Goal: Task Accomplishment & Management: Use online tool/utility

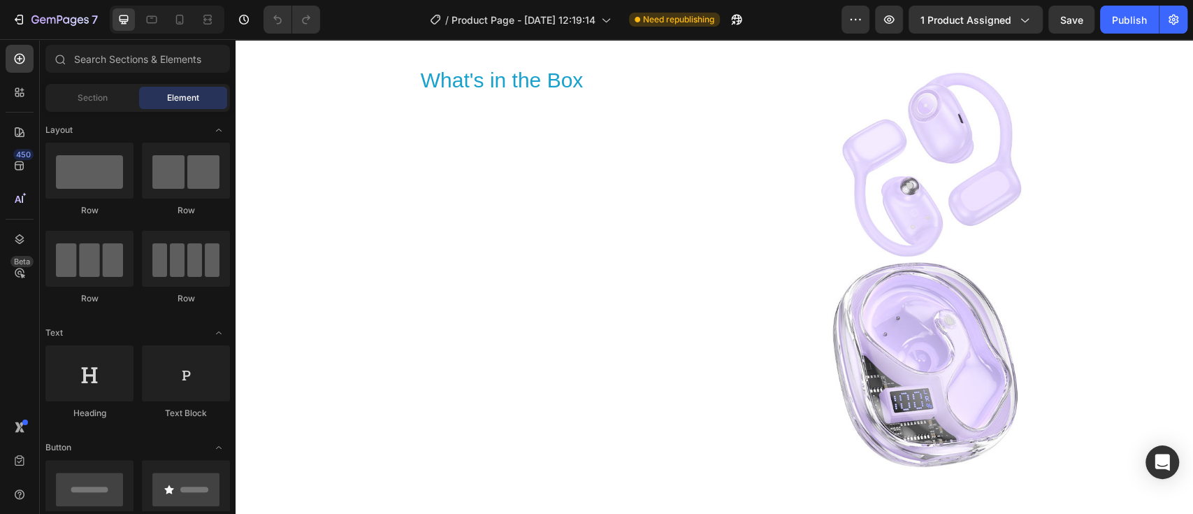
scroll to position [3522, 0]
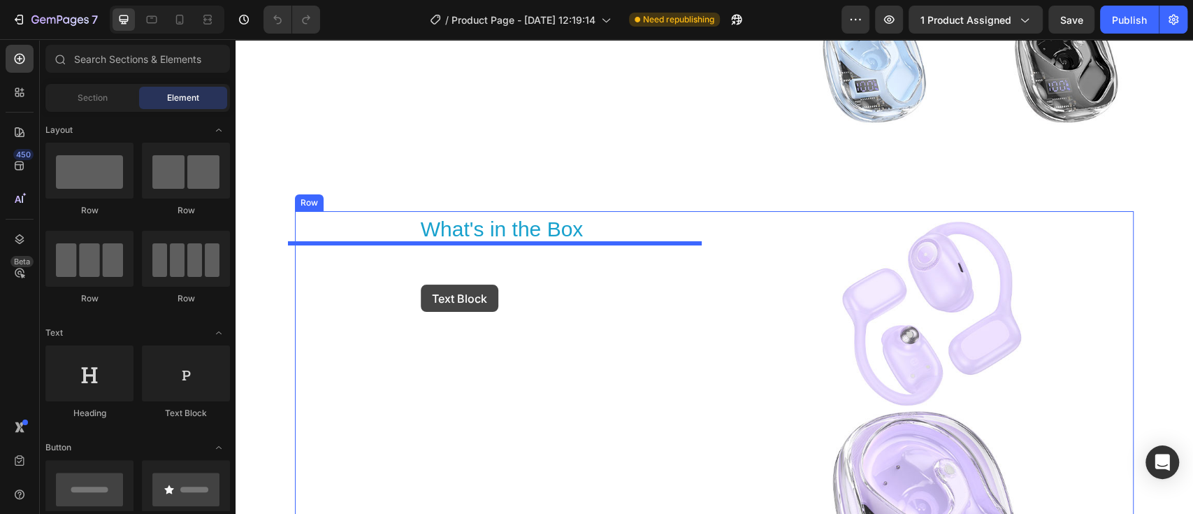
drag, startPoint x: 405, startPoint y: 418, endPoint x: 421, endPoint y: 284, distance: 134.3
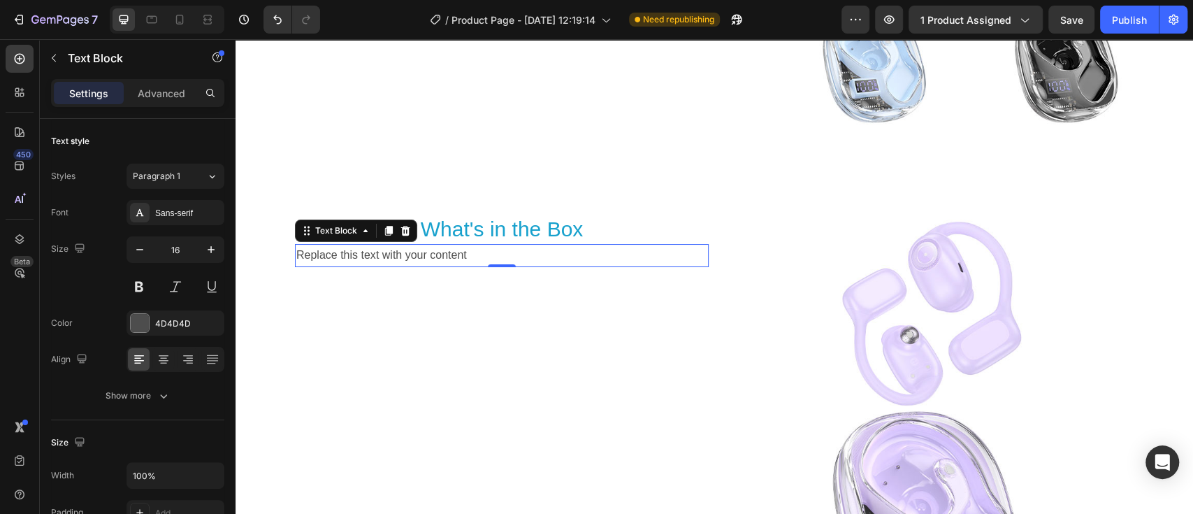
click at [478, 251] on div "Replace this text with your content" at bounding box center [502, 255] width 414 height 23
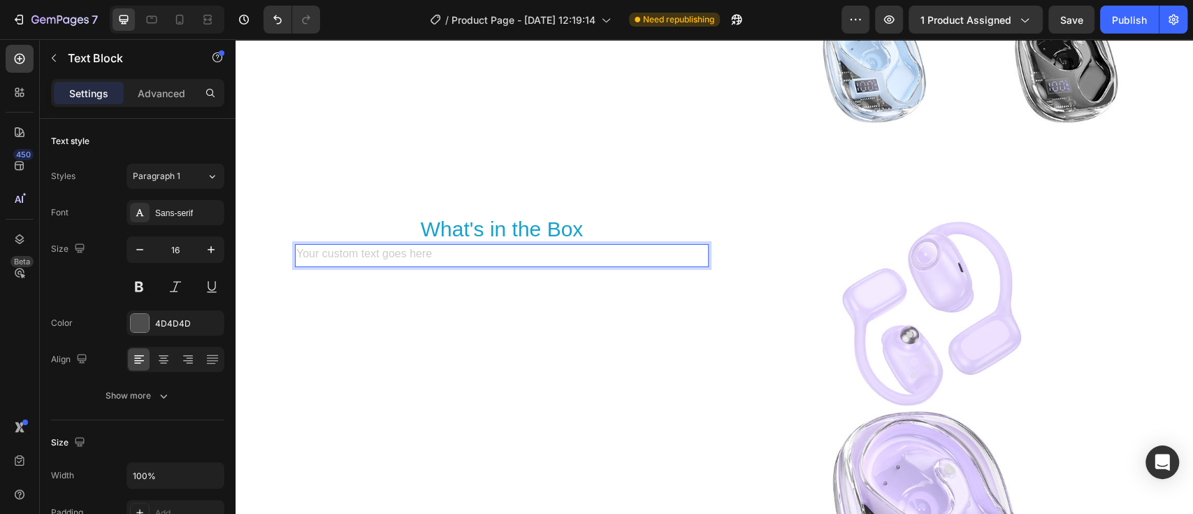
click at [391, 254] on div "Rich Text Editor. Editing area: main" at bounding box center [502, 255] width 414 height 23
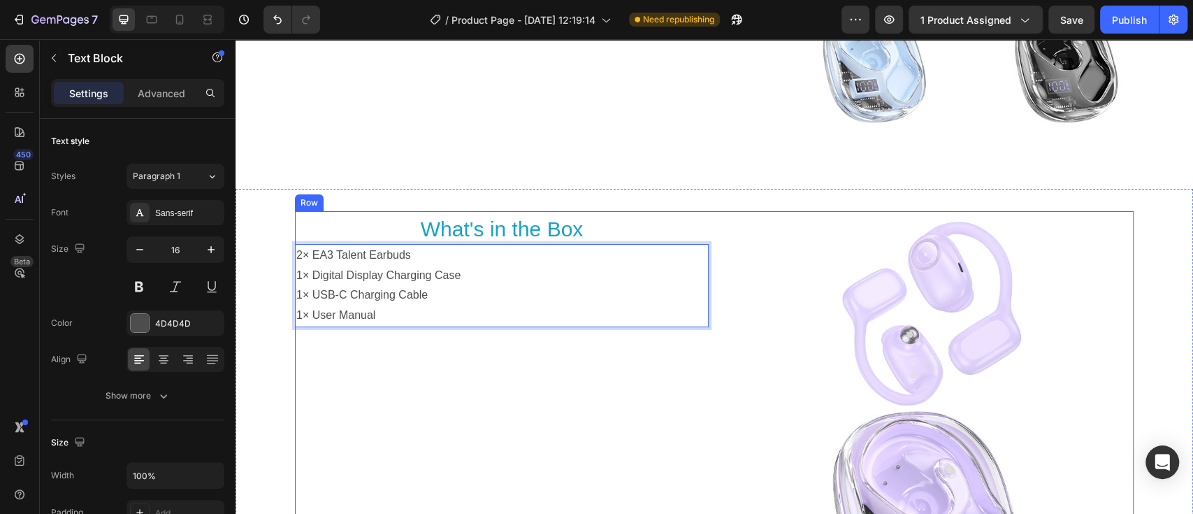
click at [521, 363] on div "Heading What's in the Box Heading 2× EA3 Talent Earbuds 1× Digital Display Char…" at bounding box center [502, 418] width 414 height 414
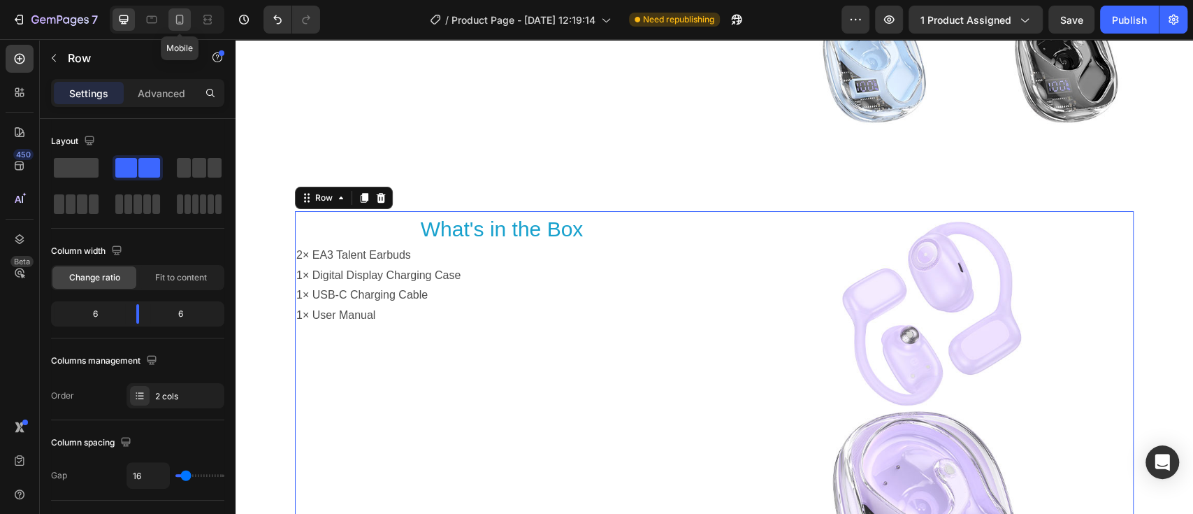
click at [180, 20] on icon at bounding box center [180, 20] width 14 height 14
type input "100%"
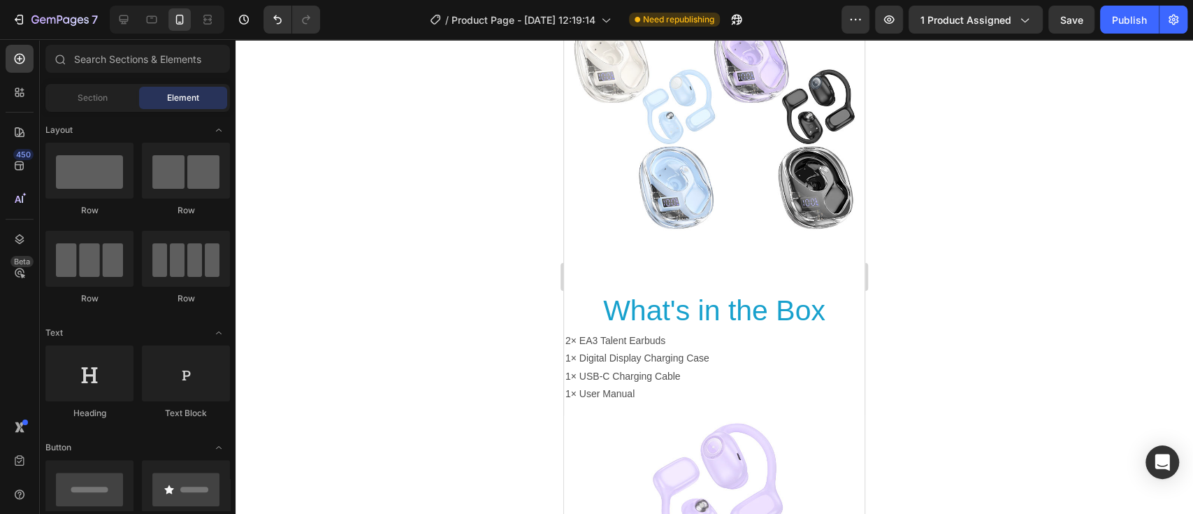
scroll to position [4748, 0]
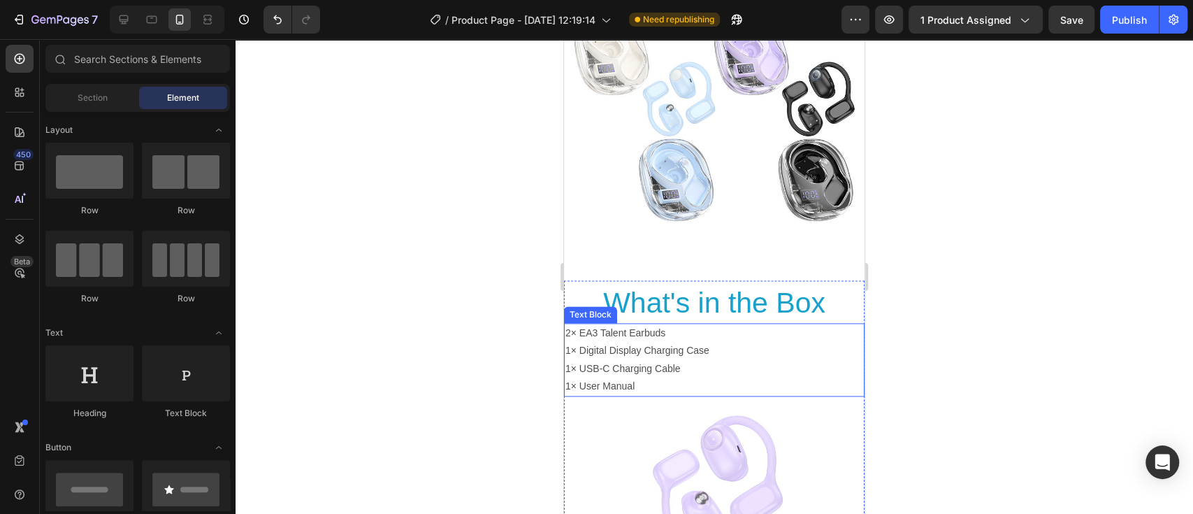
click at [630, 377] on p "1× User Manual" at bounding box center [714, 385] width 298 height 17
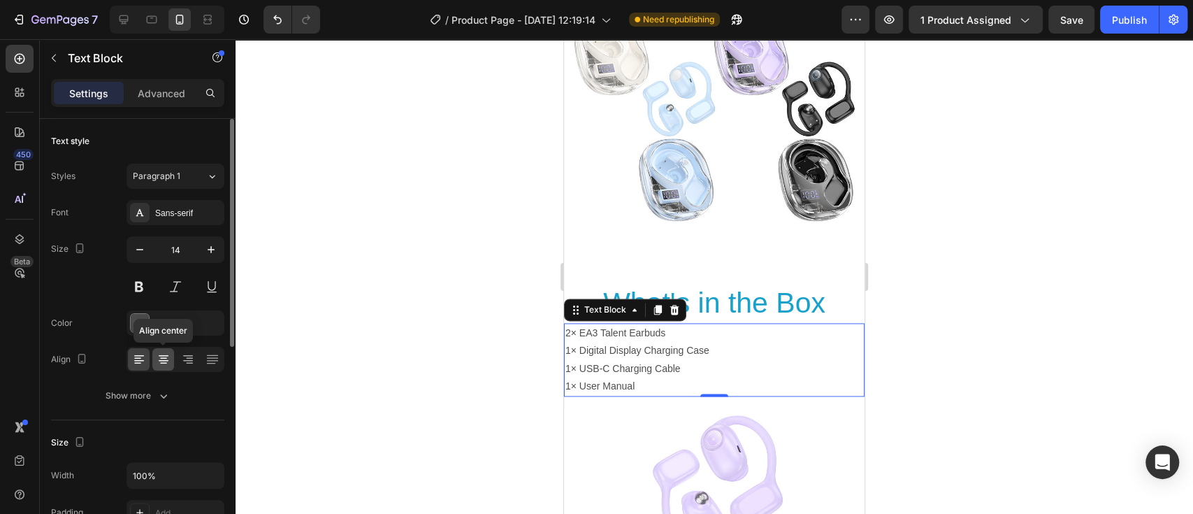
click at [162, 358] on icon at bounding box center [164, 359] width 14 height 14
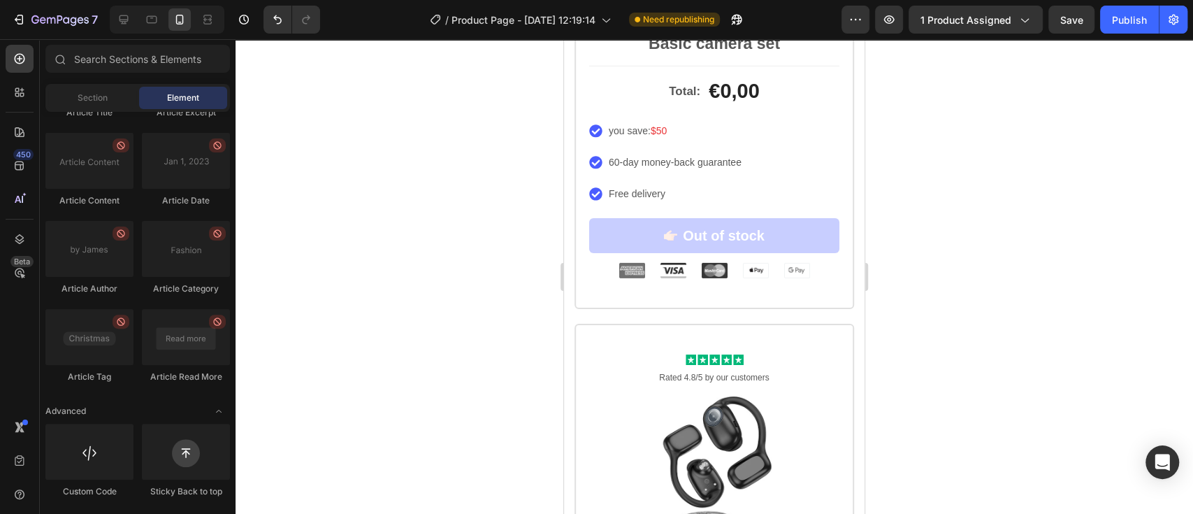
scroll to position [1541, 0]
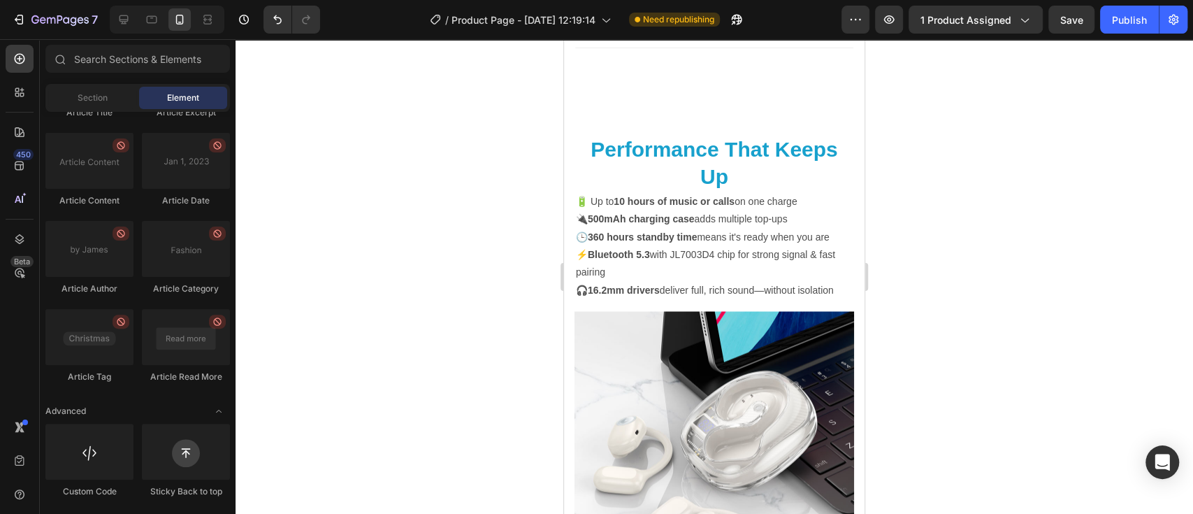
drag, startPoint x: 859, startPoint y: 463, endPoint x: 1419, endPoint y: 45, distance: 698.6
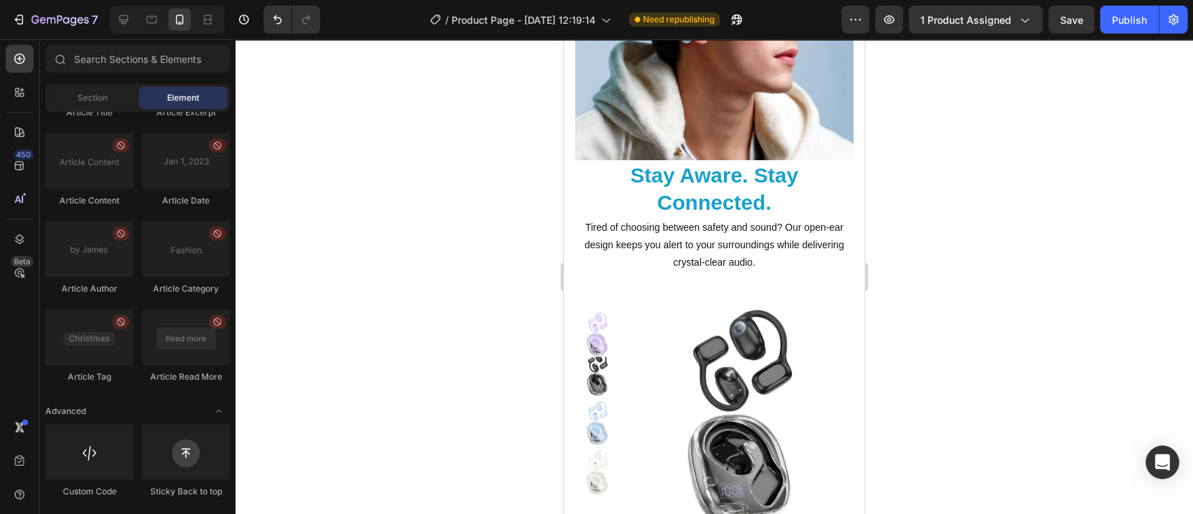
scroll to position [0, 0]
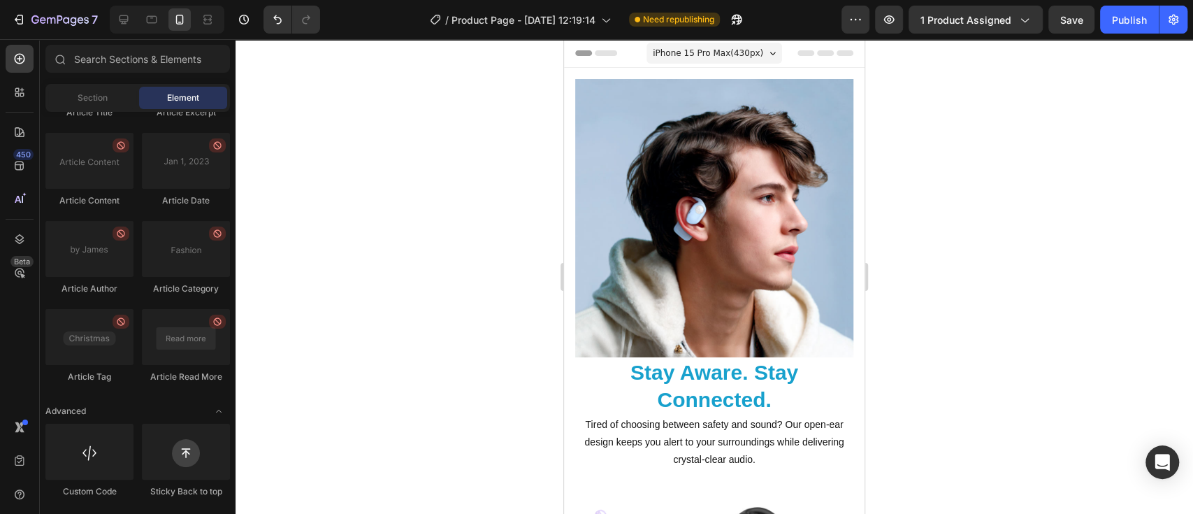
drag, startPoint x: 855, startPoint y: 71, endPoint x: 1420, endPoint y: 64, distance: 564.6
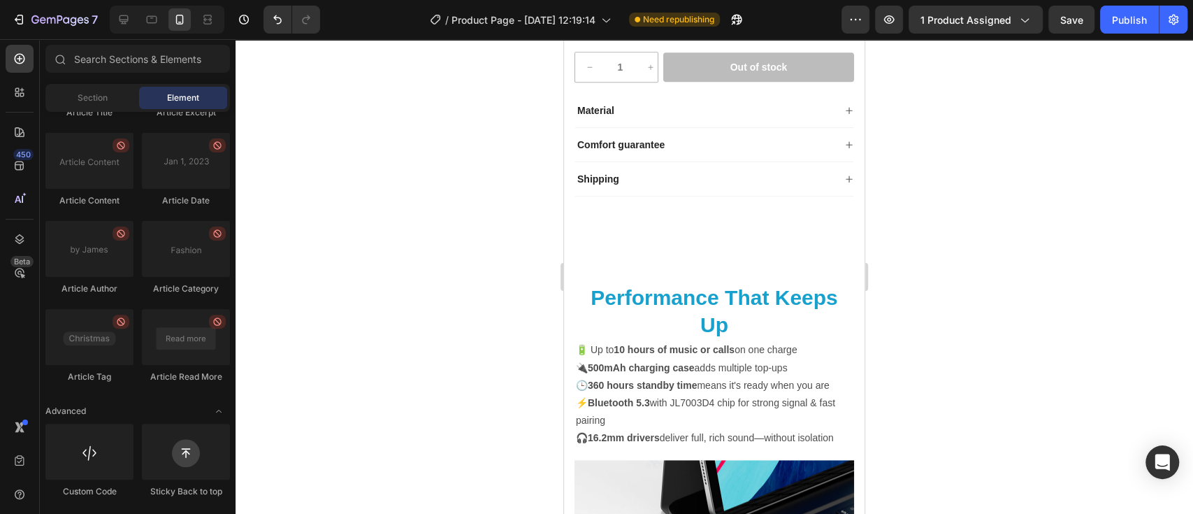
scroll to position [858, 0]
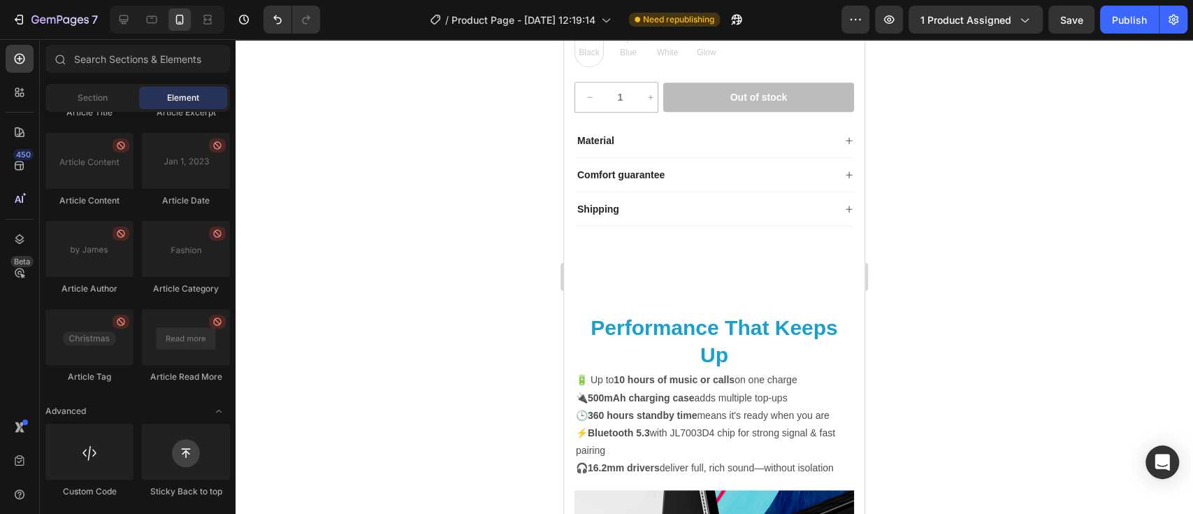
drag, startPoint x: 859, startPoint y: 64, endPoint x: 1433, endPoint y: 161, distance: 581.7
click at [767, 126] on div "Material" at bounding box center [714, 141] width 278 height 34
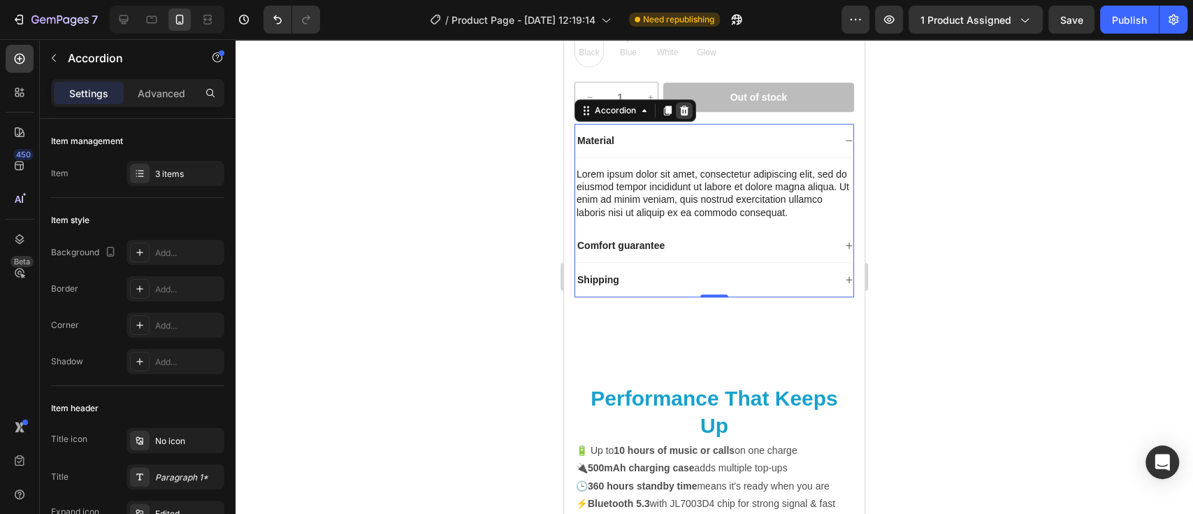
click at [688, 115] on icon at bounding box center [683, 110] width 11 height 11
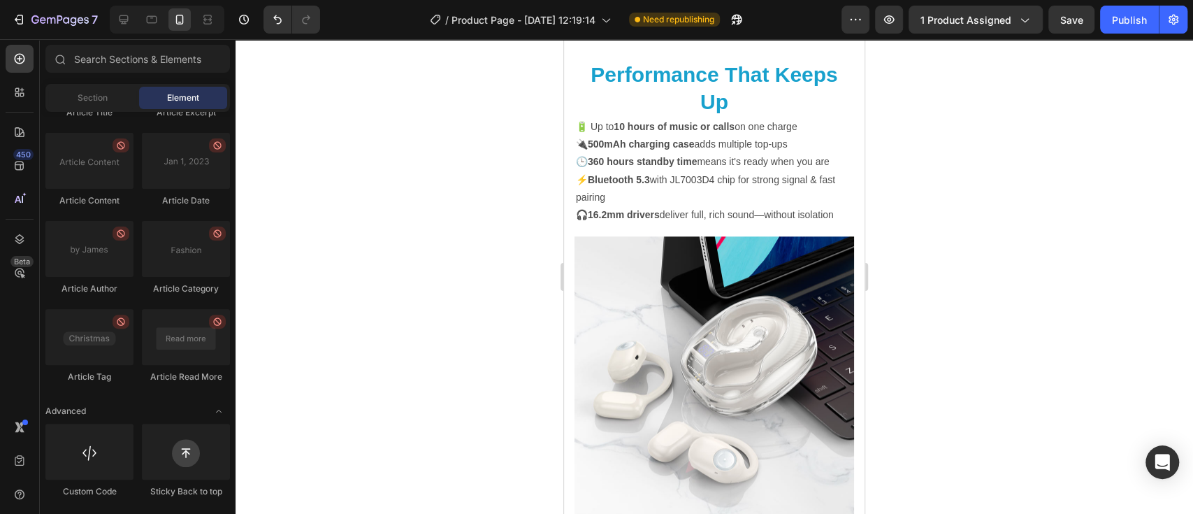
scroll to position [2088, 0]
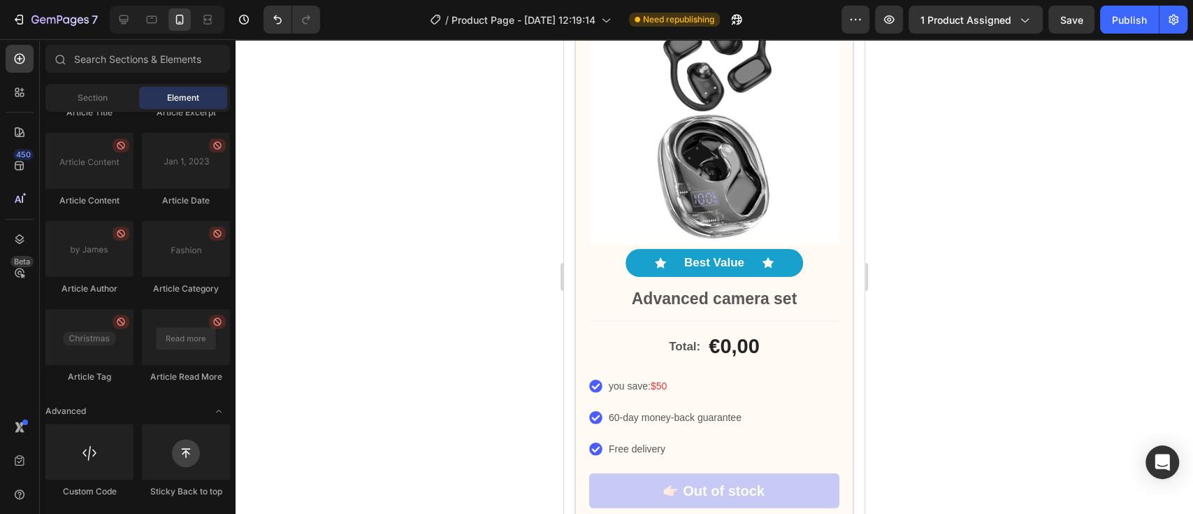
drag, startPoint x: 858, startPoint y: 160, endPoint x: 1437, endPoint y: 305, distance: 596.4
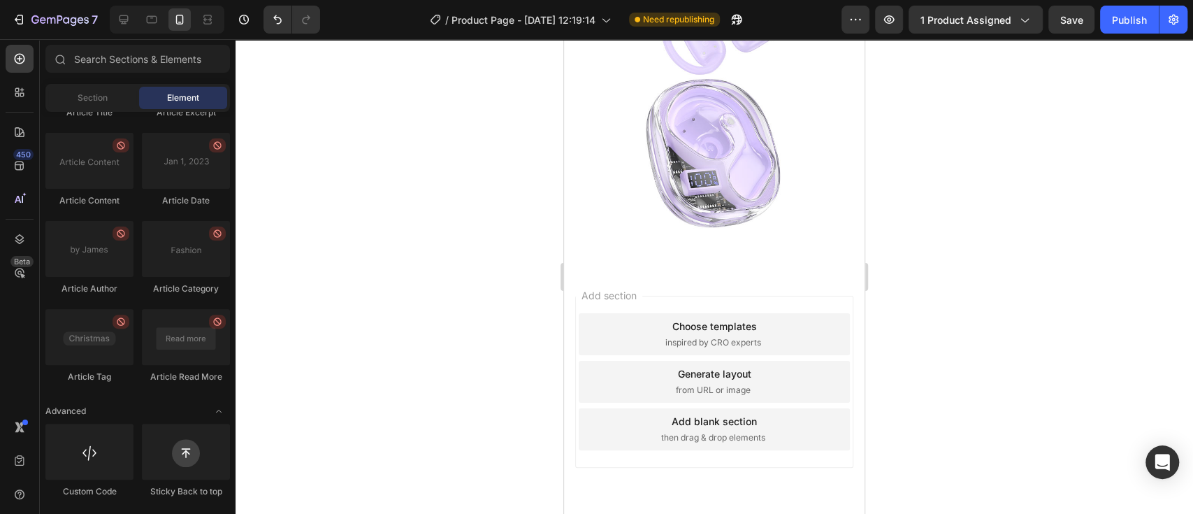
scroll to position [4707, 0]
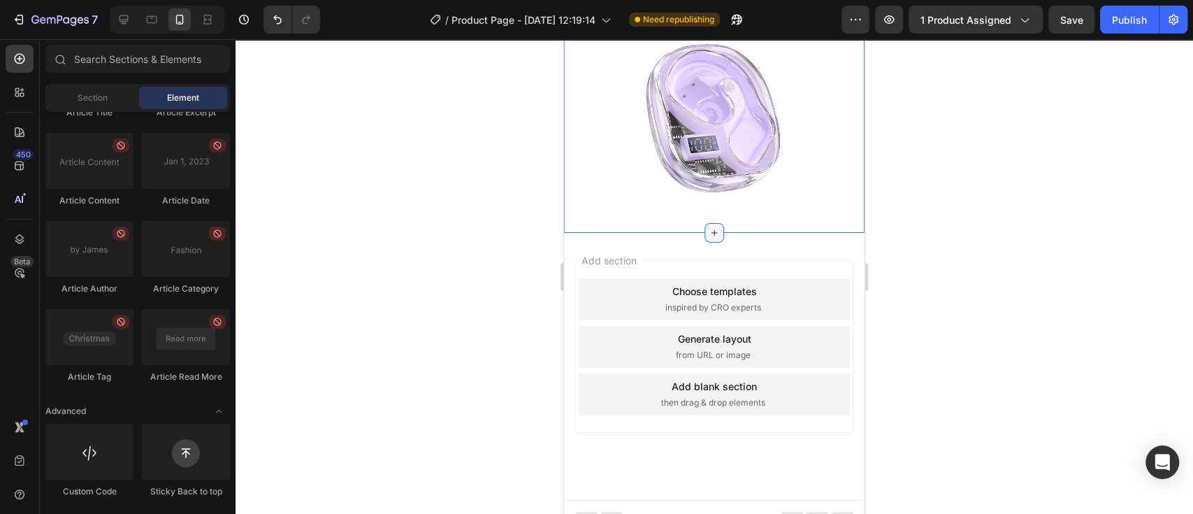
click at [710, 227] on icon at bounding box center [714, 232] width 11 height 11
click at [95, 89] on div "Section" at bounding box center [92, 98] width 88 height 22
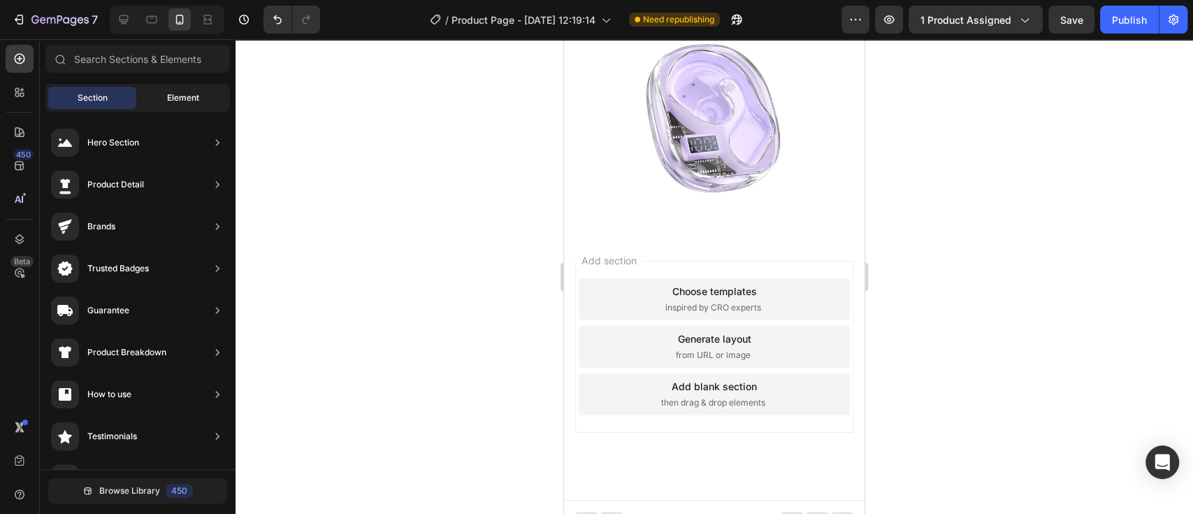
click at [184, 98] on span "Element" at bounding box center [183, 98] width 32 height 13
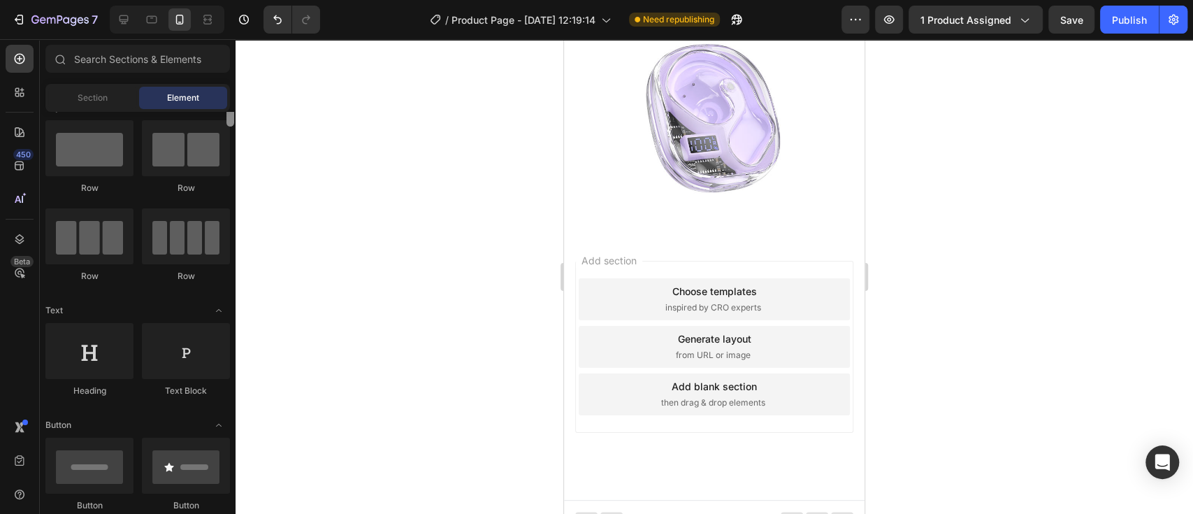
scroll to position [0, 0]
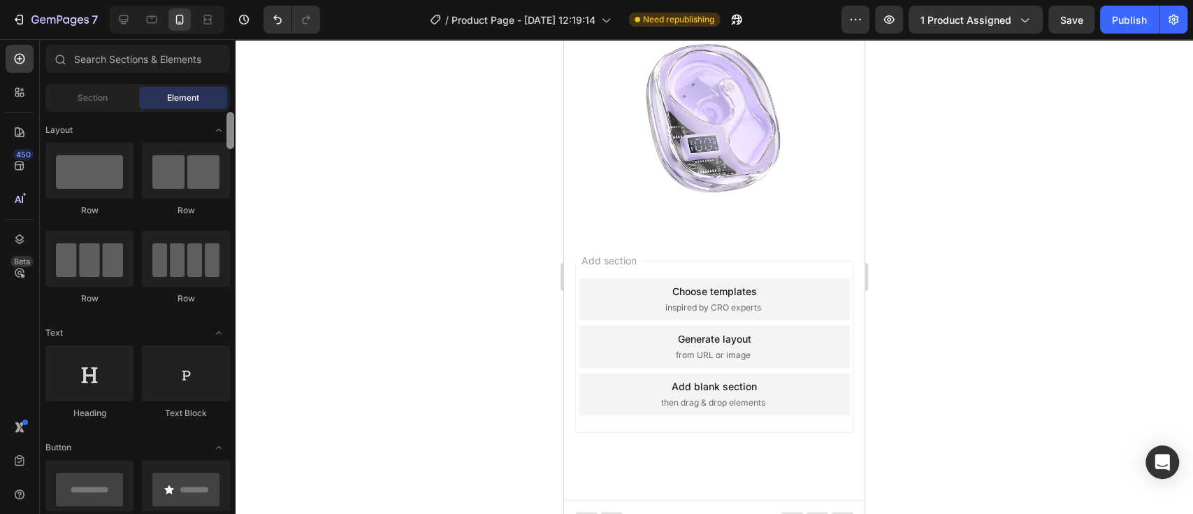
drag, startPoint x: 231, startPoint y: 498, endPoint x: 272, endPoint y: 137, distance: 363.5
click at [272, 0] on div "7 Version history / Product Page - [DATE] 12:19:14 Need republishing Preview 1 …" at bounding box center [596, 0] width 1193 height 0
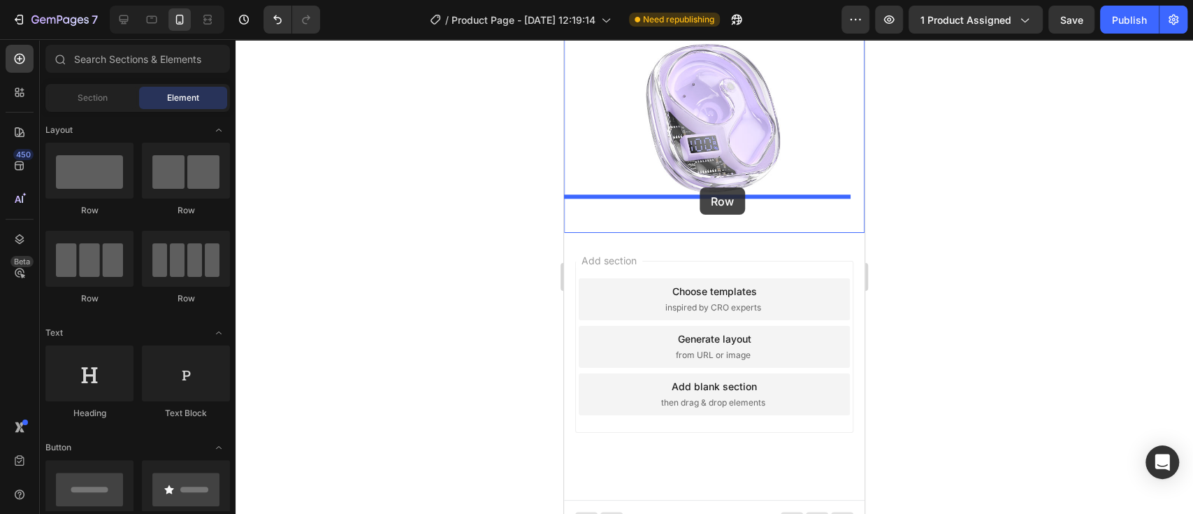
drag, startPoint x: 653, startPoint y: 226, endPoint x: 699, endPoint y: 187, distance: 60.0
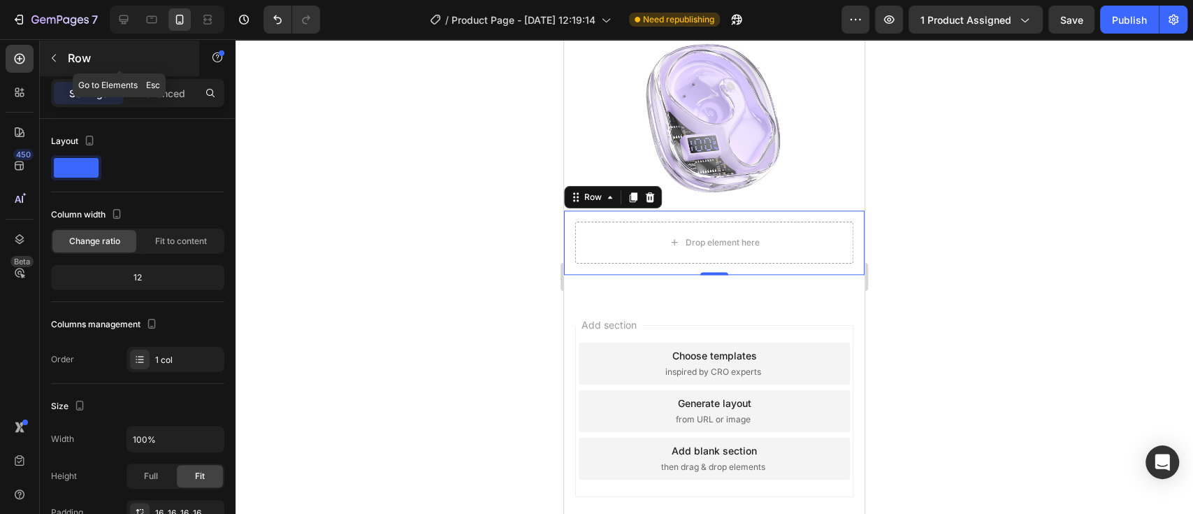
click at [49, 63] on icon "button" at bounding box center [53, 57] width 11 height 11
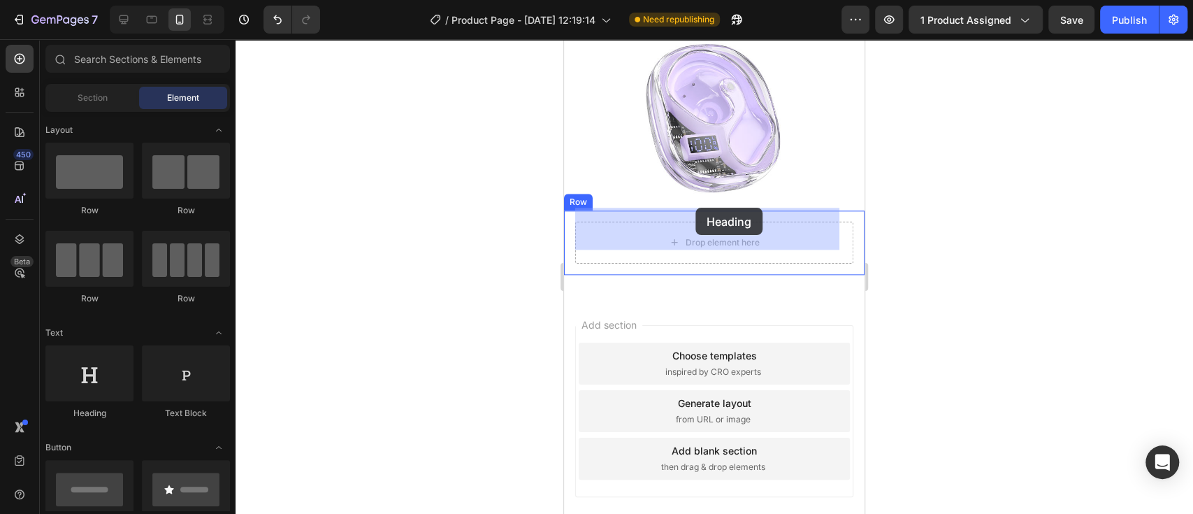
drag, startPoint x: 648, startPoint y: 428, endPoint x: 695, endPoint y: 208, distance: 225.2
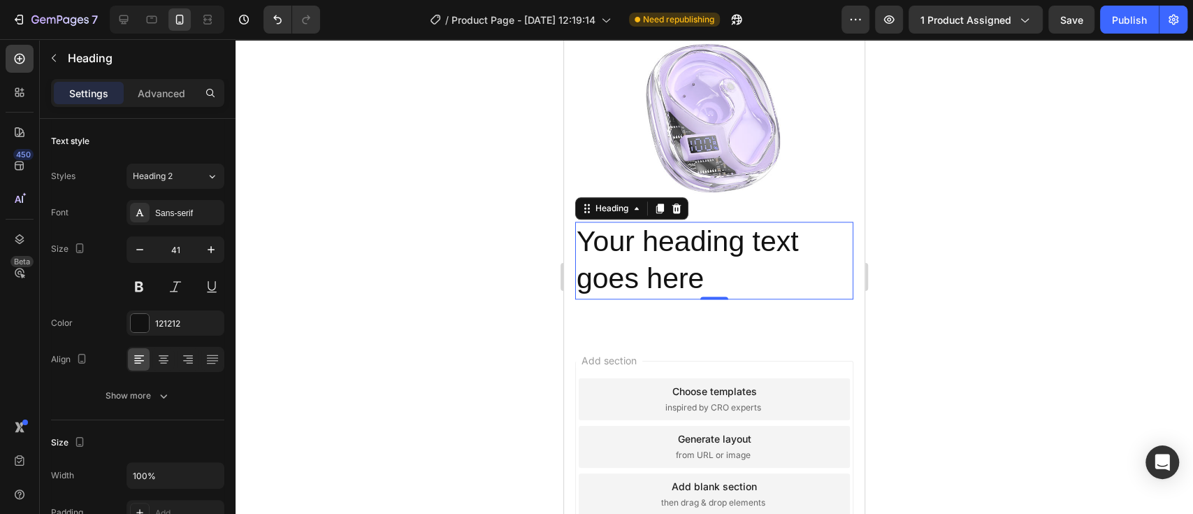
click at [721, 266] on p "Your heading text goes here" at bounding box center [713, 260] width 275 height 75
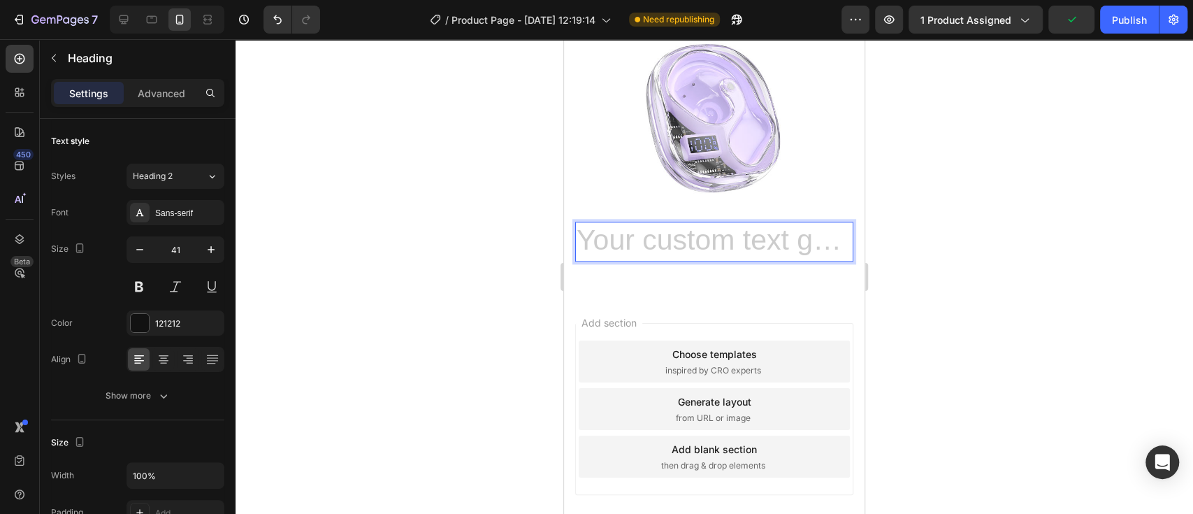
click at [608, 224] on h2 "Rich Text Editor. Editing area: main" at bounding box center [714, 242] width 278 height 40
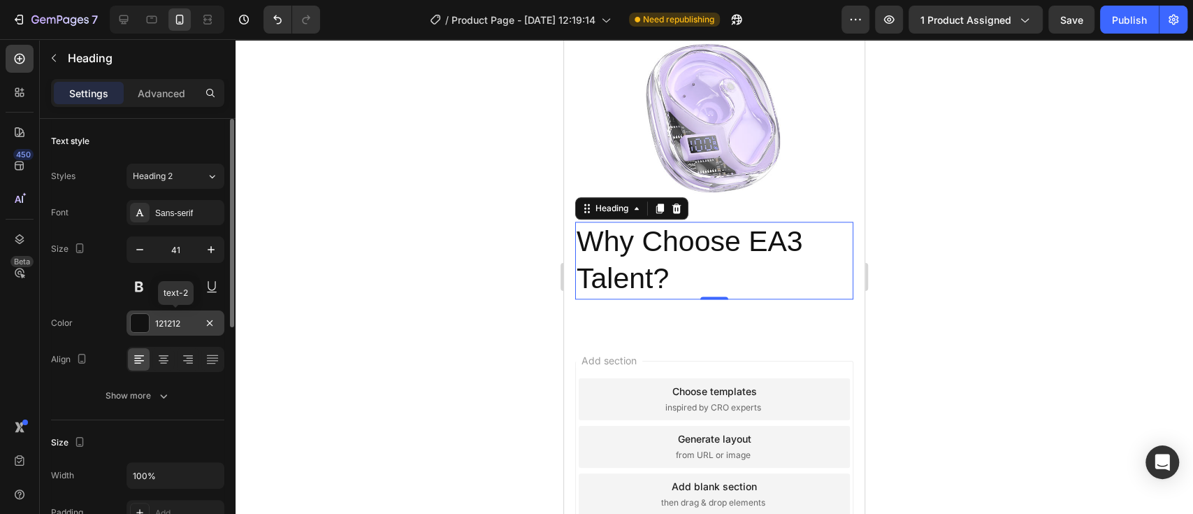
click at [135, 327] on div at bounding box center [140, 323] width 18 height 18
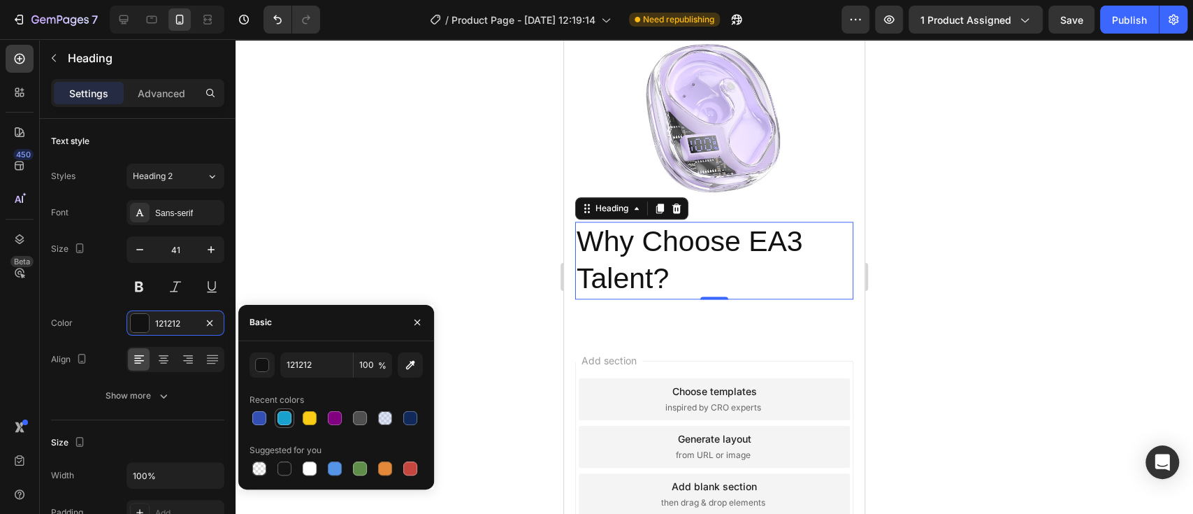
click at [279, 419] on div at bounding box center [284, 418] width 14 height 14
type input "18A1CD"
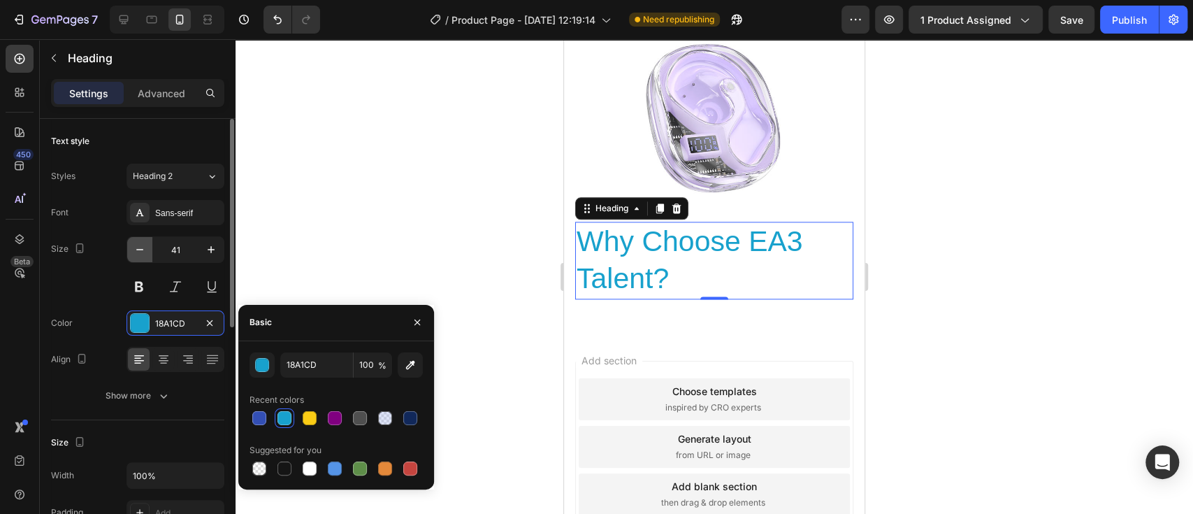
click at [136, 243] on icon "button" at bounding box center [140, 249] width 14 height 14
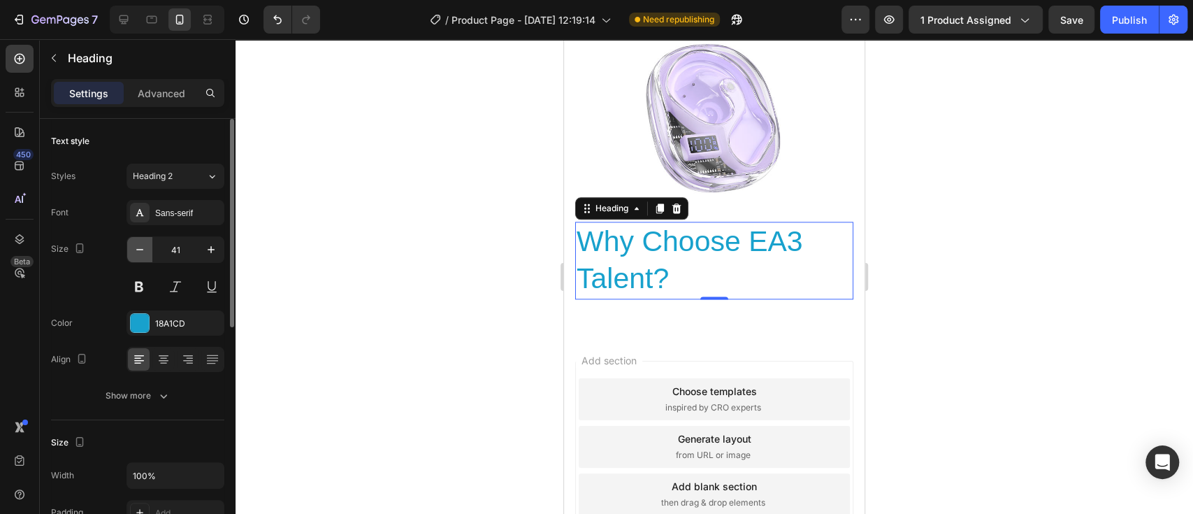
click at [136, 243] on icon "button" at bounding box center [140, 249] width 14 height 14
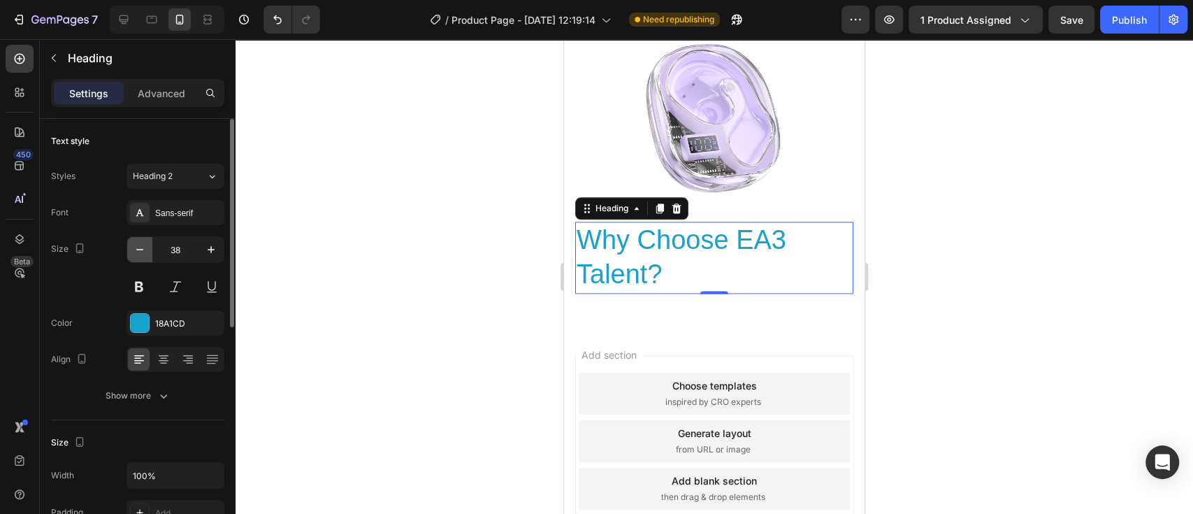
click at [136, 243] on icon "button" at bounding box center [140, 249] width 14 height 14
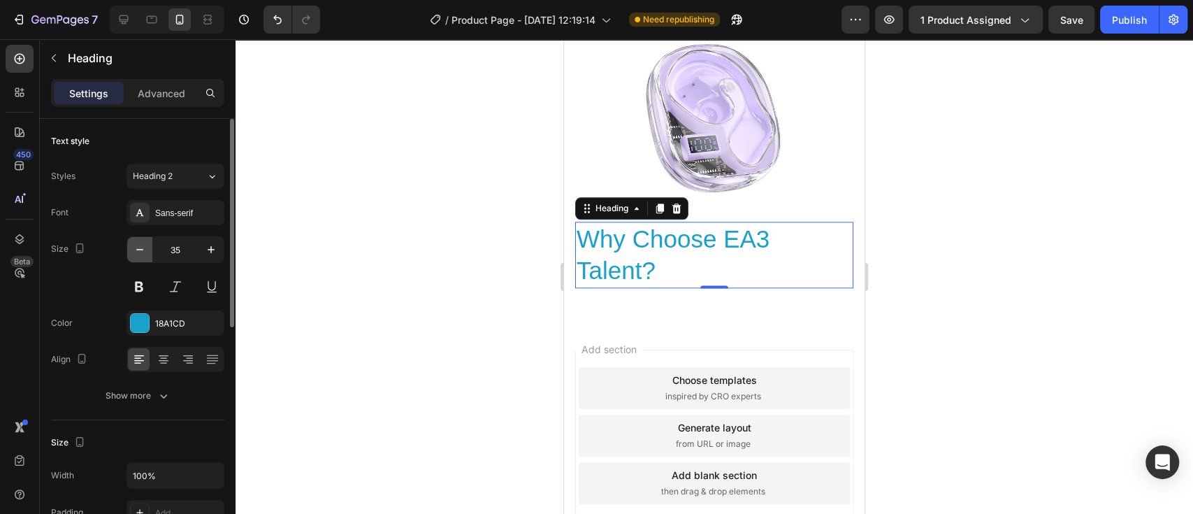
click at [136, 243] on icon "button" at bounding box center [140, 249] width 14 height 14
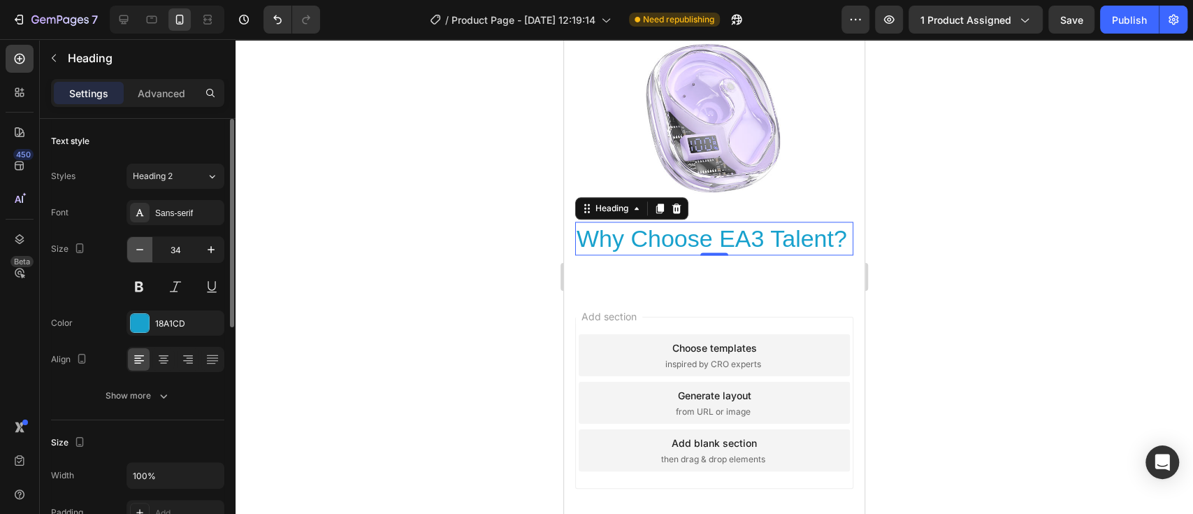
click at [136, 243] on icon "button" at bounding box center [140, 249] width 14 height 14
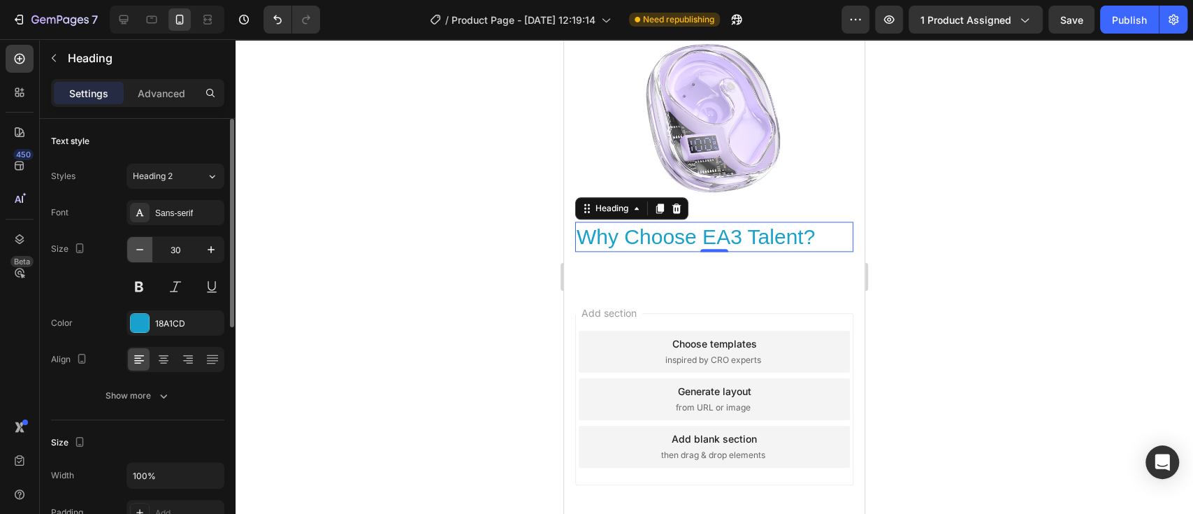
click at [136, 243] on icon "button" at bounding box center [140, 249] width 14 height 14
click at [210, 254] on icon "button" at bounding box center [211, 249] width 14 height 14
type input "30"
click at [136, 291] on button at bounding box center [138, 286] width 25 height 25
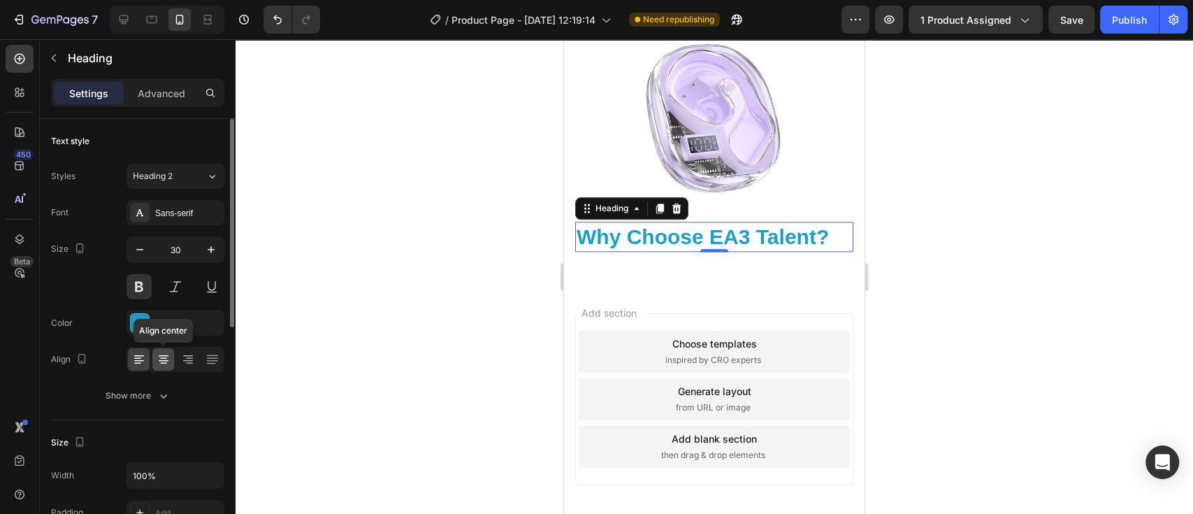
click at [164, 355] on icon at bounding box center [164, 355] width 10 height 1
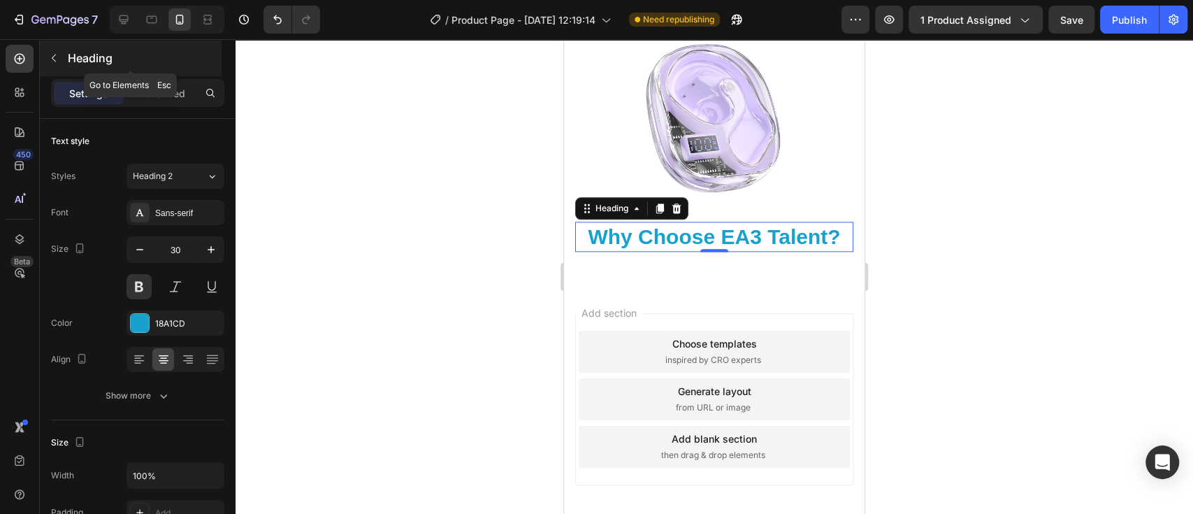
click at [52, 59] on icon "button" at bounding box center [53, 57] width 11 height 11
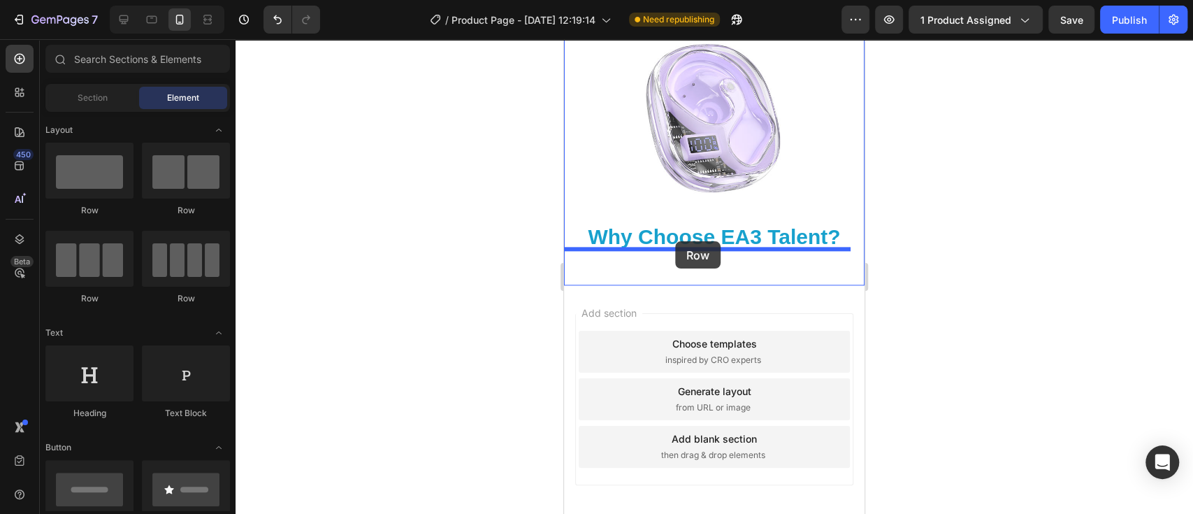
drag, startPoint x: 646, startPoint y: 214, endPoint x: 675, endPoint y: 241, distance: 40.0
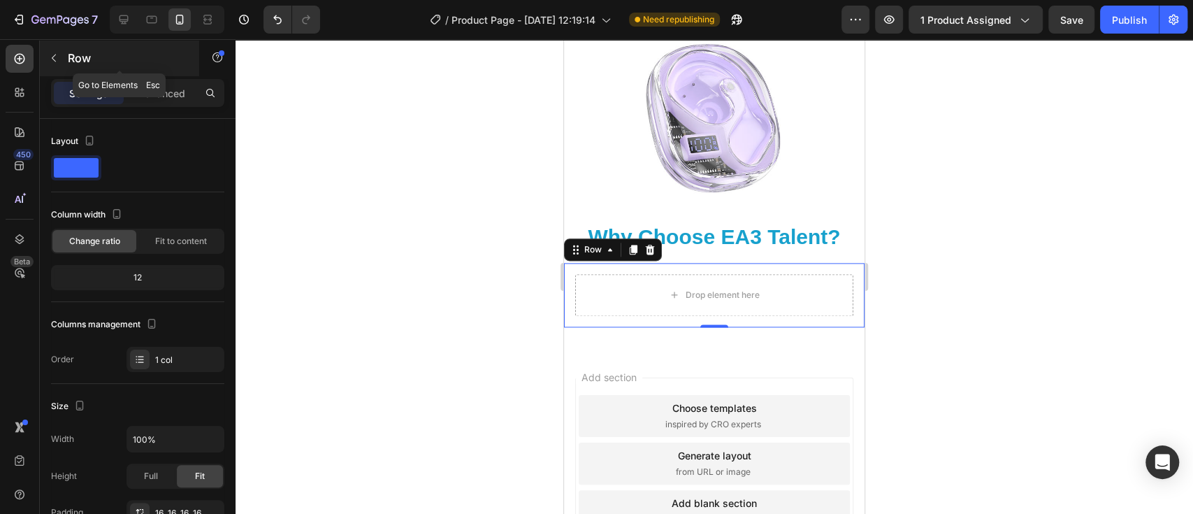
click at [50, 54] on icon "button" at bounding box center [53, 57] width 11 height 11
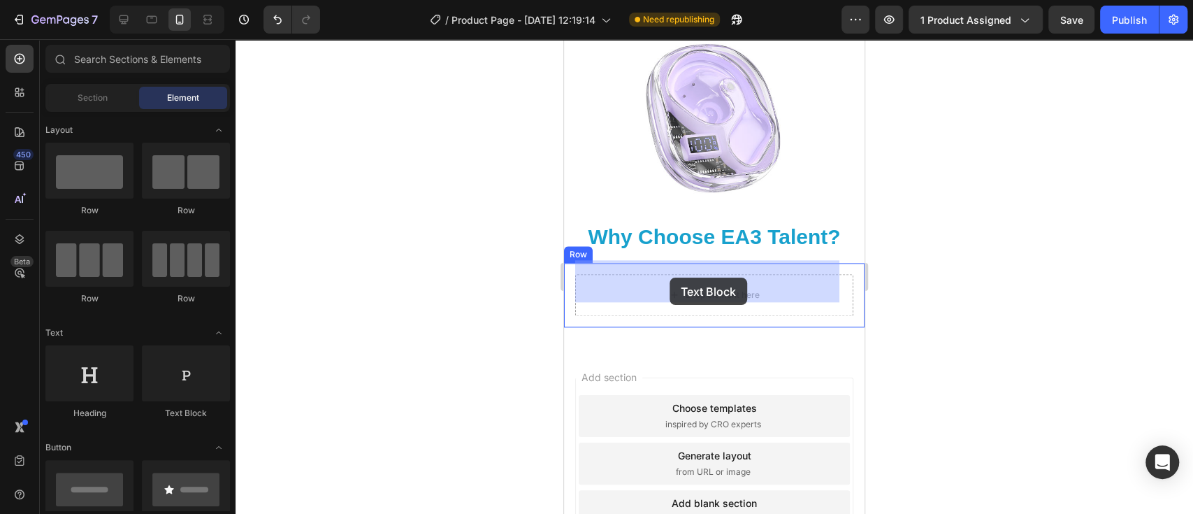
drag, startPoint x: 740, startPoint y: 433, endPoint x: 669, endPoint y: 277, distance: 170.4
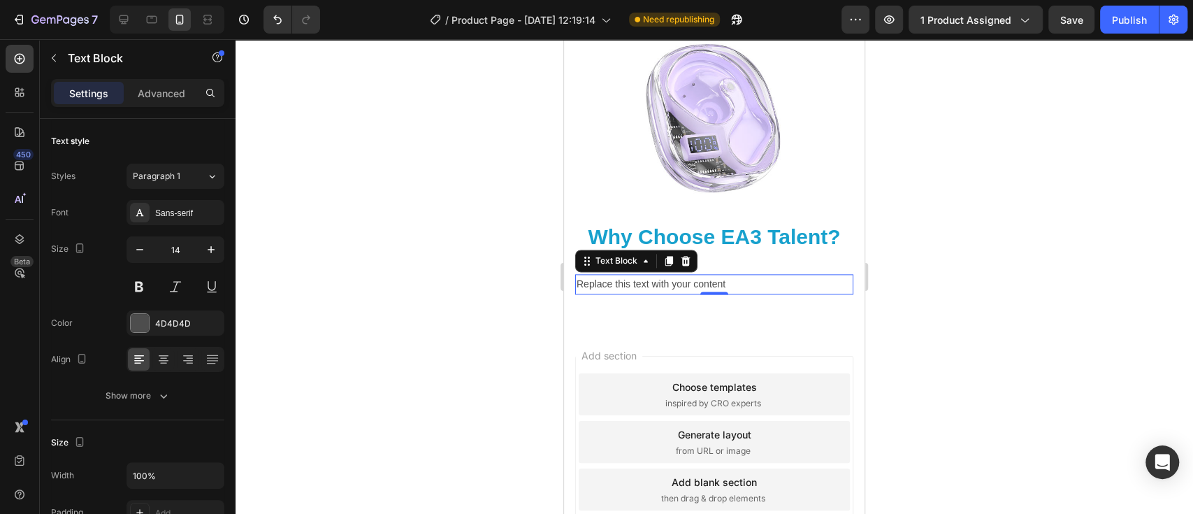
click at [750, 275] on p "Replace this text with your content" at bounding box center [713, 283] width 275 height 17
click at [604, 274] on div "Rich Text Editor. Editing area: main" at bounding box center [714, 284] width 278 height 20
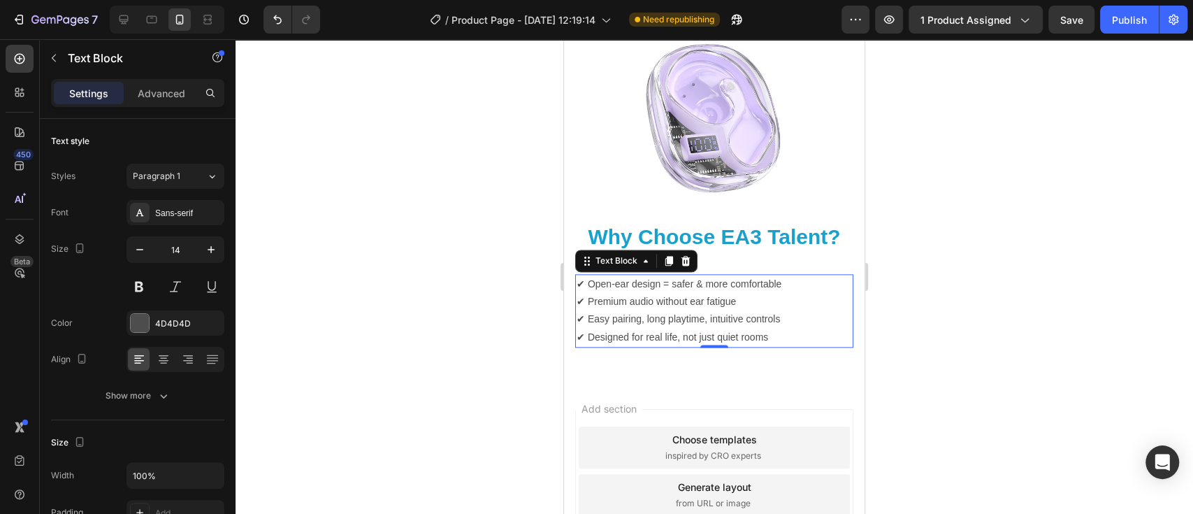
click at [892, 349] on div at bounding box center [713, 276] width 957 height 474
click at [822, 310] on p "✔ Open-ear design = safer & more comfortable ✔ Premium audio without ear fatigu…" at bounding box center [713, 310] width 275 height 71
click at [166, 354] on icon at bounding box center [164, 359] width 14 height 14
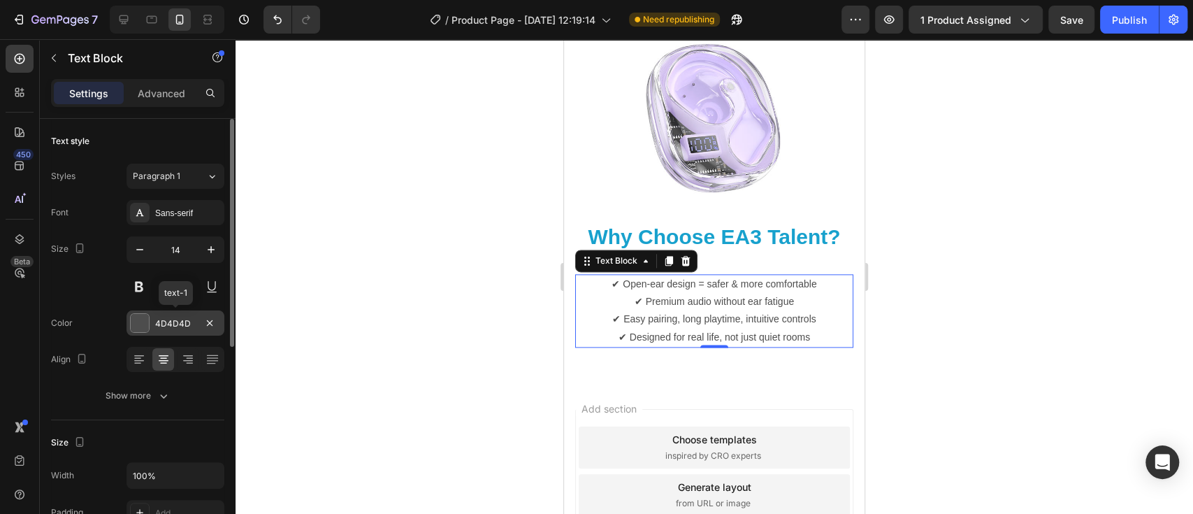
click at [140, 326] on div at bounding box center [140, 323] width 18 height 18
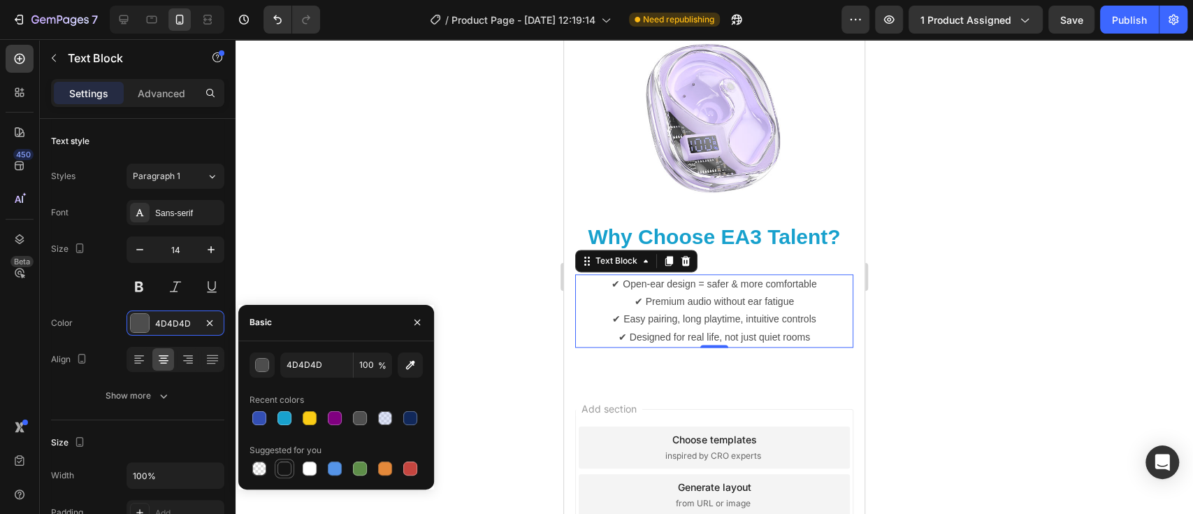
click at [286, 473] on div at bounding box center [284, 468] width 14 height 14
type input "151515"
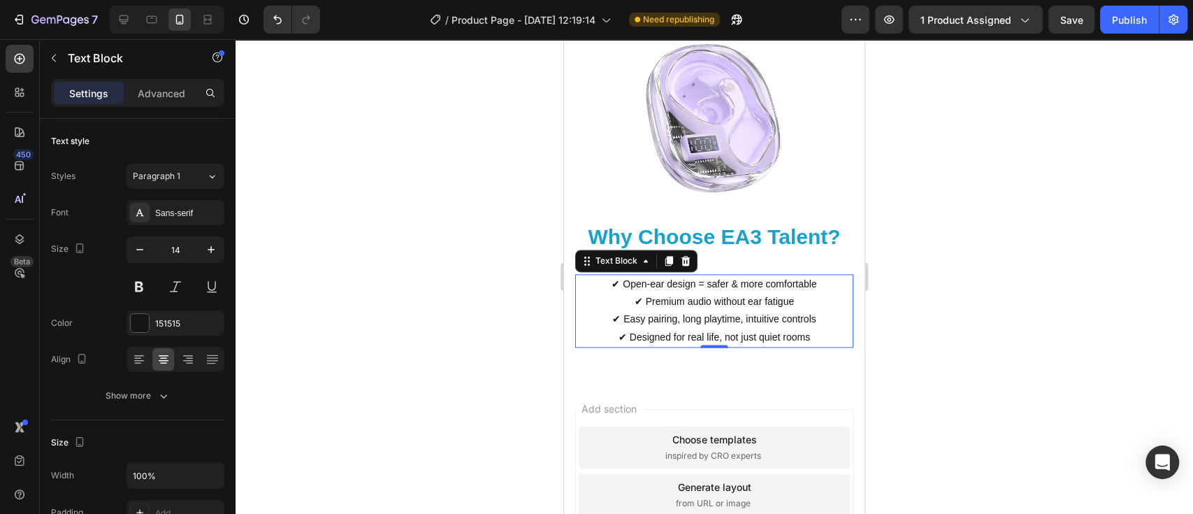
click at [414, 159] on div at bounding box center [713, 276] width 957 height 474
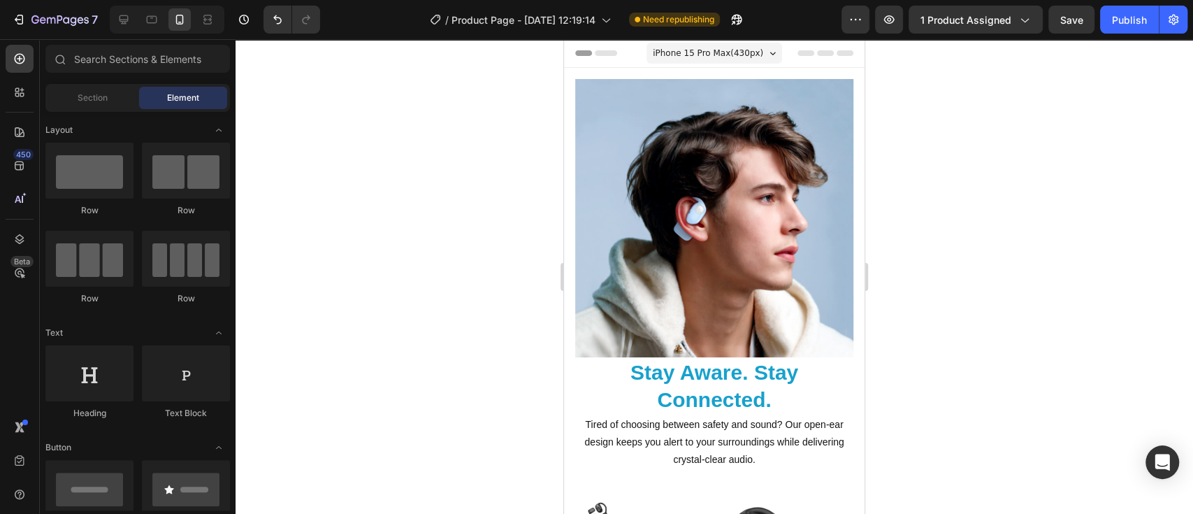
drag, startPoint x: 1429, startPoint y: 507, endPoint x: 1413, endPoint y: 48, distance: 460.1
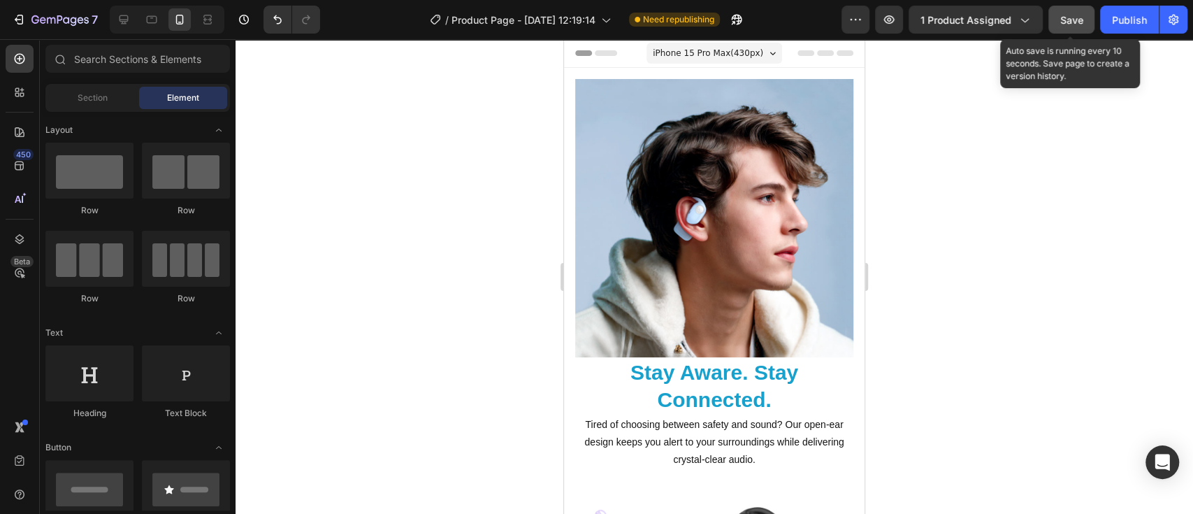
click at [1068, 24] on span "Save" at bounding box center [1071, 20] width 23 height 12
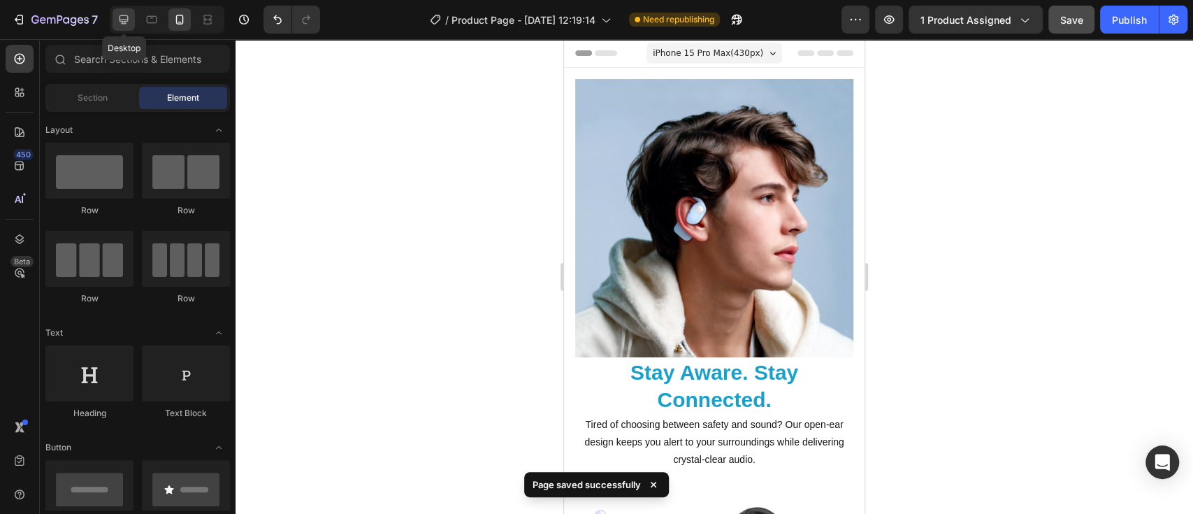
click at [118, 20] on icon at bounding box center [124, 20] width 14 height 14
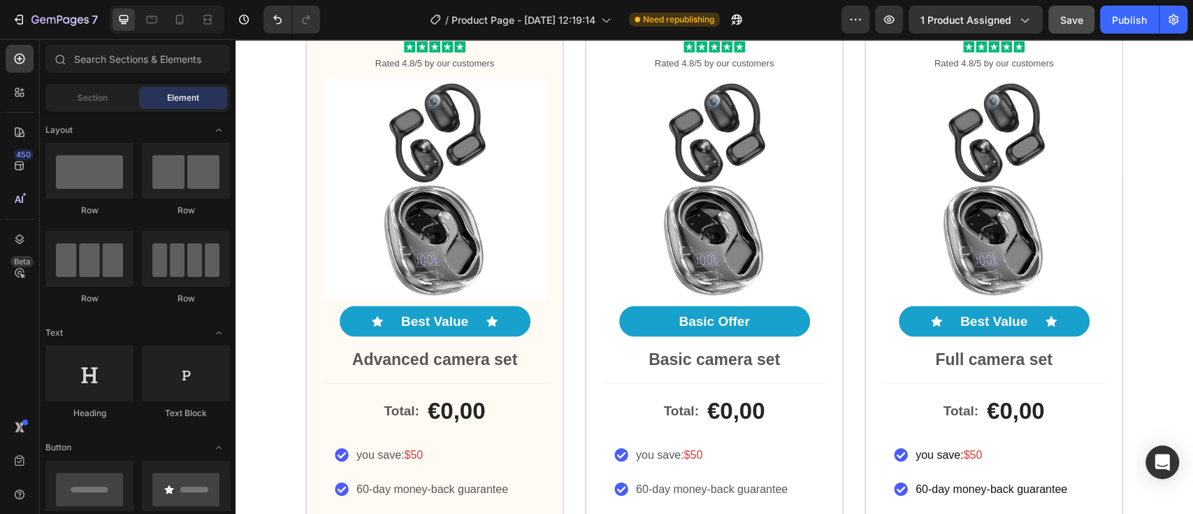
scroll to position [1726, 0]
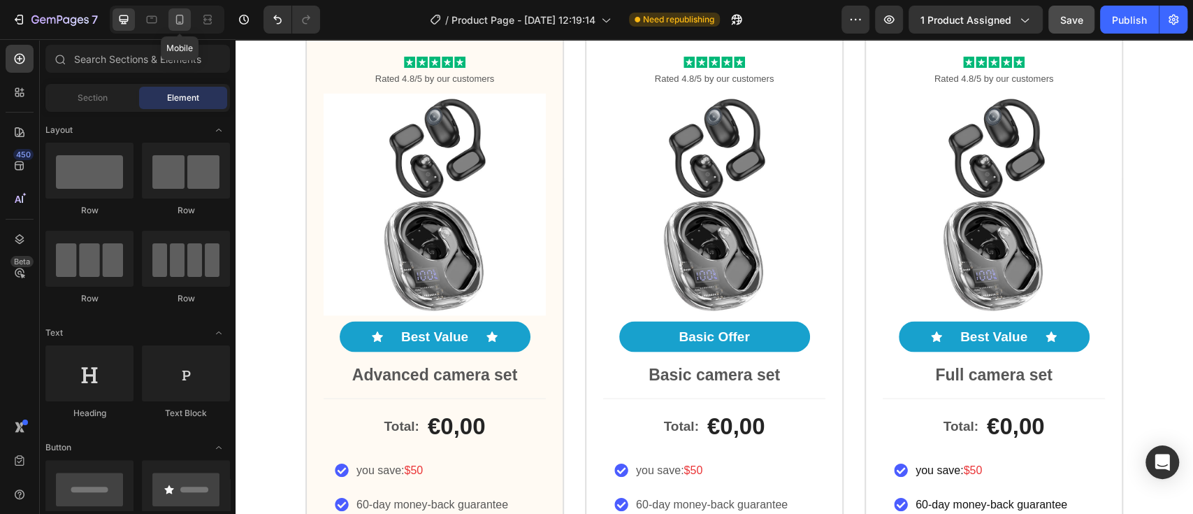
click at [168, 20] on div at bounding box center [179, 19] width 22 height 22
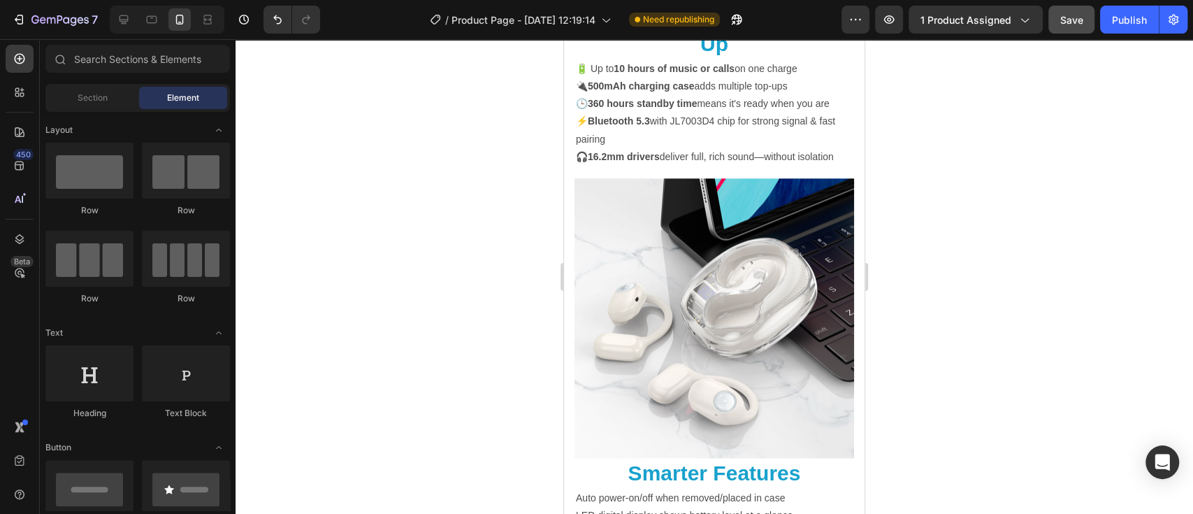
scroll to position [719, 0]
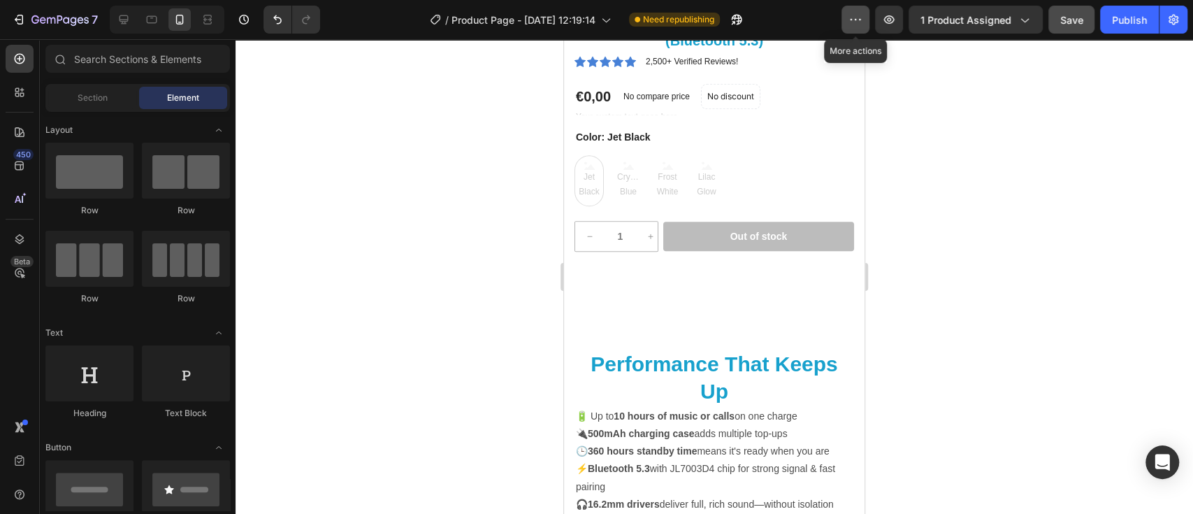
click at [865, 19] on button "button" at bounding box center [855, 20] width 28 height 28
click at [1132, 15] on div "Publish" at bounding box center [1129, 20] width 35 height 15
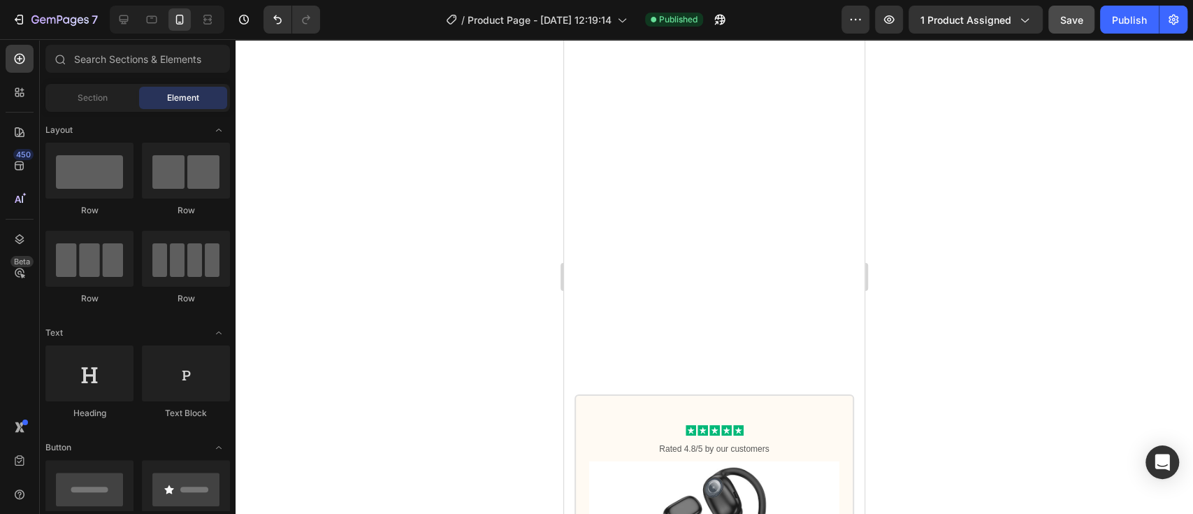
scroll to position [2227, 0]
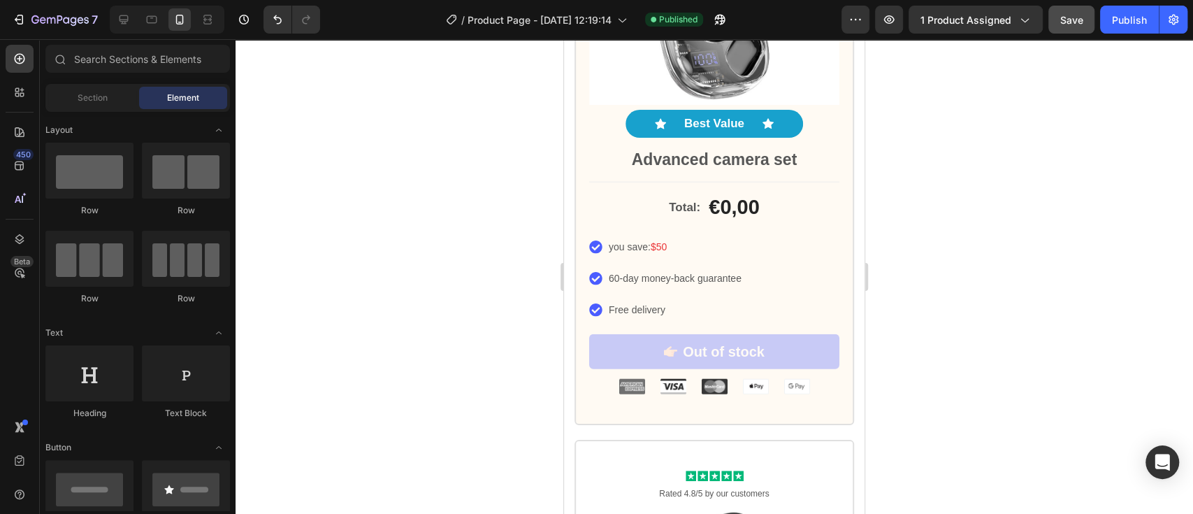
drag, startPoint x: 860, startPoint y: 207, endPoint x: 1437, endPoint y: 305, distance: 585.4
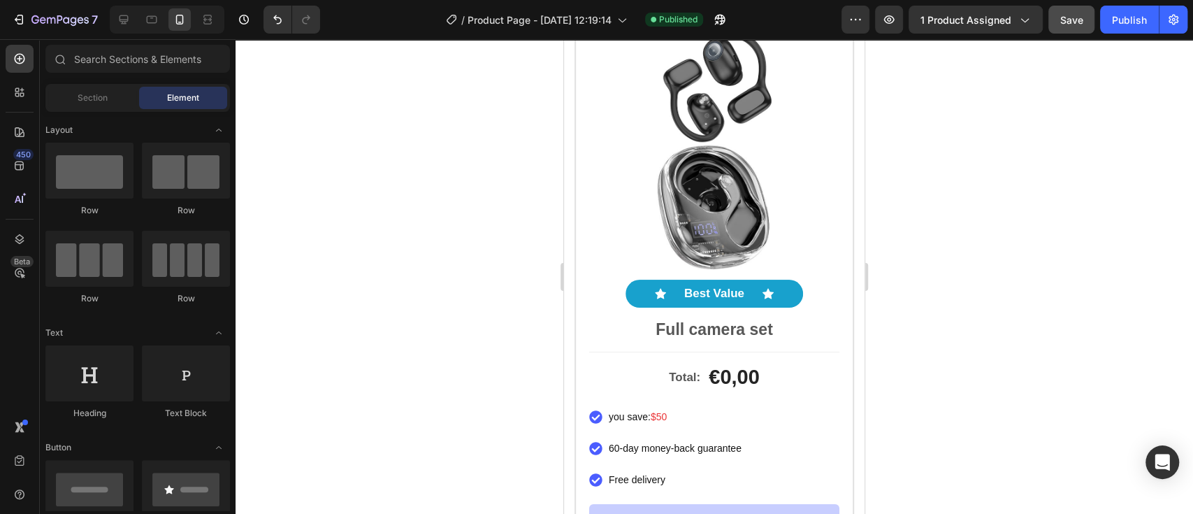
scroll to position [3435, 0]
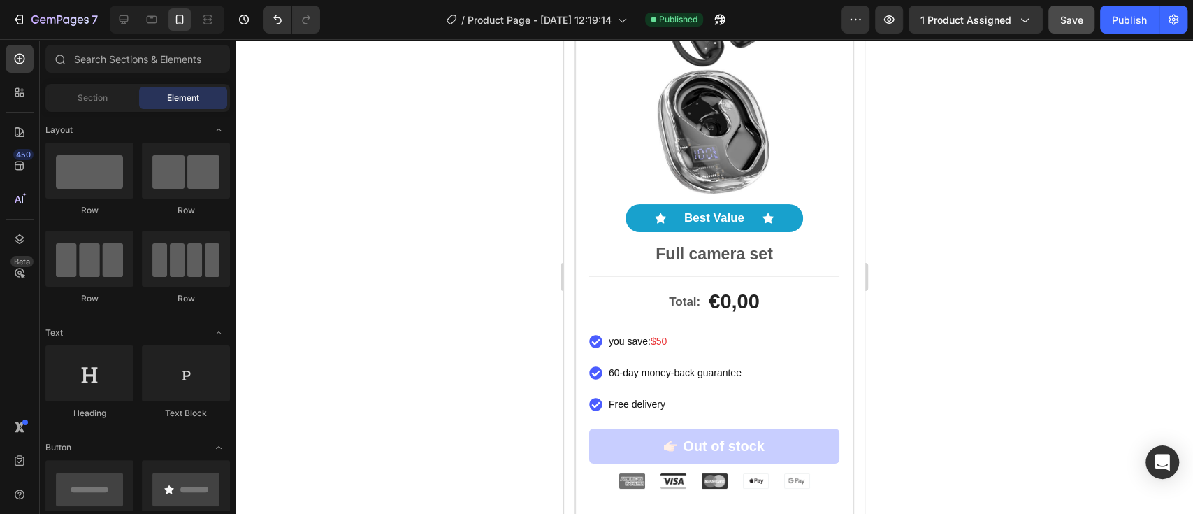
drag, startPoint x: 856, startPoint y: 276, endPoint x: 1431, endPoint y: 419, distance: 592.6
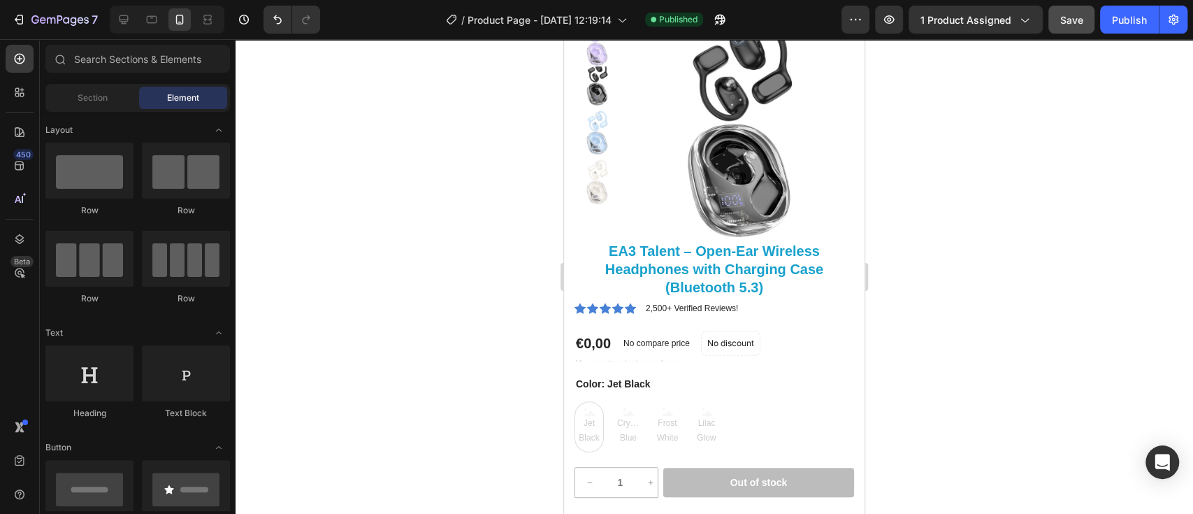
scroll to position [196, 0]
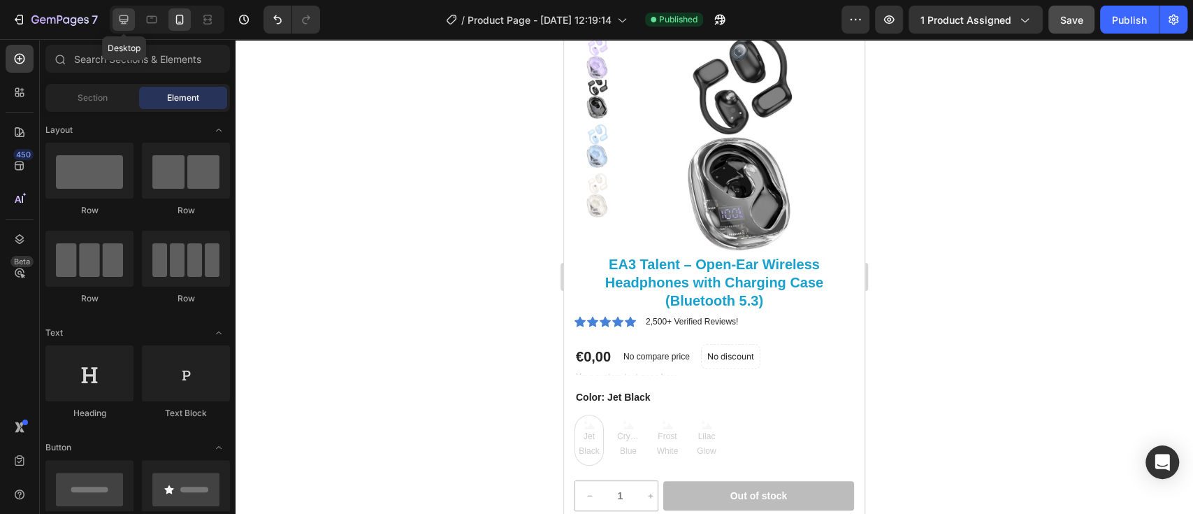
click at [119, 17] on icon at bounding box center [123, 19] width 9 height 9
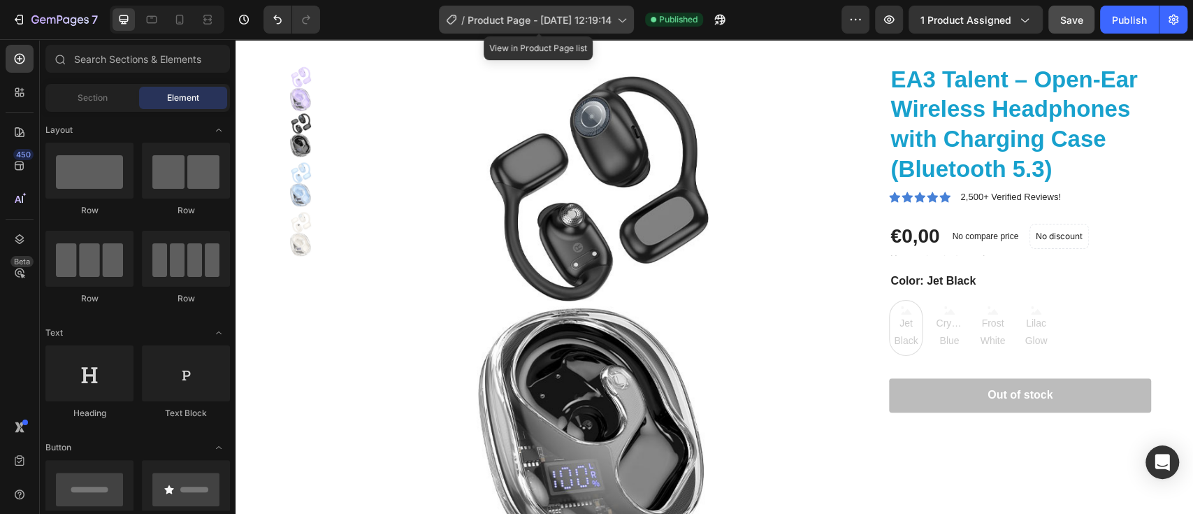
click at [632, 22] on div "/ Product Page - [DATE] 12:19:14" at bounding box center [536, 20] width 195 height 28
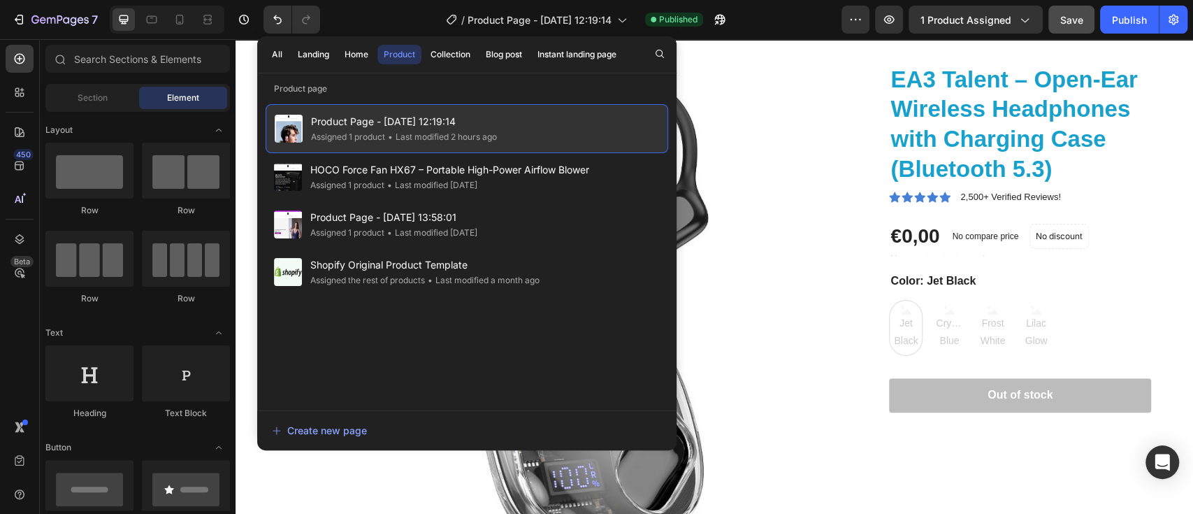
click at [598, 133] on div "Product Page - [DATE] 12:19:14 Assigned 1 product • Last modified 2 hours ago" at bounding box center [467, 128] width 402 height 49
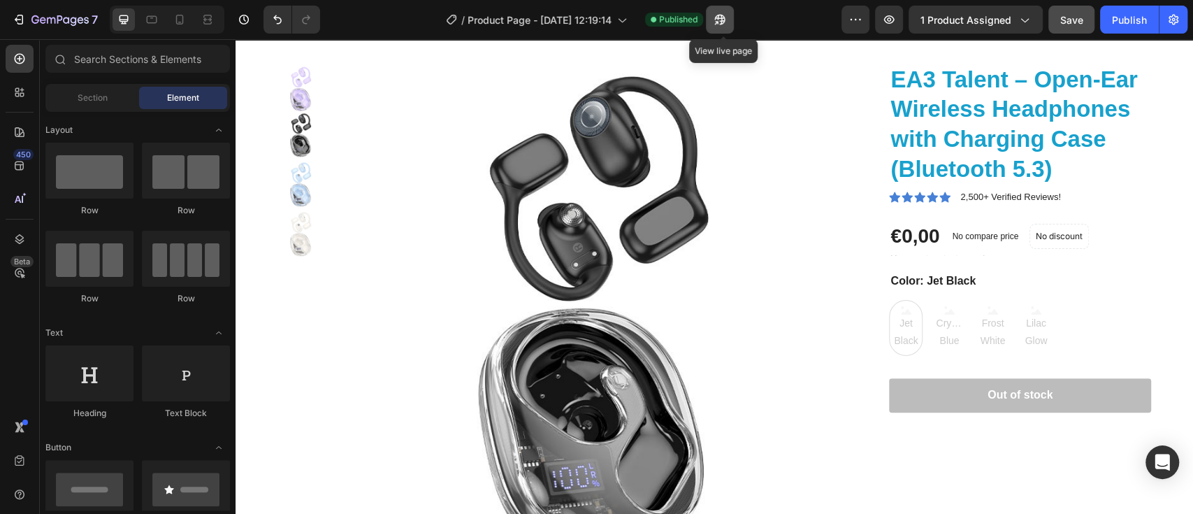
click at [732, 25] on button "button" at bounding box center [720, 20] width 28 height 28
click at [1068, 391] on button "Out of stock" at bounding box center [1020, 395] width 262 height 34
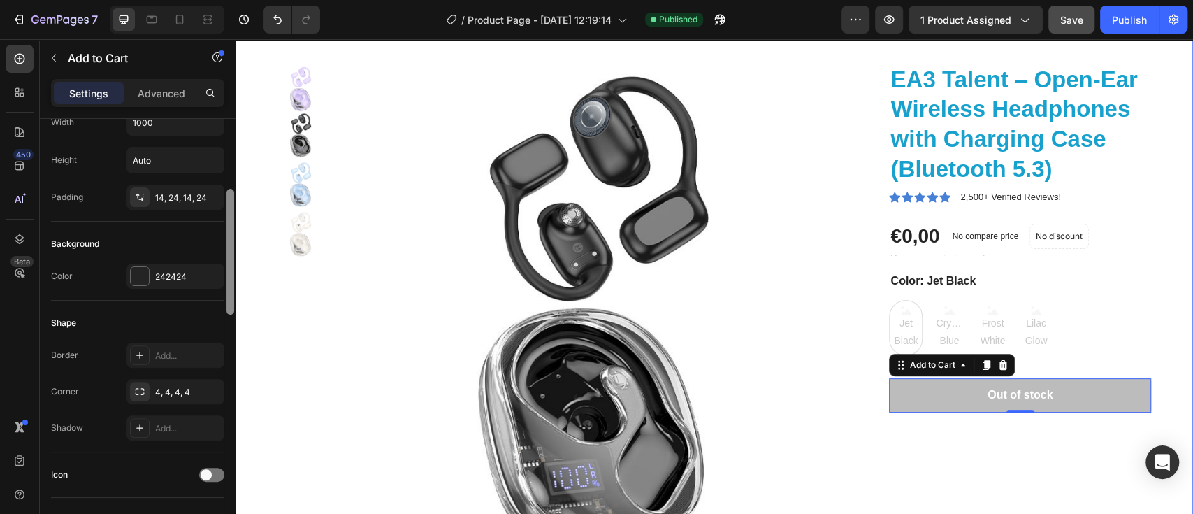
drag, startPoint x: 468, startPoint y: 211, endPoint x: 240, endPoint y: 275, distance: 237.2
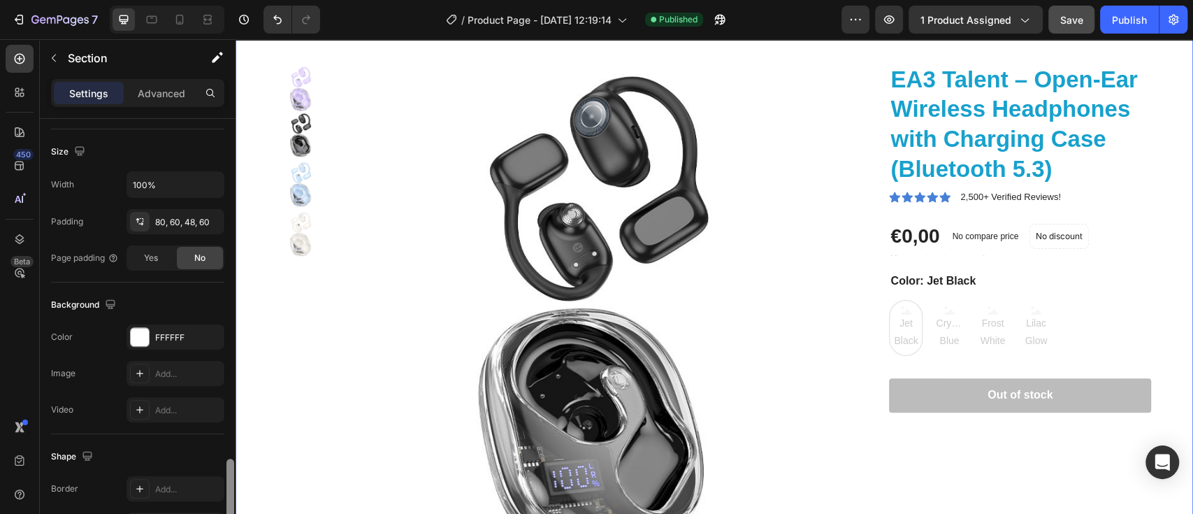
scroll to position [417, 0]
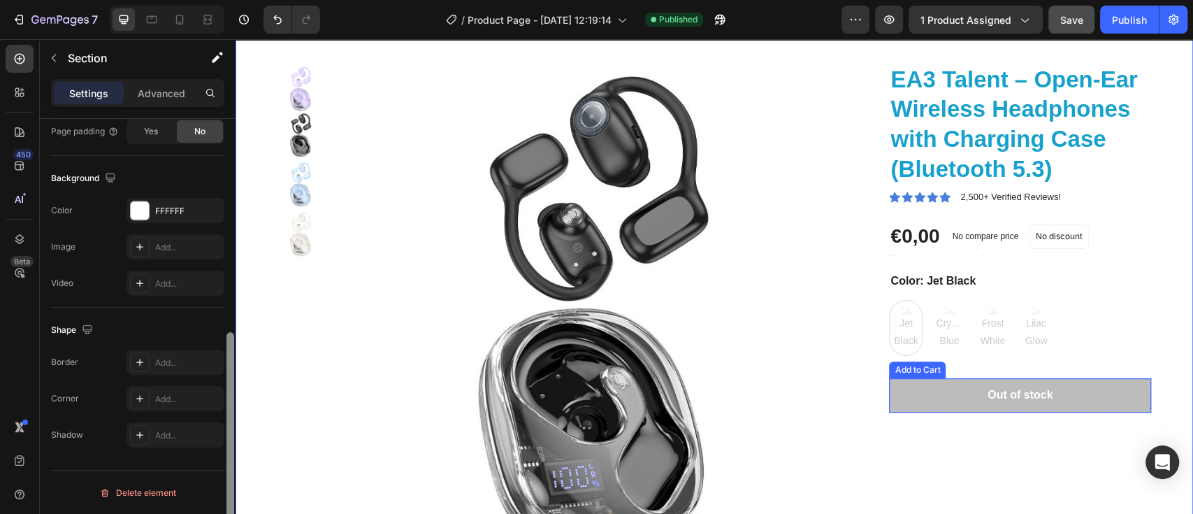
click at [955, 409] on button "Out of stock" at bounding box center [1020, 395] width 262 height 34
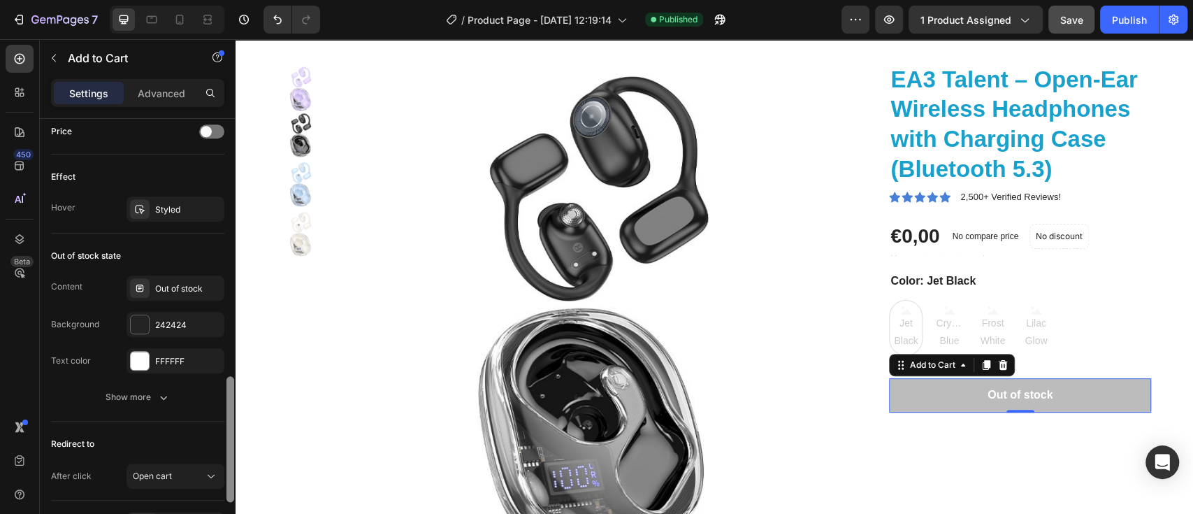
scroll to position [953, 0]
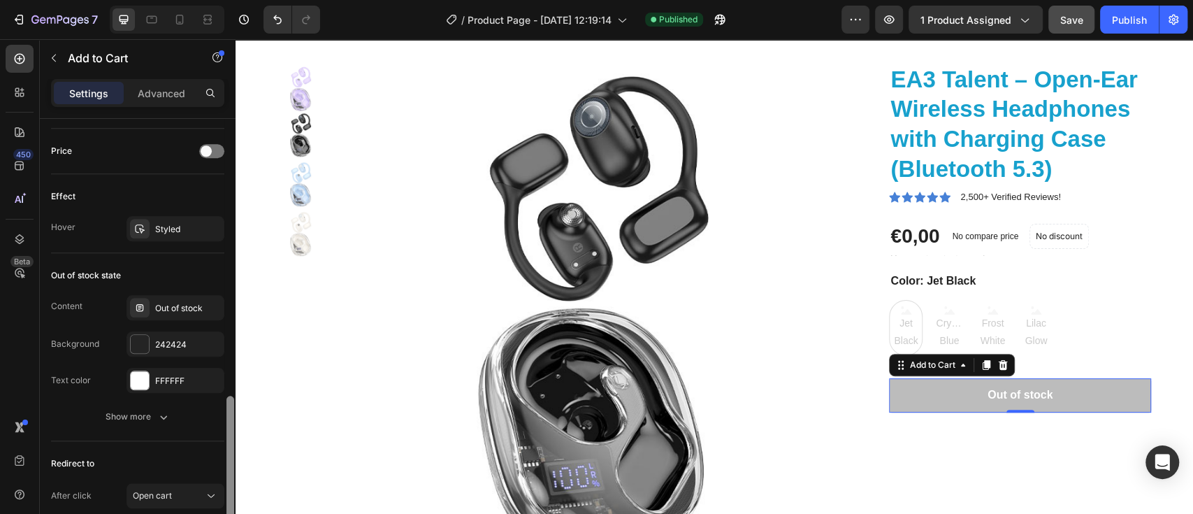
drag, startPoint x: 231, startPoint y: 406, endPoint x: 229, endPoint y: 450, distance: 44.0
click at [229, 450] on div at bounding box center [230, 458] width 8 height 126
click at [138, 342] on div at bounding box center [140, 344] width 18 height 18
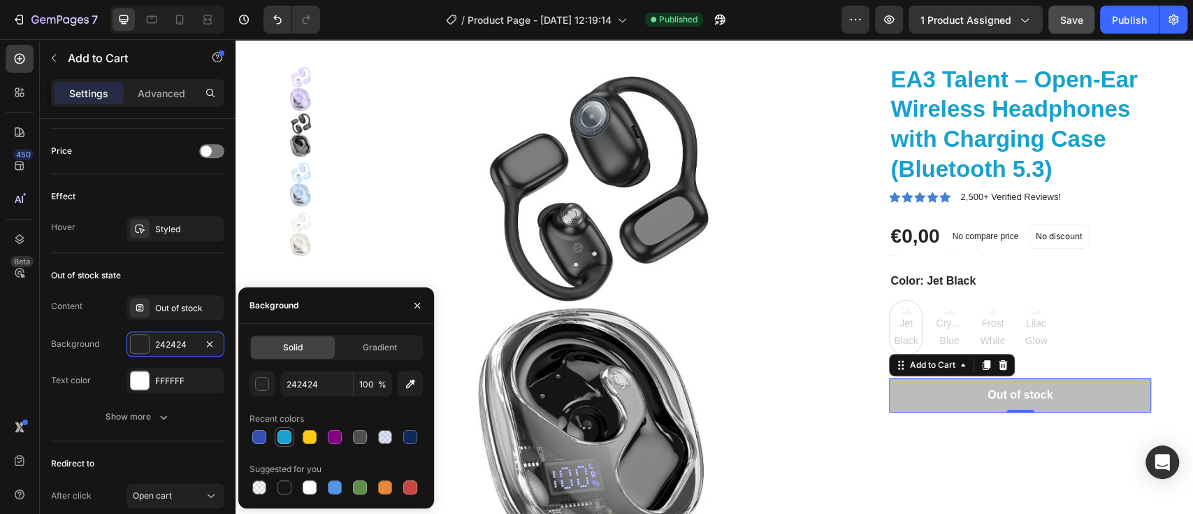
click at [281, 432] on div at bounding box center [284, 437] width 14 height 14
type input "18A1CD"
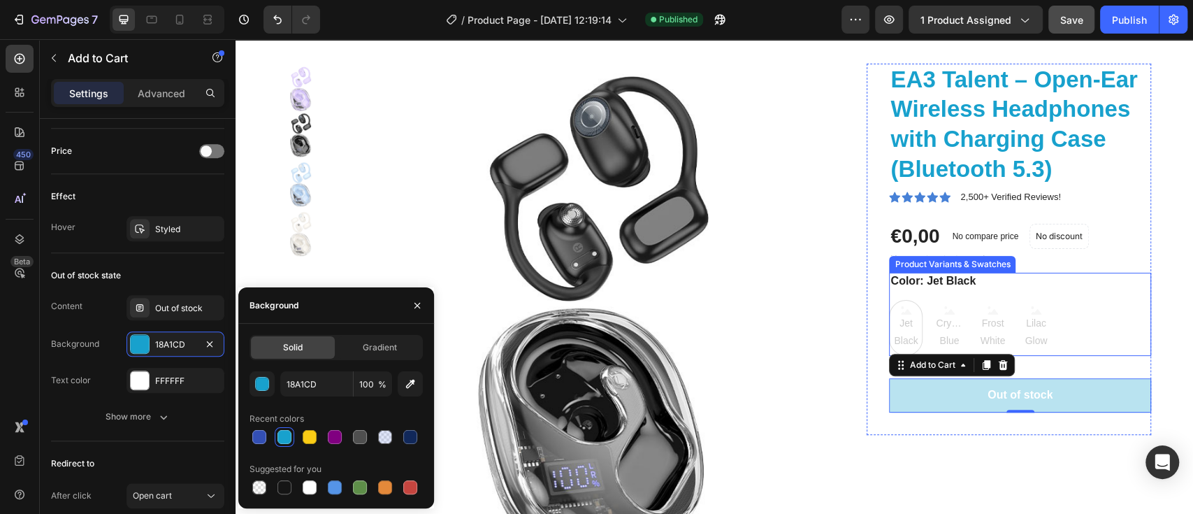
click at [1112, 318] on div "Jet Black Jet Black Jet Black Crystal Blue Crystal Blue Crystal Blue Frost Whit…" at bounding box center [1020, 328] width 262 height 56
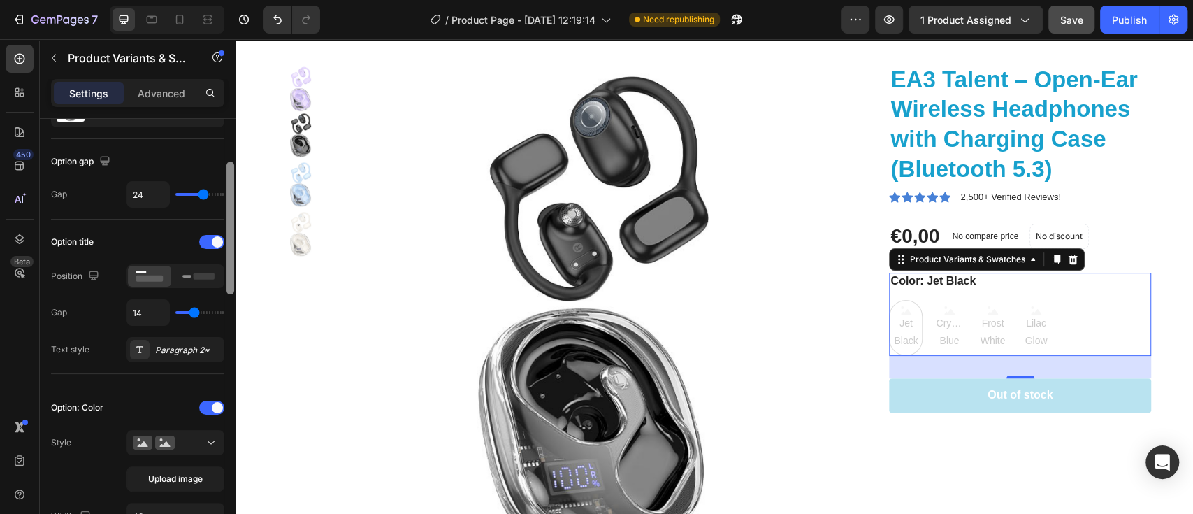
scroll to position [129, 0]
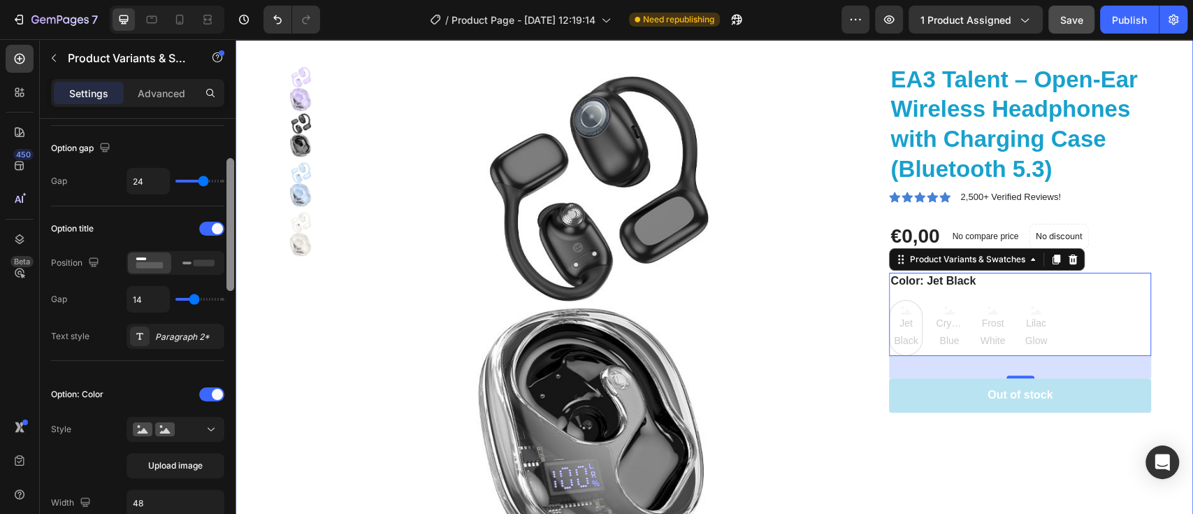
drag, startPoint x: 467, startPoint y: 243, endPoint x: 241, endPoint y: 332, distance: 243.2
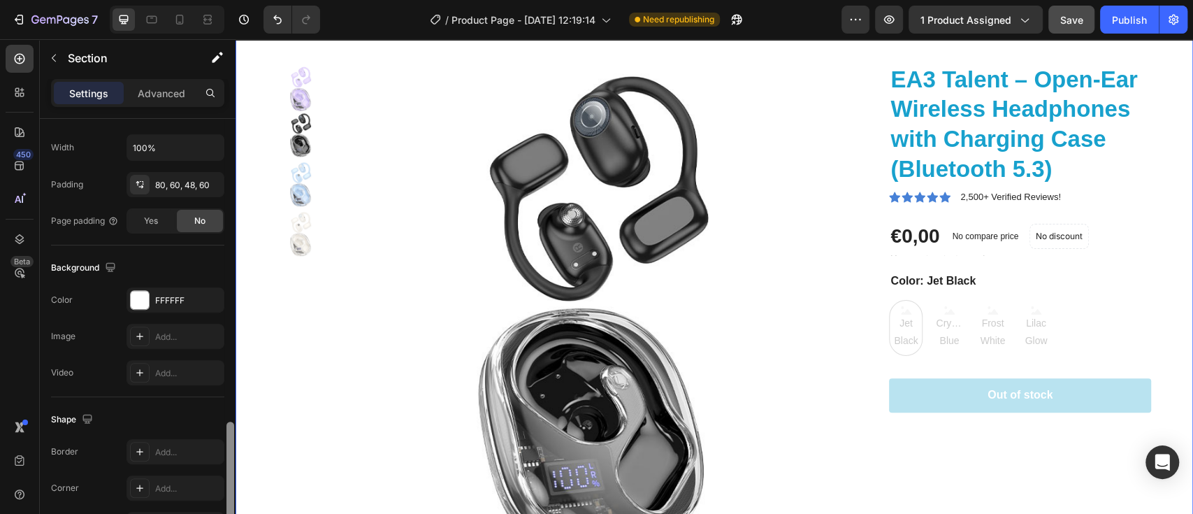
scroll to position [417, 0]
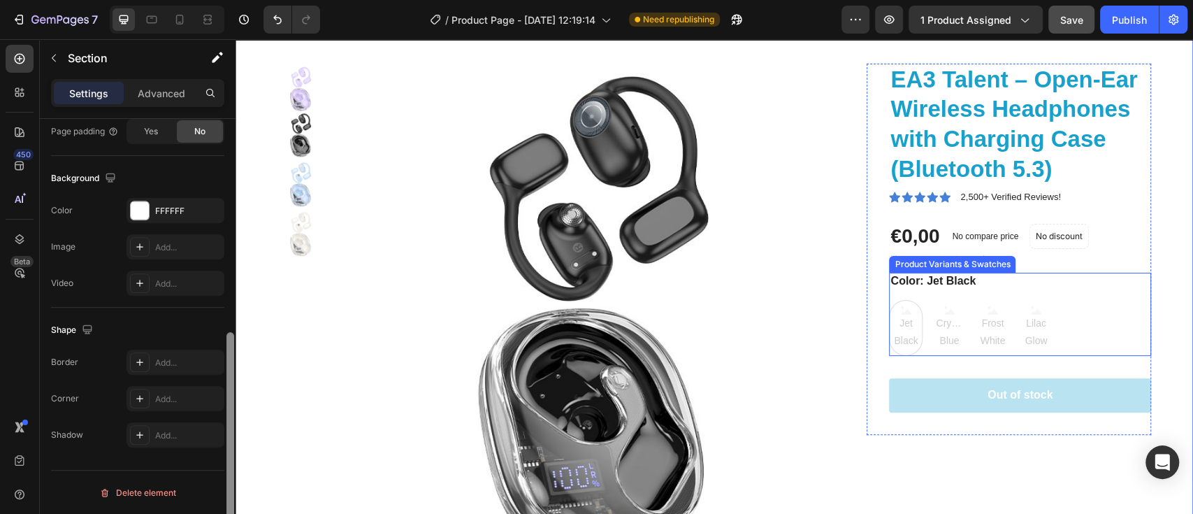
click at [934, 337] on div "Jet Black Jet Black Jet Black Crystal Blue Crystal Blue Crystal Blue Frost Whit…" at bounding box center [1020, 328] width 262 height 56
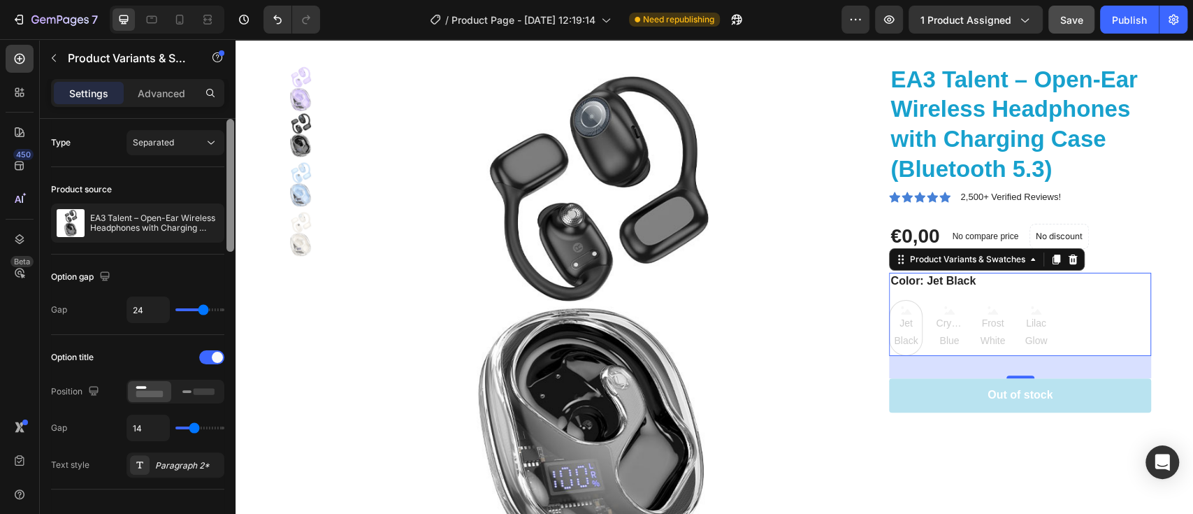
scroll to position [0, 0]
drag, startPoint x: 229, startPoint y: 228, endPoint x: 230, endPoint y: 204, distance: 23.8
click at [230, 204] on div at bounding box center [230, 185] width 8 height 133
drag, startPoint x: 465, startPoint y: 267, endPoint x: 239, endPoint y: 292, distance: 227.1
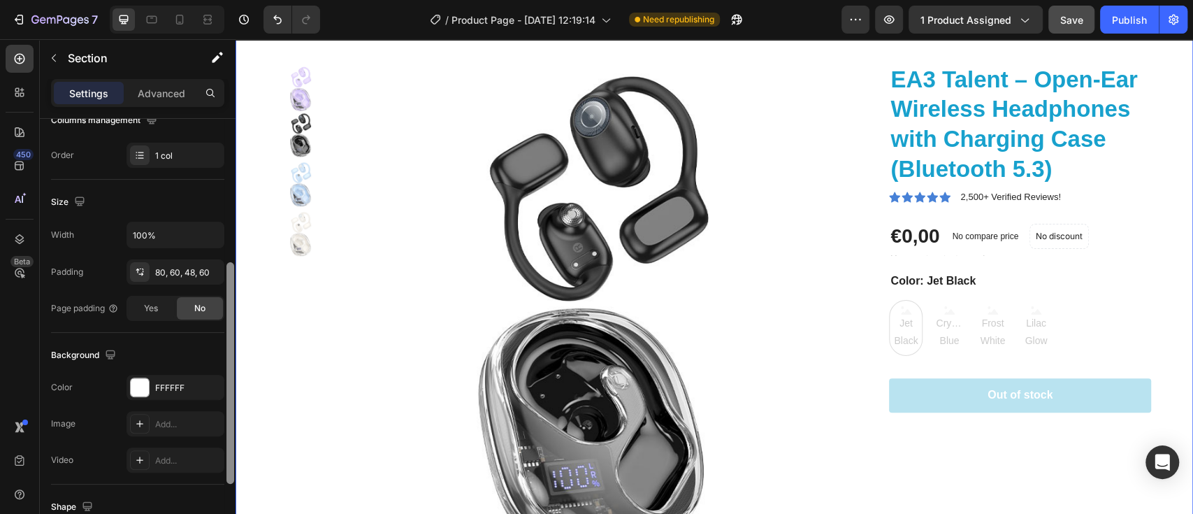
scroll to position [282, 0]
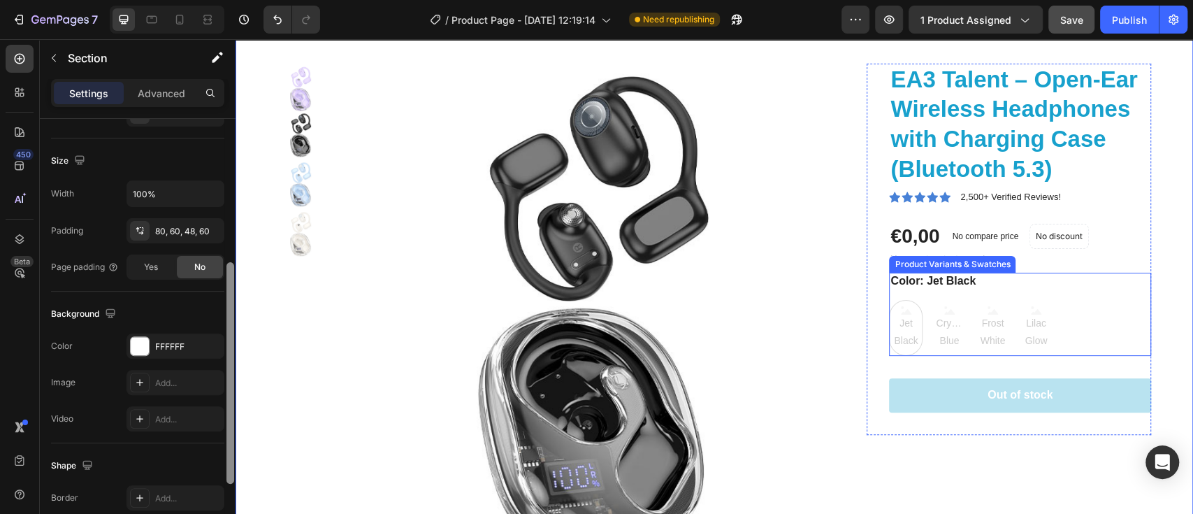
click at [1091, 340] on div "Jet Black Jet Black Jet Black Crystal Blue Crystal Blue Crystal Blue Frost Whit…" at bounding box center [1020, 328] width 262 height 56
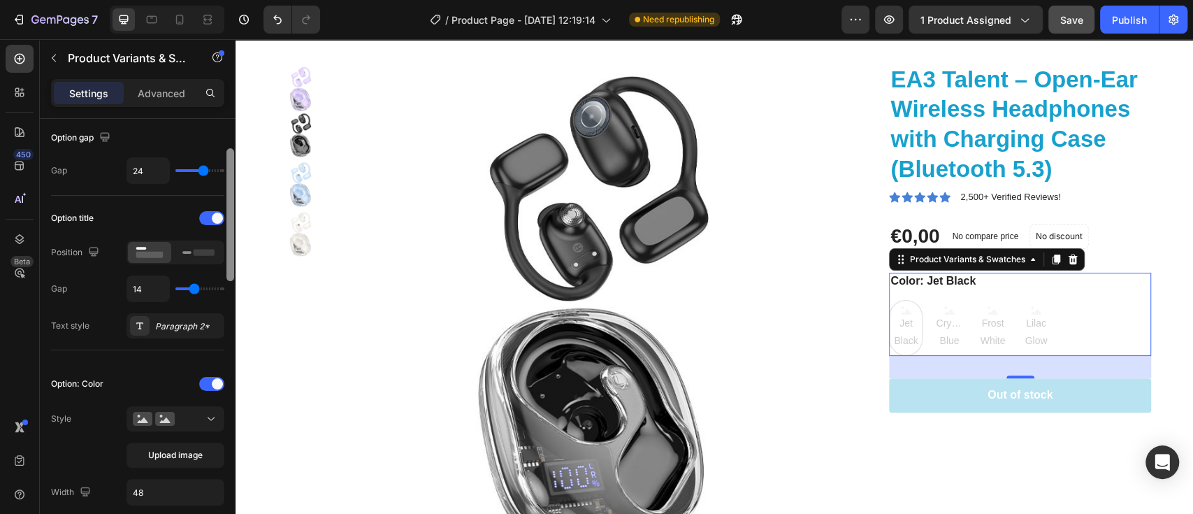
scroll to position [164, 0]
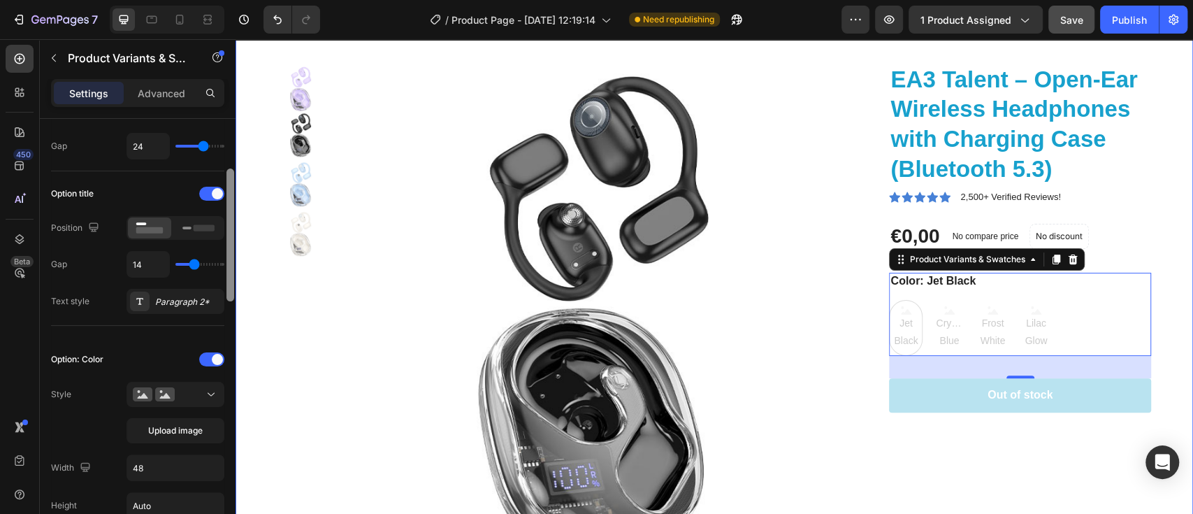
drag, startPoint x: 464, startPoint y: 277, endPoint x: 236, endPoint y: 292, distance: 228.3
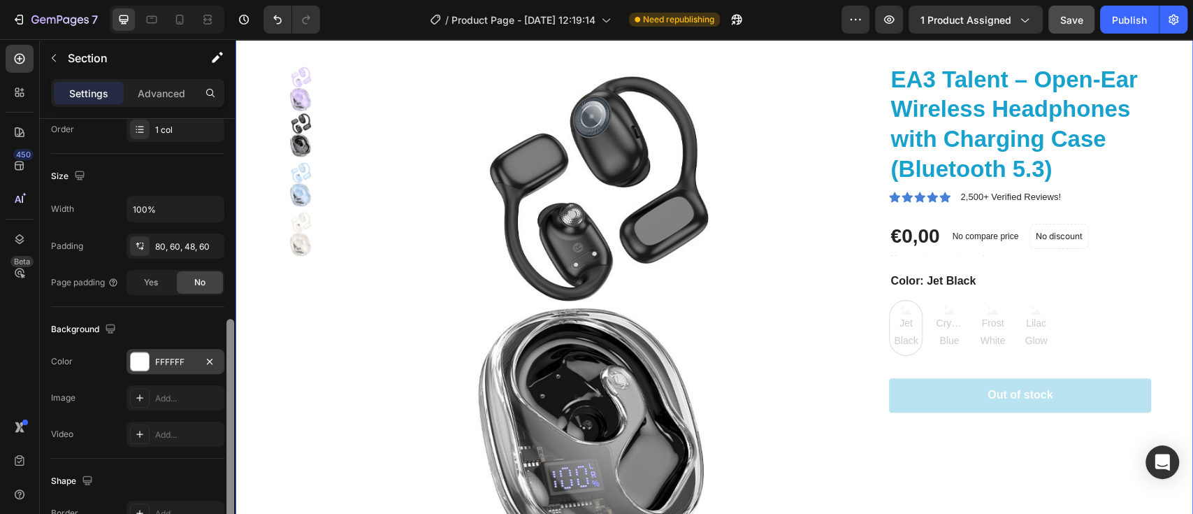
scroll to position [309, 0]
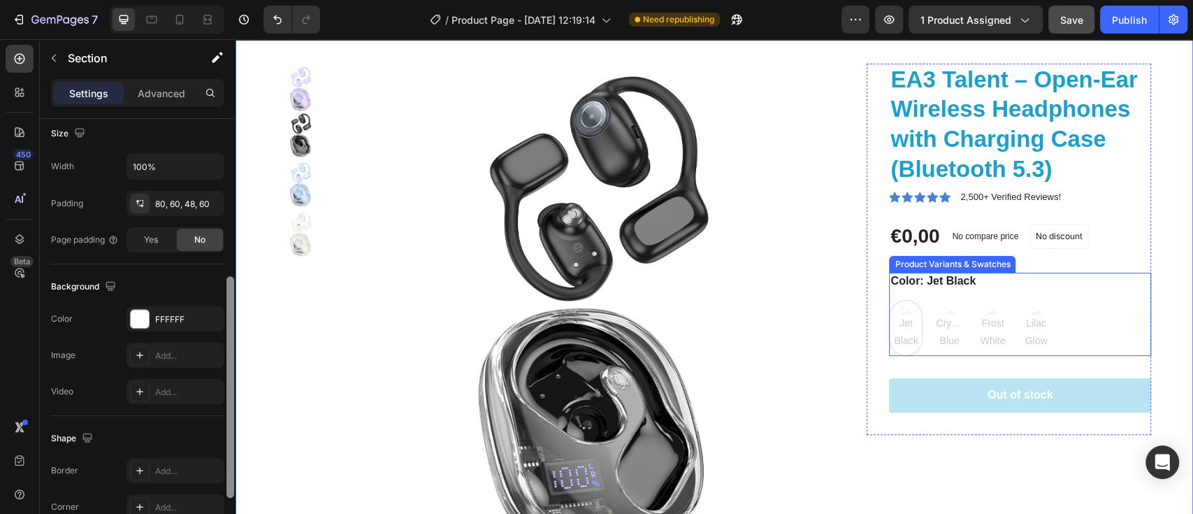
click at [1102, 349] on div "Jet Black Jet Black Jet Black Crystal Blue Crystal Blue Crystal Blue Frost Whit…" at bounding box center [1020, 328] width 262 height 56
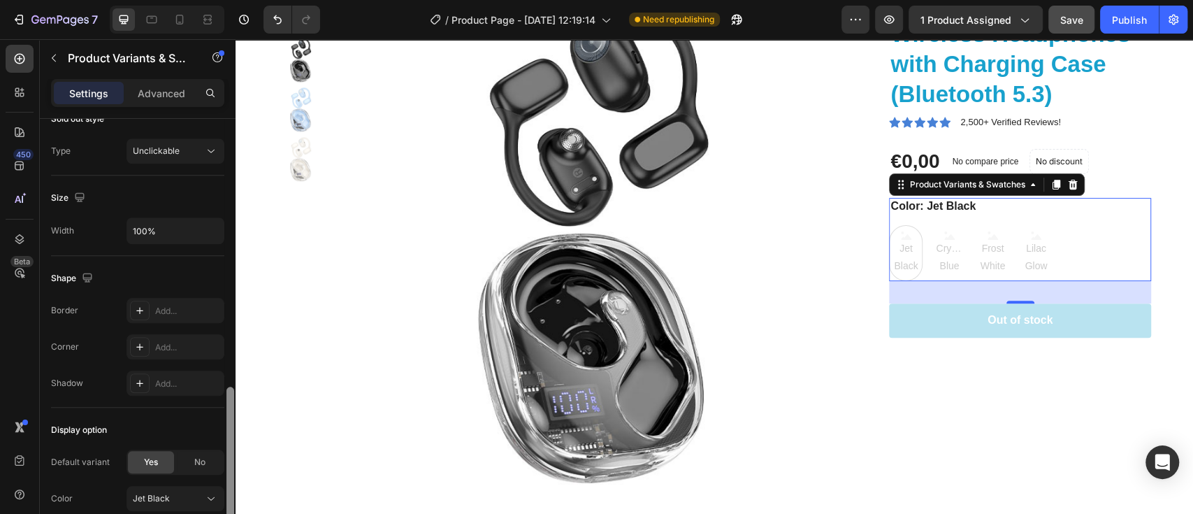
scroll to position [307, 0]
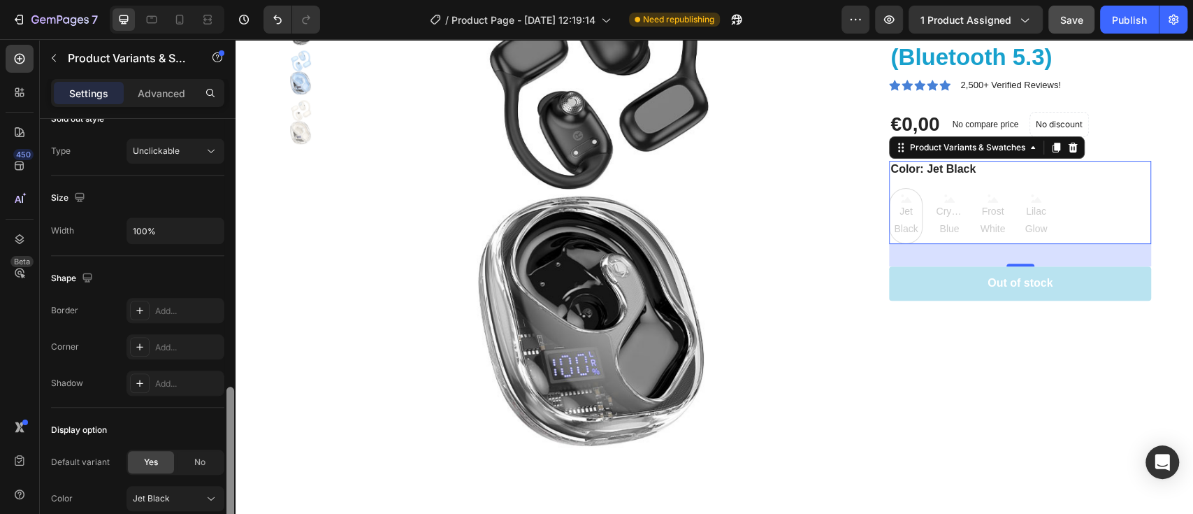
click at [118, 496] on div "Color Jet Black" at bounding box center [137, 498] width 173 height 25
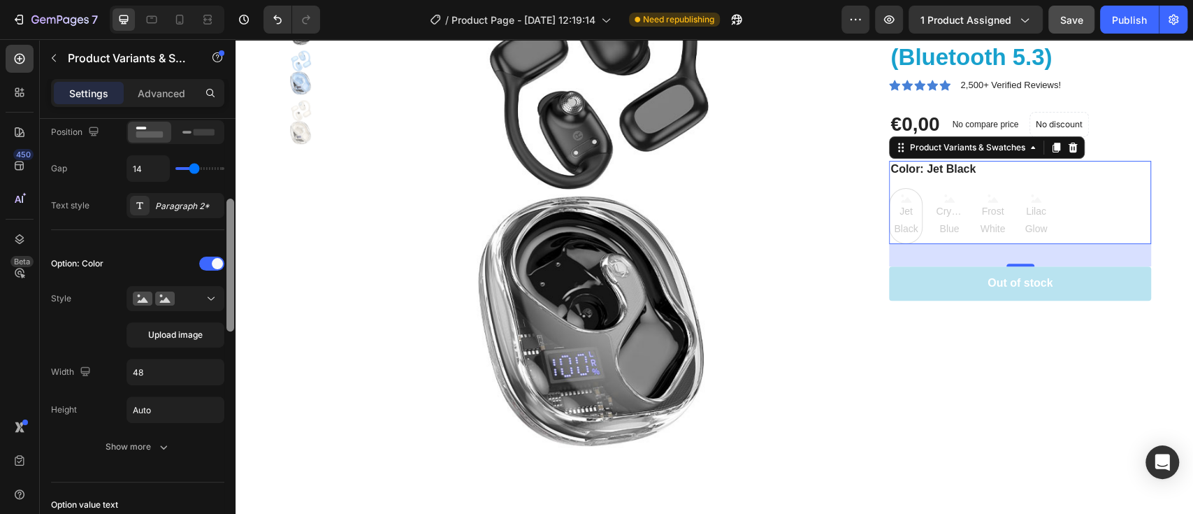
scroll to position [257, 0]
drag, startPoint x: 229, startPoint y: 478, endPoint x: 232, endPoint y: 289, distance: 188.7
click at [232, 289] on div at bounding box center [230, 264] width 8 height 133
click at [204, 296] on icon at bounding box center [211, 300] width 14 height 14
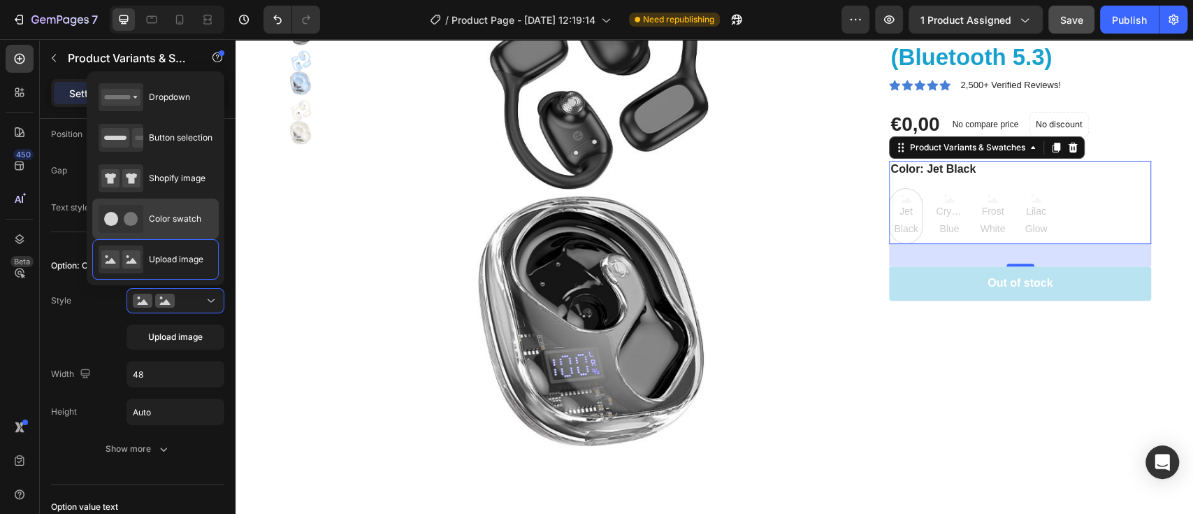
click at [129, 216] on circle at bounding box center [131, 219] width 14 height 14
type input "45"
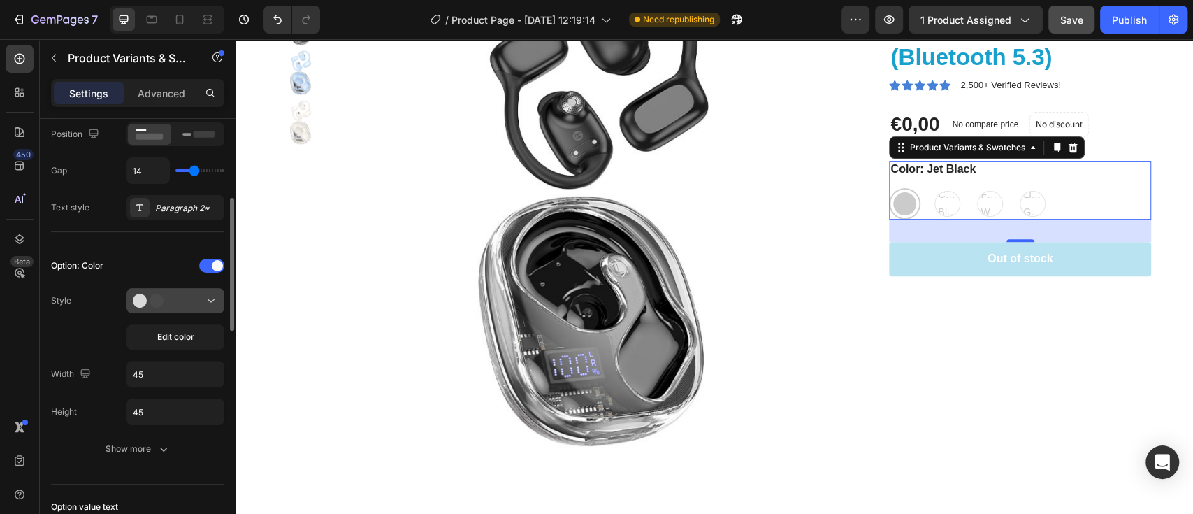
click at [212, 303] on icon at bounding box center [211, 300] width 14 height 14
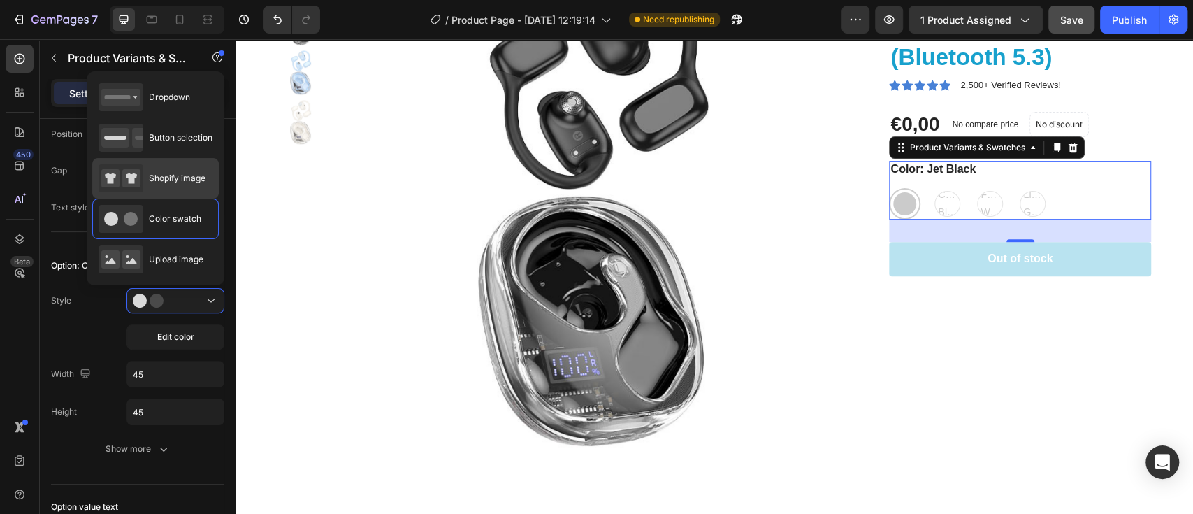
click at [134, 176] on icon at bounding box center [131, 178] width 11 height 10
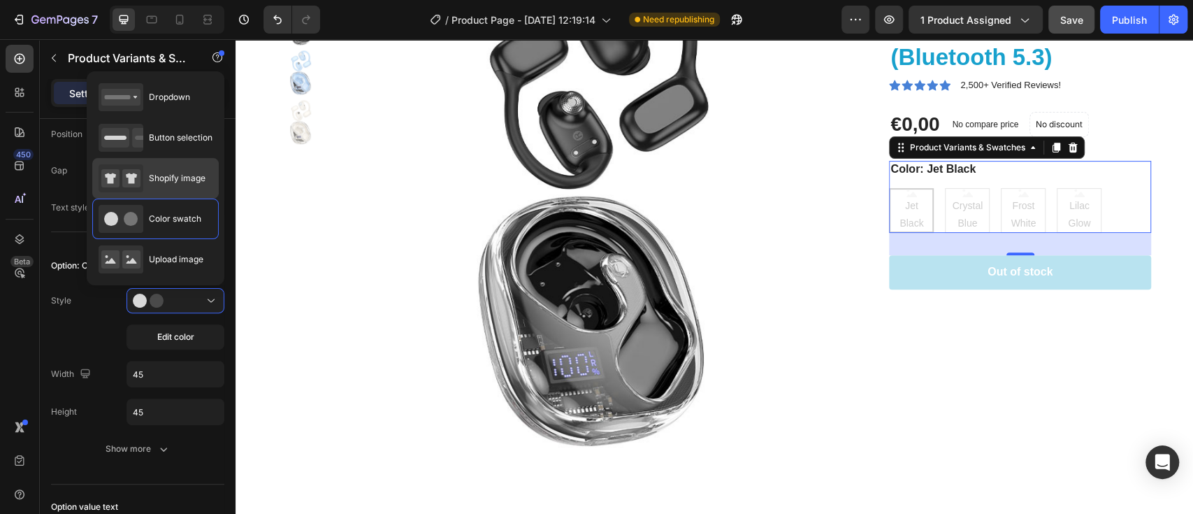
type input "64"
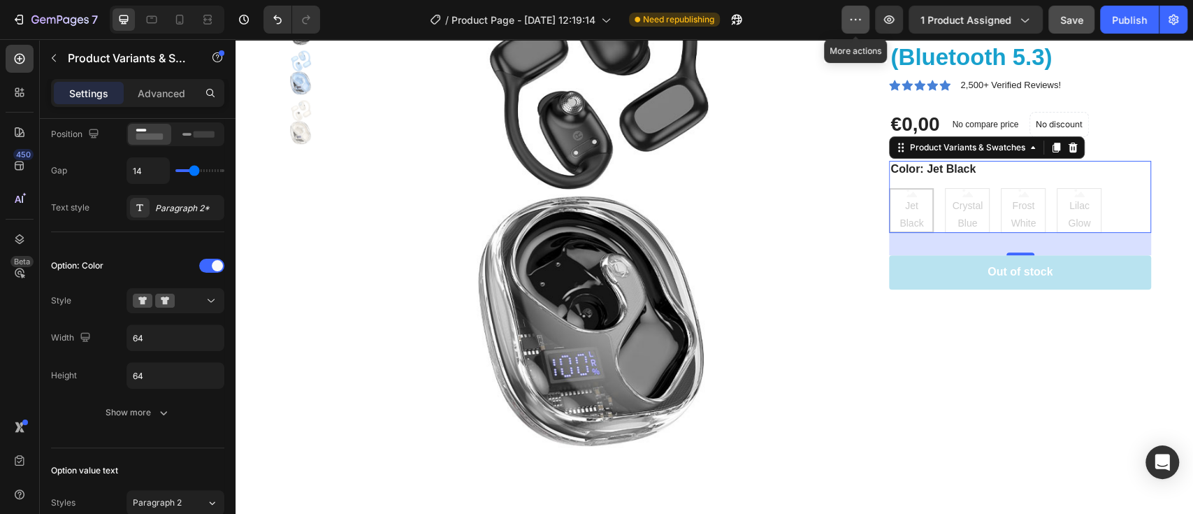
click at [857, 15] on icon "button" at bounding box center [855, 20] width 14 height 14
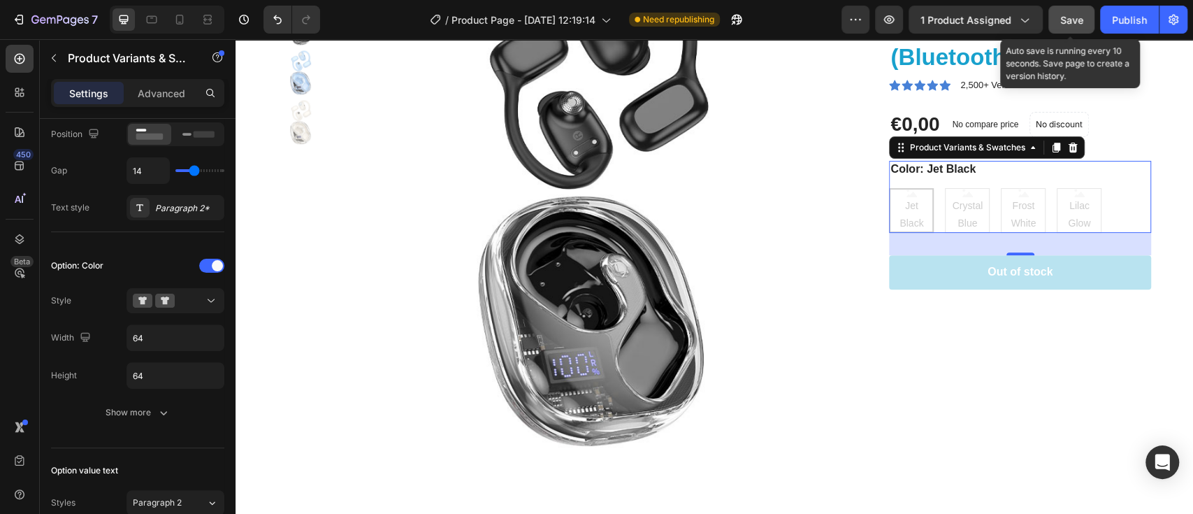
click at [1063, 17] on span "Save" at bounding box center [1071, 20] width 23 height 12
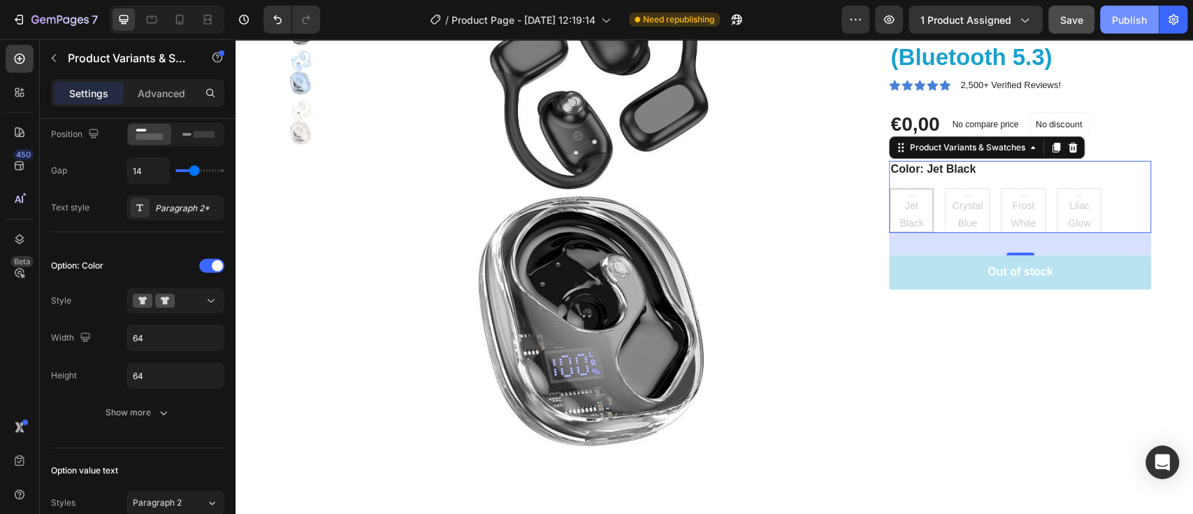
click at [1131, 30] on button "Publish" at bounding box center [1129, 20] width 59 height 28
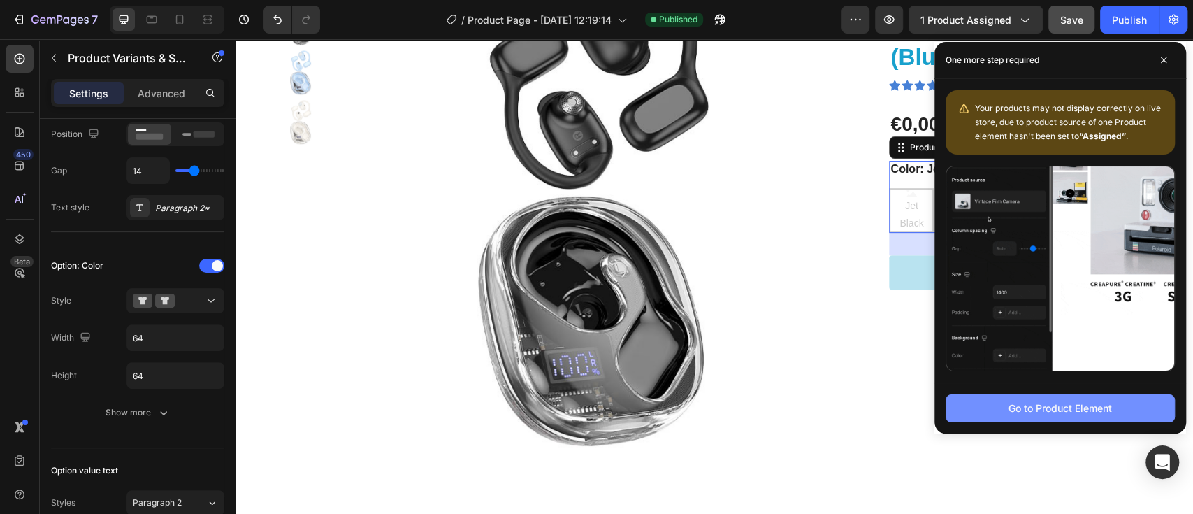
click at [1097, 406] on div "Go to Product Element" at bounding box center [1059, 407] width 103 height 15
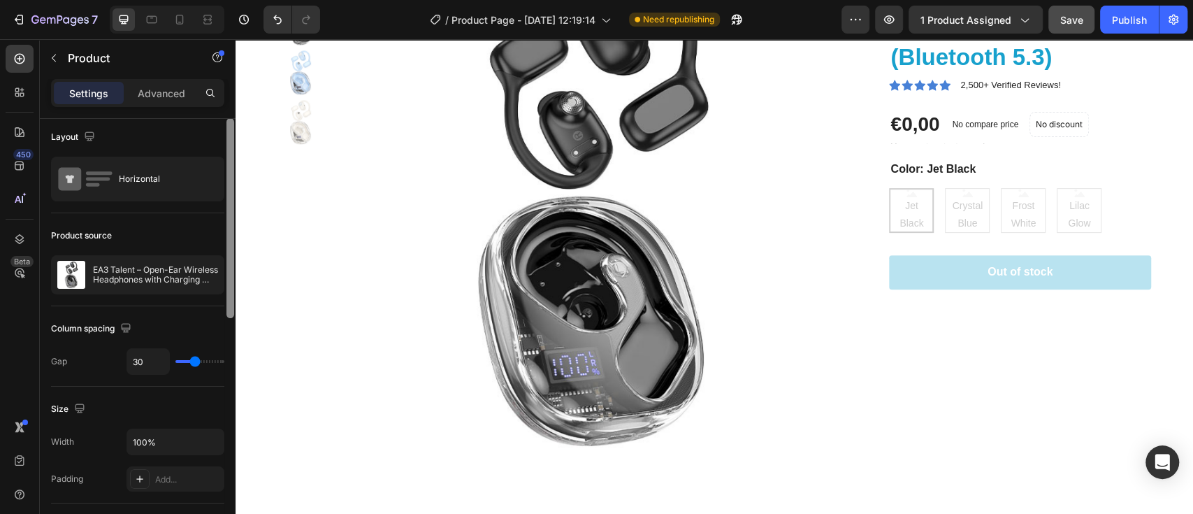
scroll to position [0, 0]
drag, startPoint x: 229, startPoint y: 152, endPoint x: 226, endPoint y: 122, distance: 30.2
click at [226, 122] on div at bounding box center [230, 219] width 8 height 200
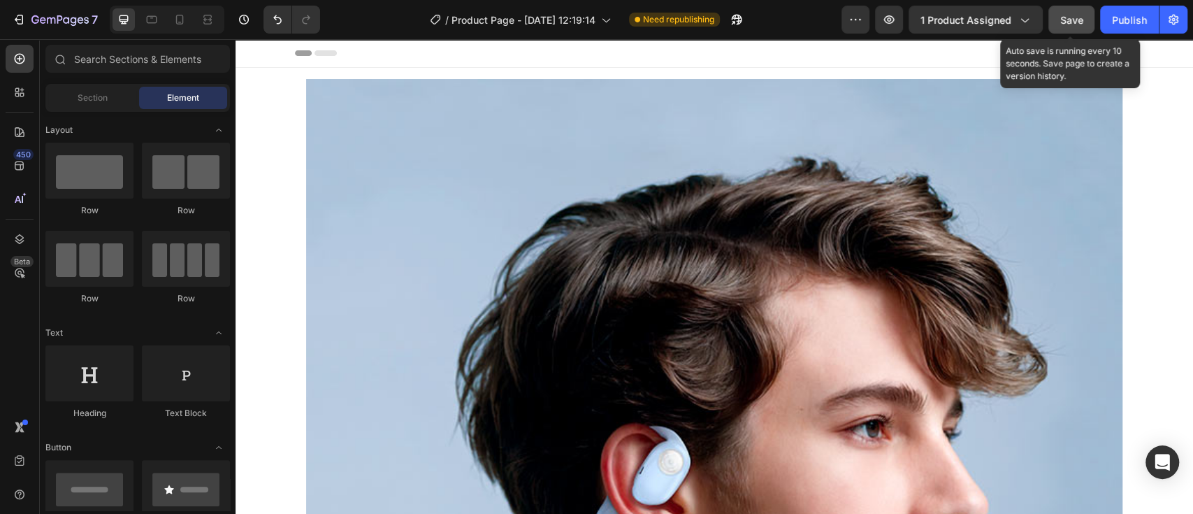
click at [1068, 21] on span "Save" at bounding box center [1071, 20] width 23 height 12
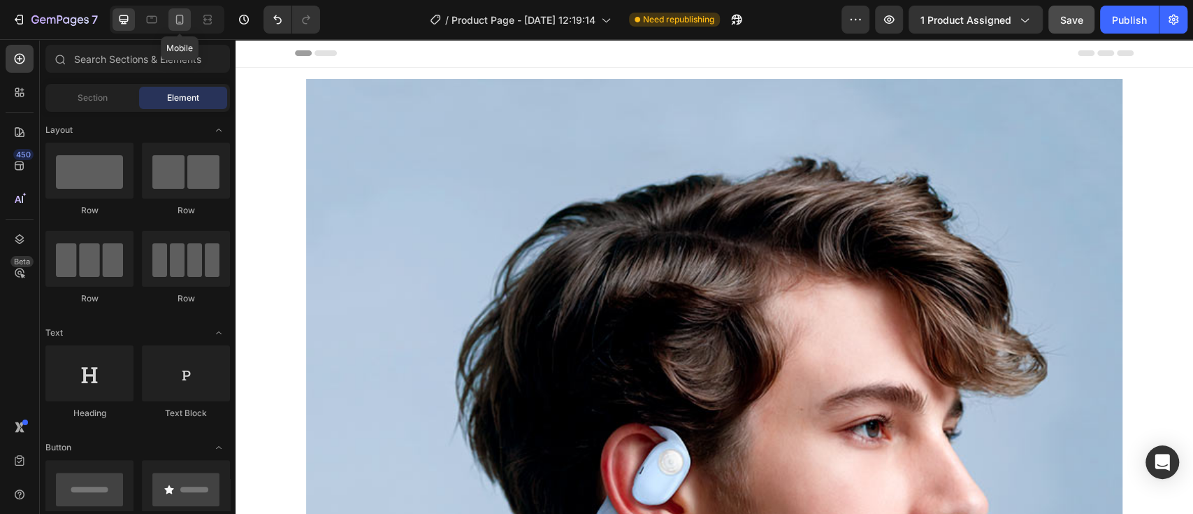
click at [184, 24] on icon at bounding box center [180, 20] width 14 height 14
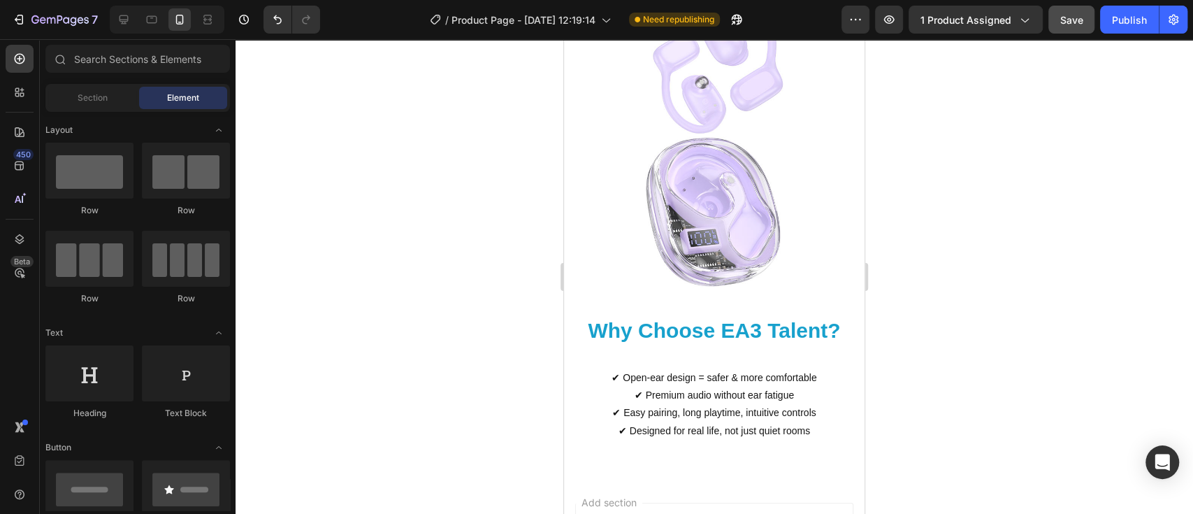
scroll to position [4849, 0]
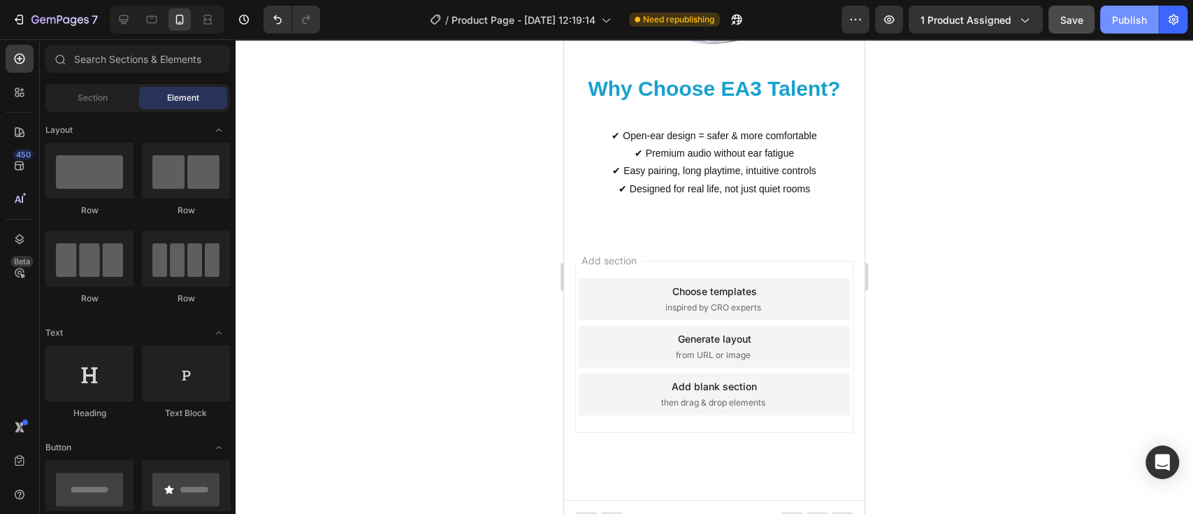
click at [1133, 22] on div "Publish" at bounding box center [1129, 20] width 35 height 15
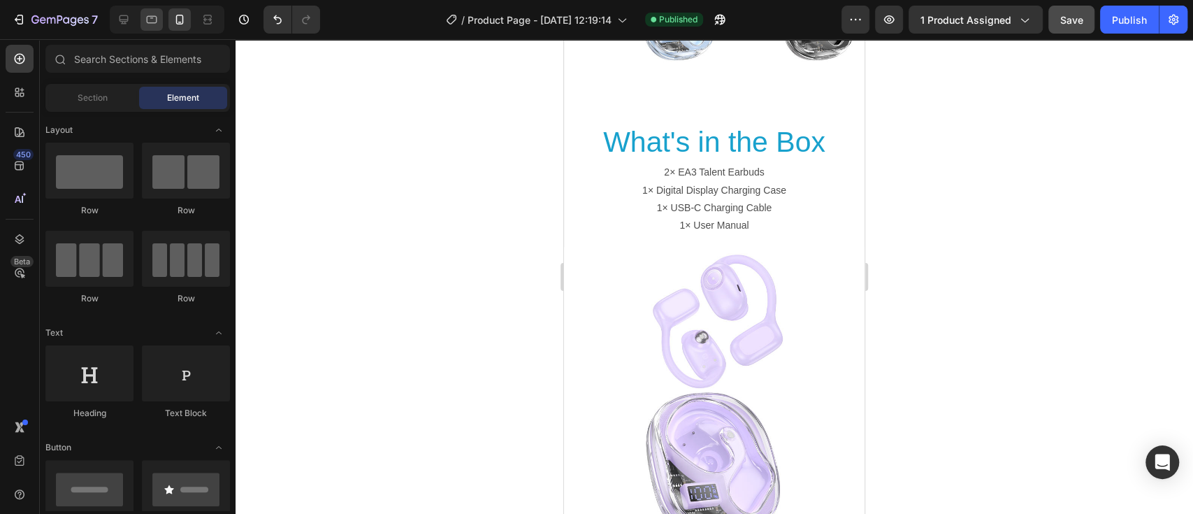
scroll to position [3610, 0]
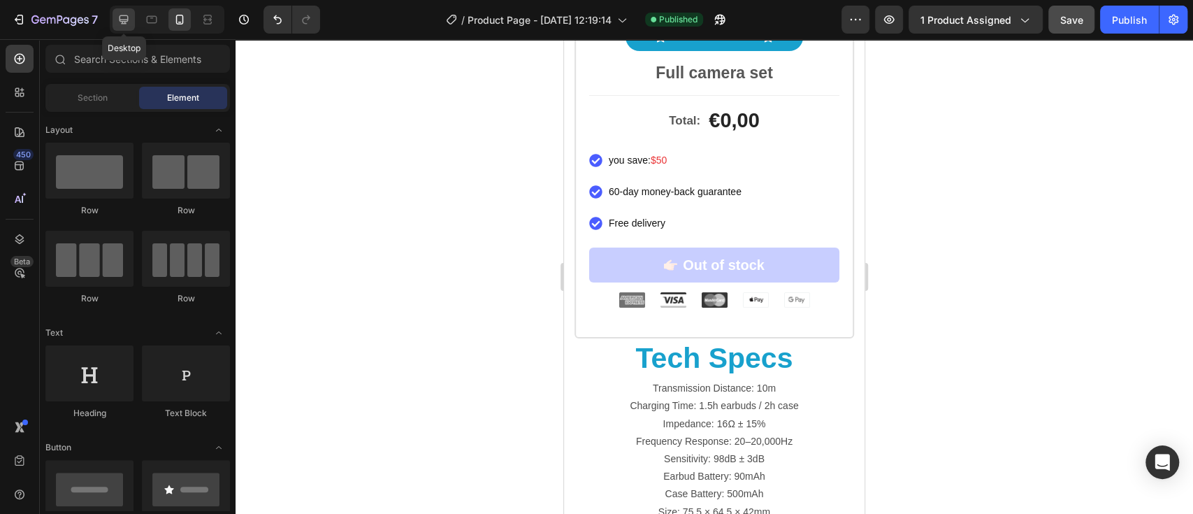
click at [124, 24] on icon at bounding box center [124, 20] width 14 height 14
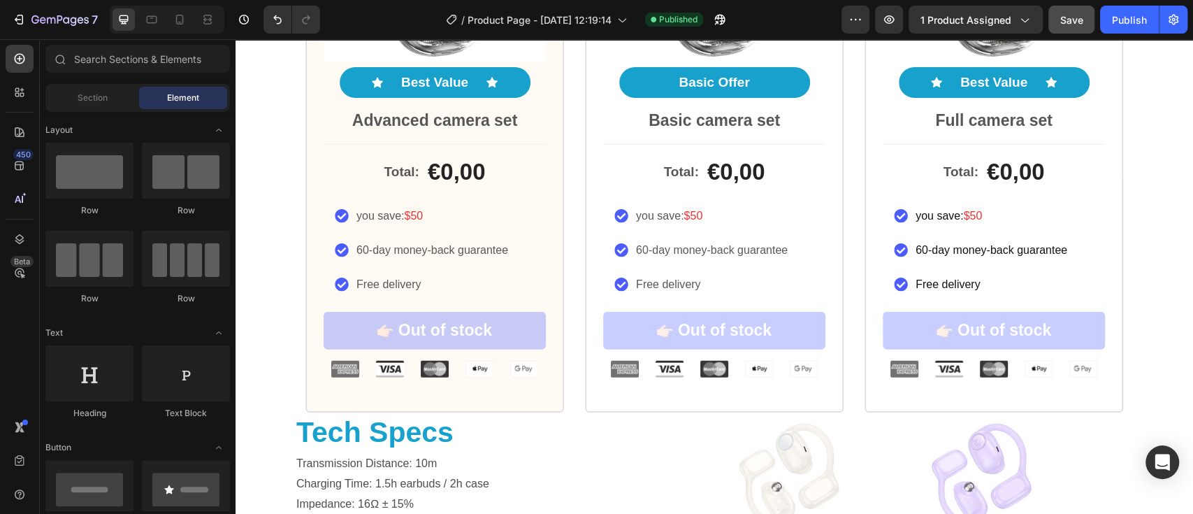
scroll to position [2286, 0]
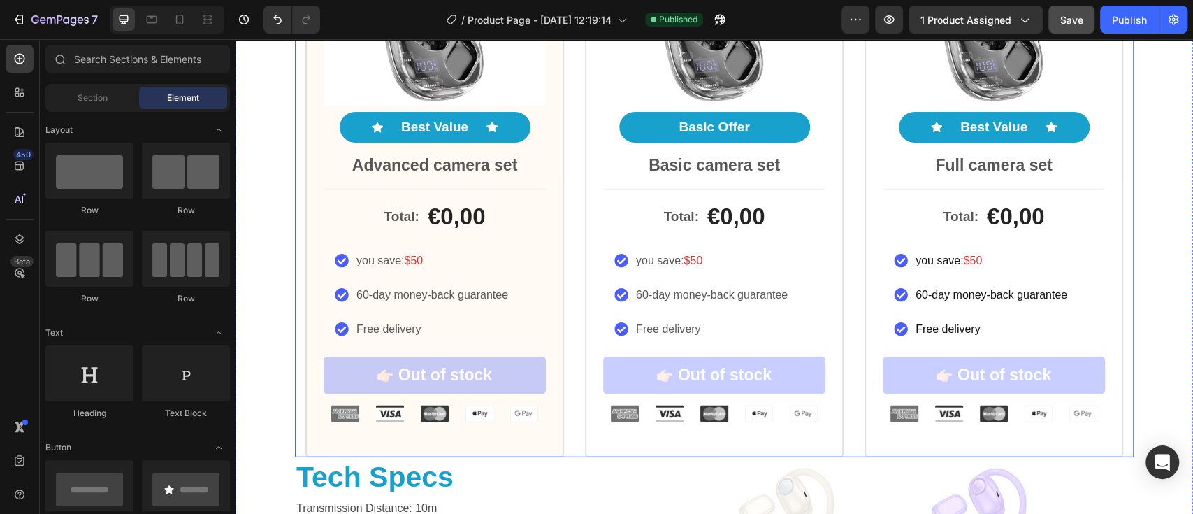
click at [1124, 255] on div "Icon Icon Icon Icon Icon Icon List Rated 4.8/5 by our customers Text Block Prod…" at bounding box center [714, 135] width 838 height 644
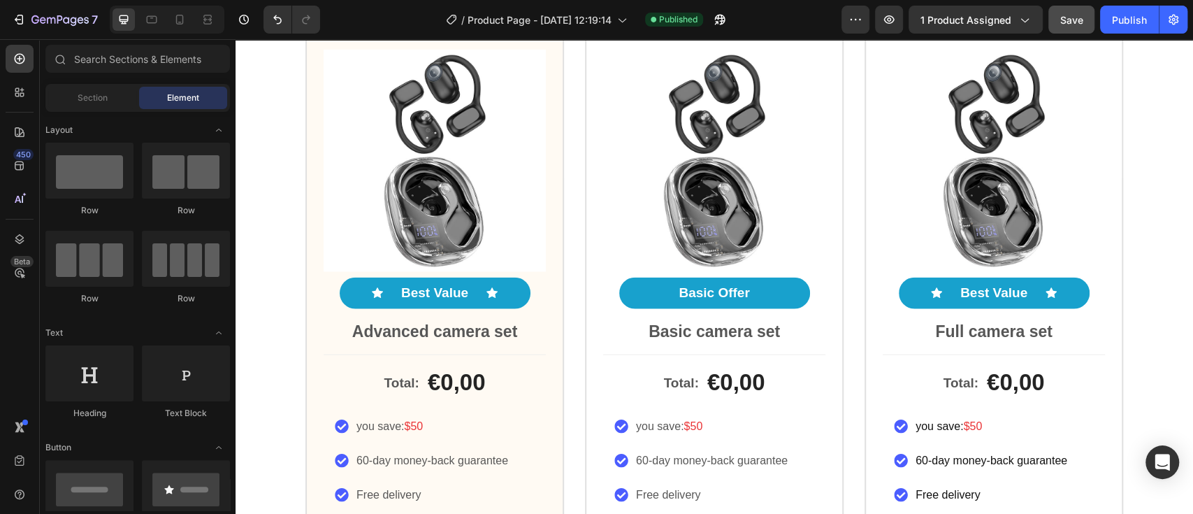
scroll to position [2109, 0]
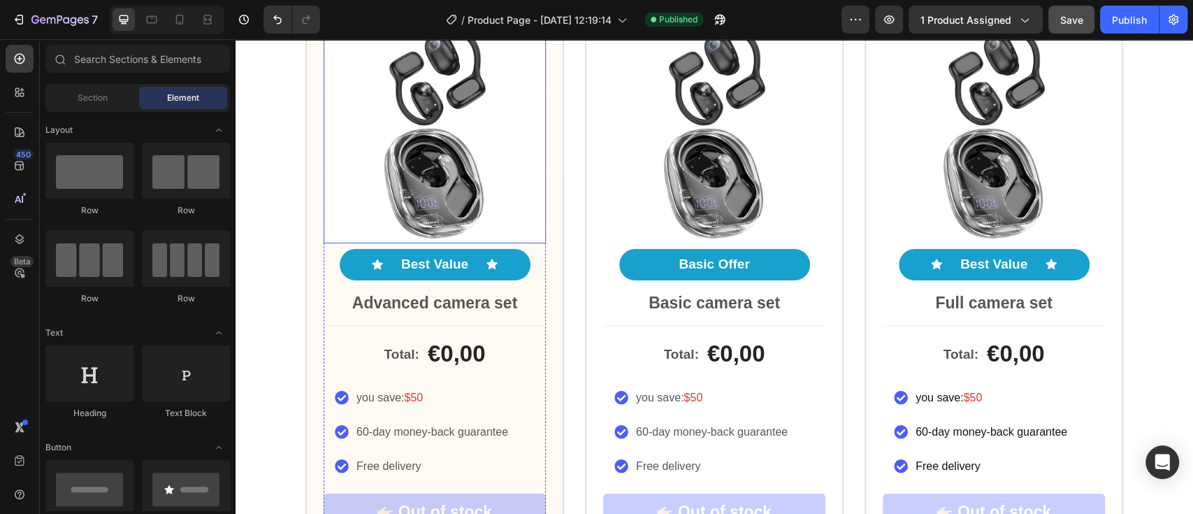
click at [502, 194] on img at bounding box center [435, 132] width 222 height 222
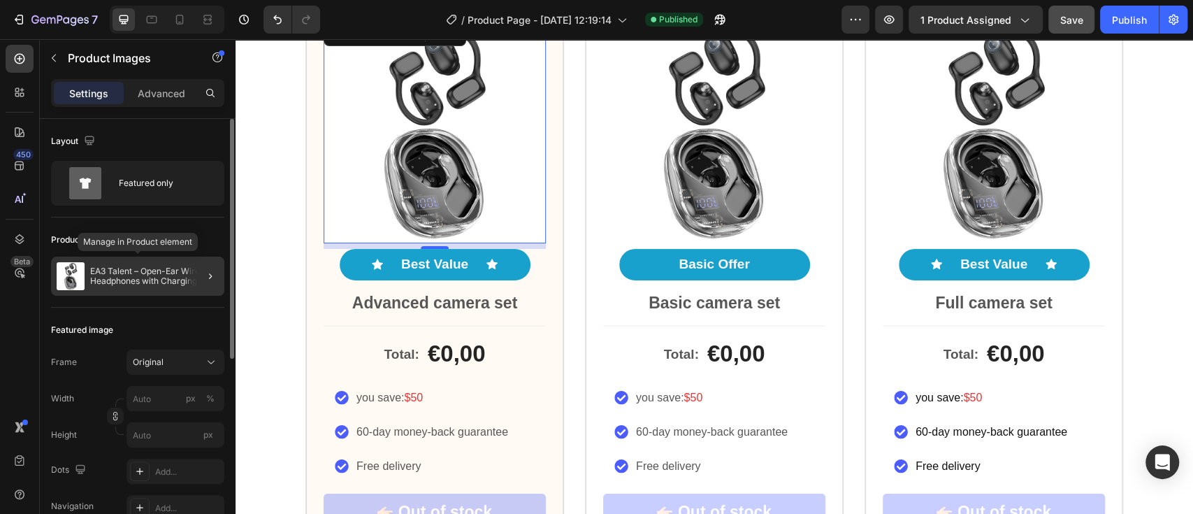
click at [168, 277] on p "EA3 Talent – Open-Ear Wireless Headphones with Charging Case (Bluetooth 5.3)" at bounding box center [154, 276] width 129 height 20
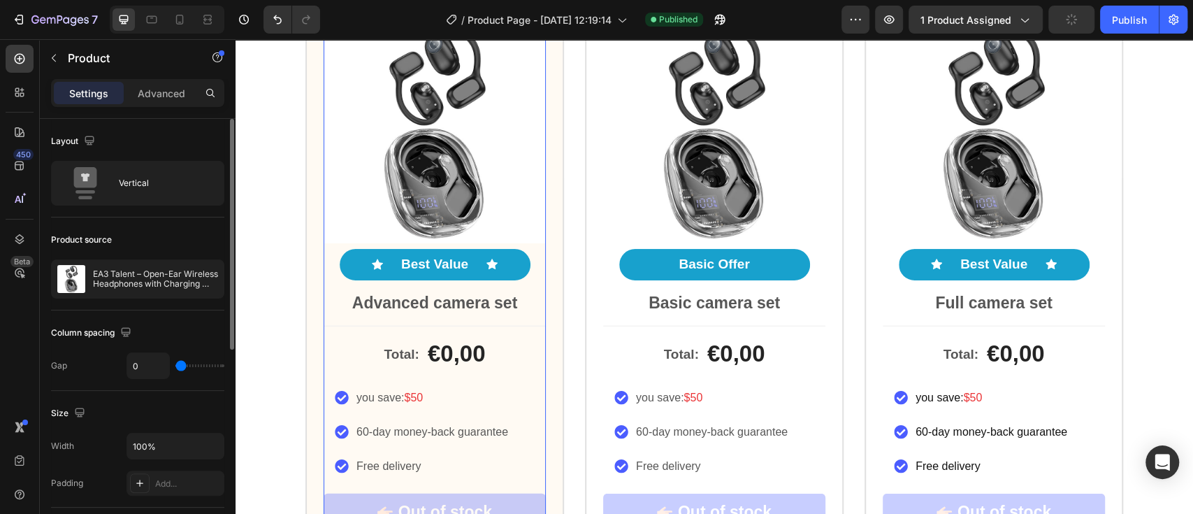
click at [527, 249] on div "Icon Icon Icon Icon Icon Icon List Rated 4.8/5 by our customers Text Block Prod…" at bounding box center [435, 155] width 222 height 341
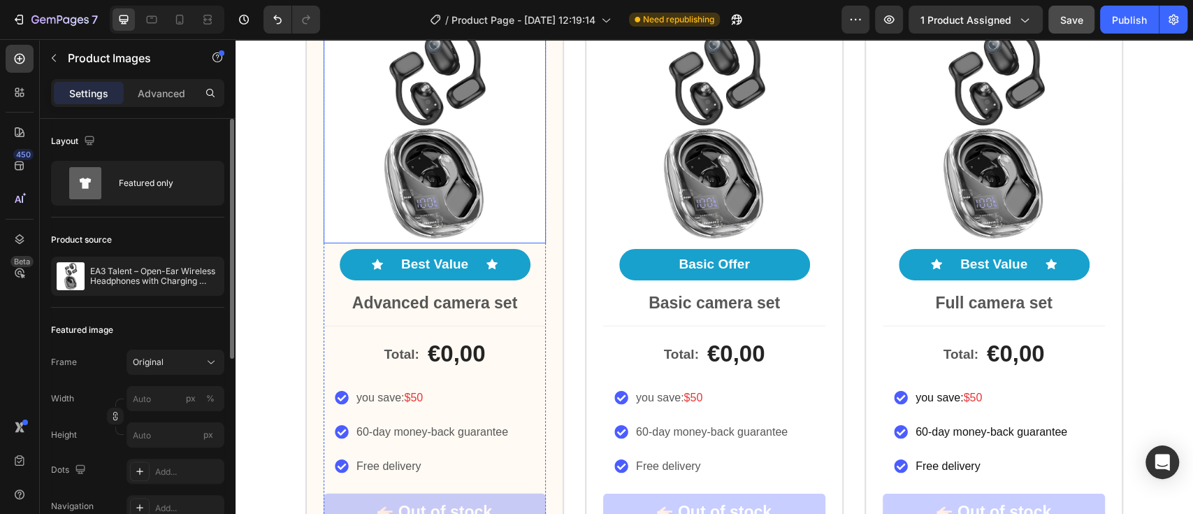
click at [523, 175] on img at bounding box center [435, 132] width 222 height 222
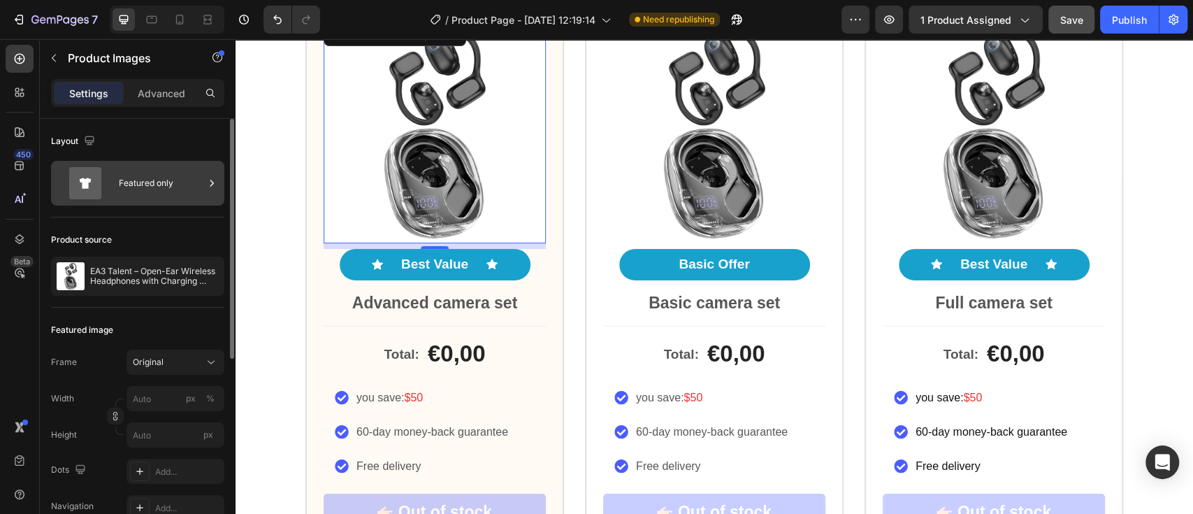
click at [212, 181] on icon at bounding box center [211, 183] width 3 height 6
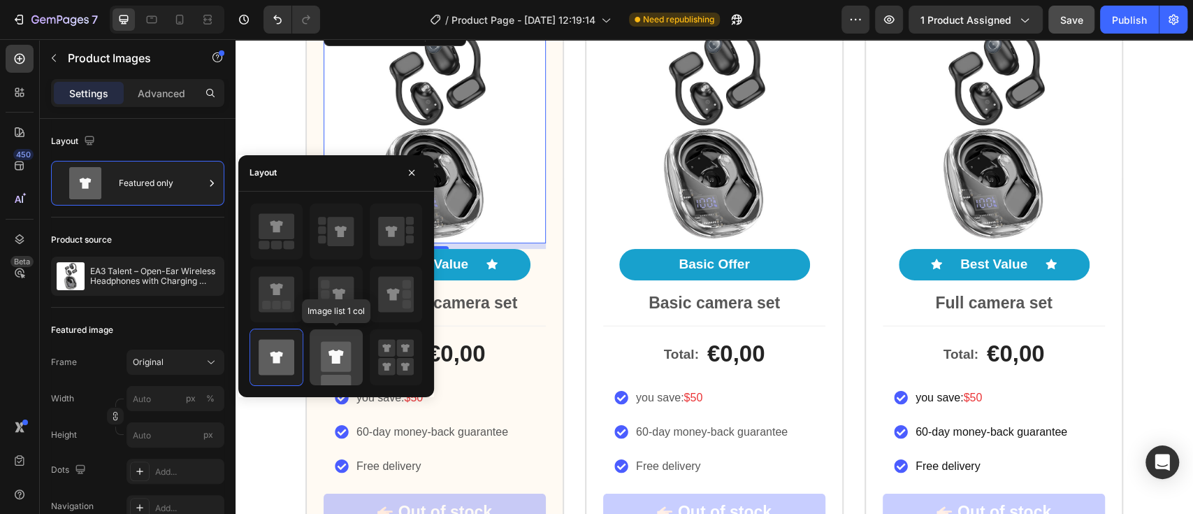
click at [338, 349] on rect at bounding box center [336, 356] width 30 height 30
type input "100"
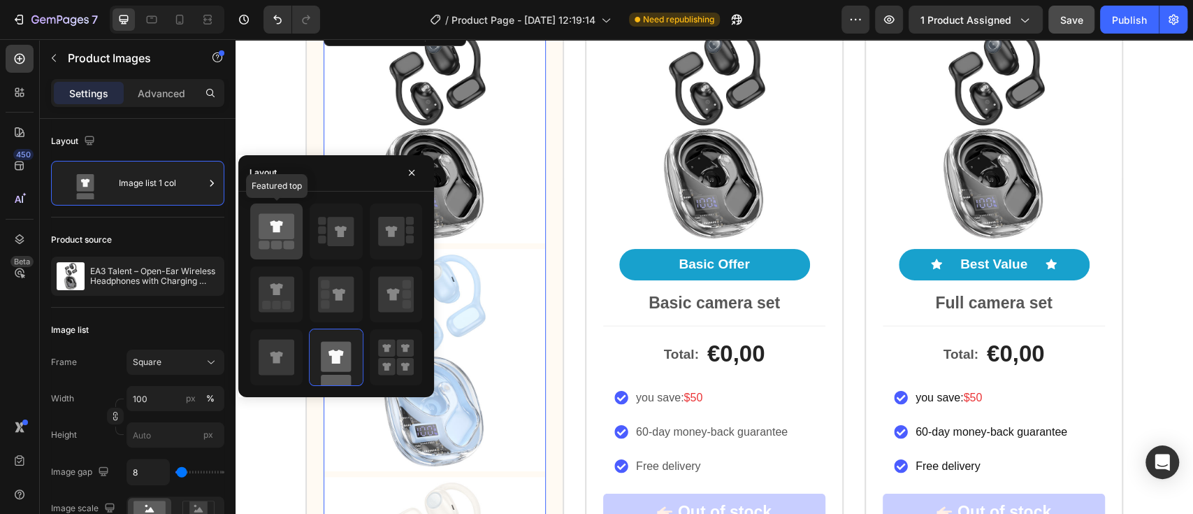
click at [289, 247] on rect at bounding box center [289, 244] width 11 height 8
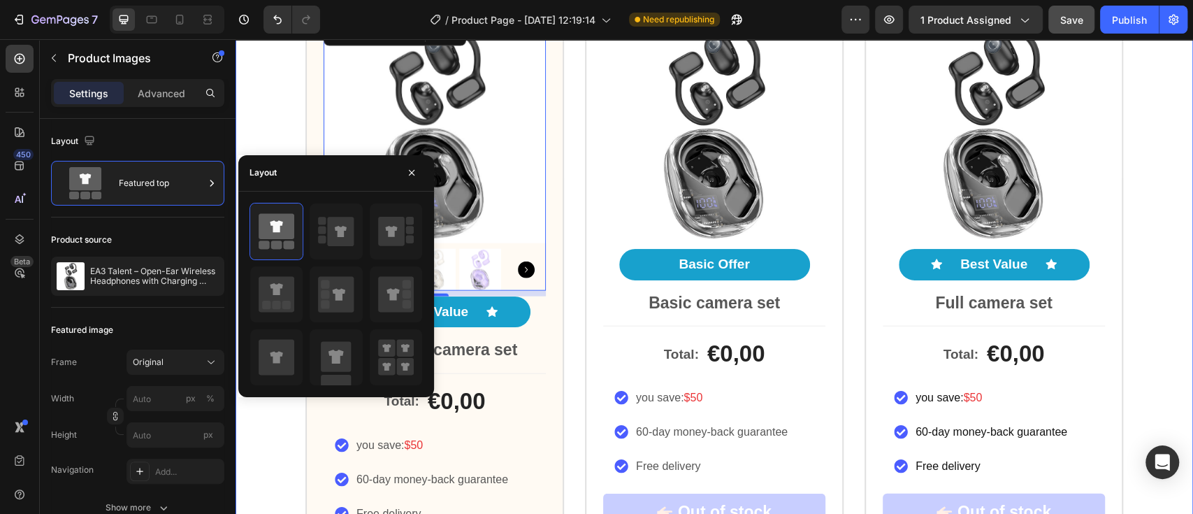
click at [266, 112] on div "Icon Icon Icon Icon Icon Icon List Rated 4.8/5 by our customers Text Block Prod…" at bounding box center [713, 502] width 957 height 1105
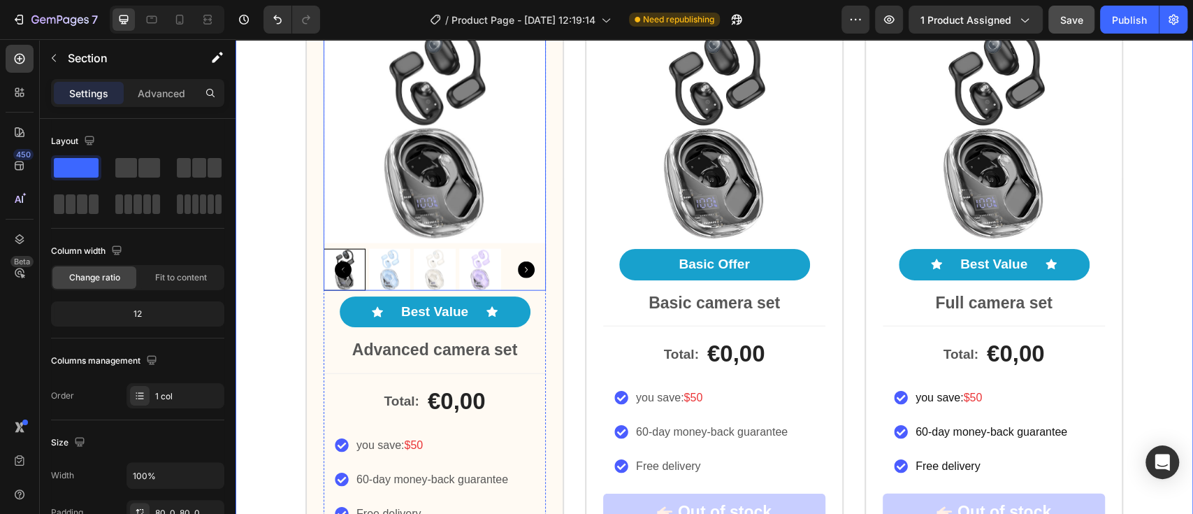
click at [377, 282] on img at bounding box center [390, 270] width 42 height 42
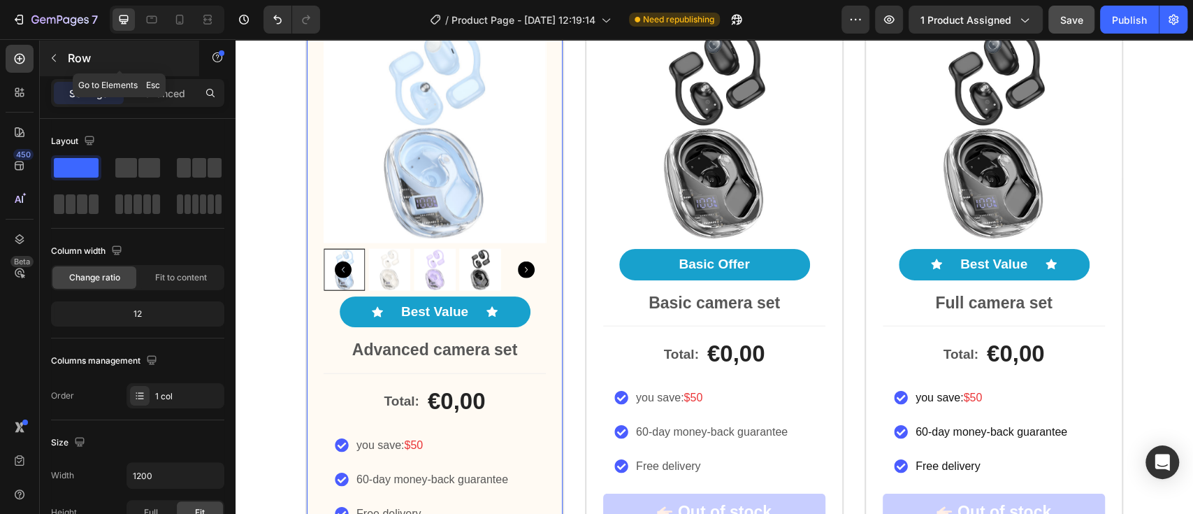
click at [55, 64] on button "button" at bounding box center [54, 58] width 22 height 22
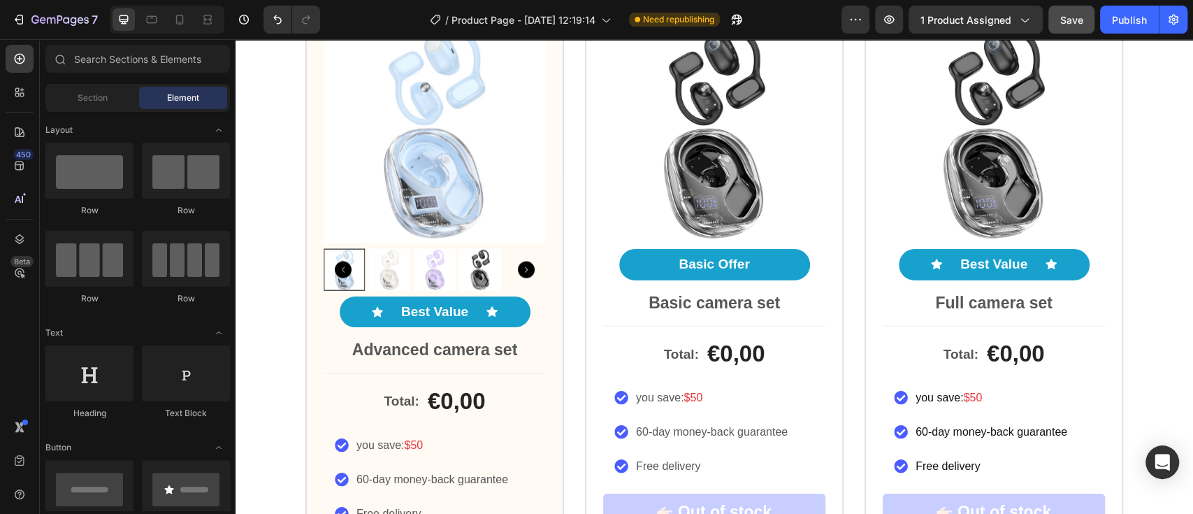
click at [220, 345] on div "Row Row Row Row" at bounding box center [137, 388] width 184 height 87
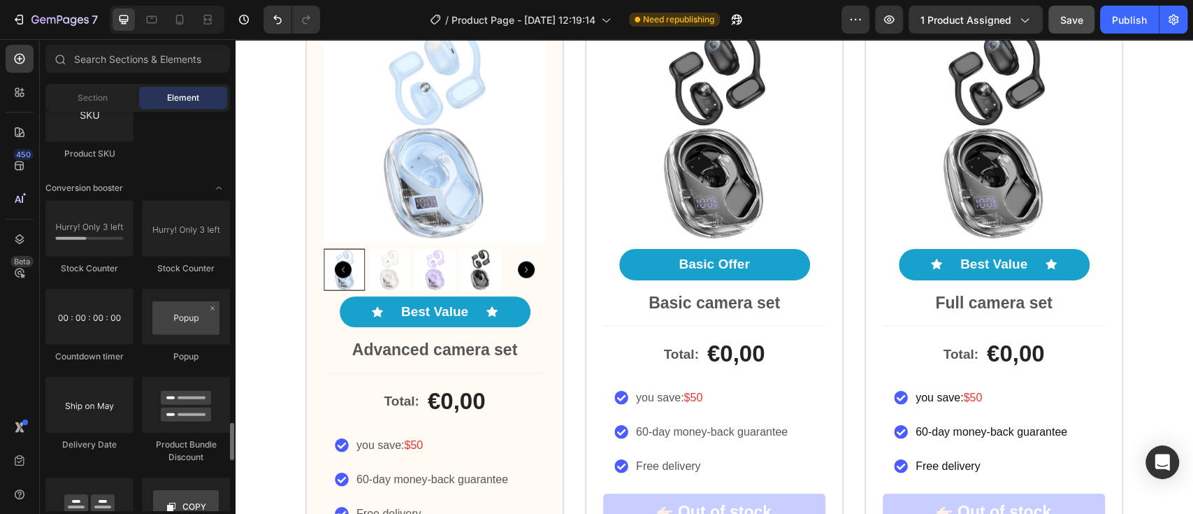
scroll to position [2914, 0]
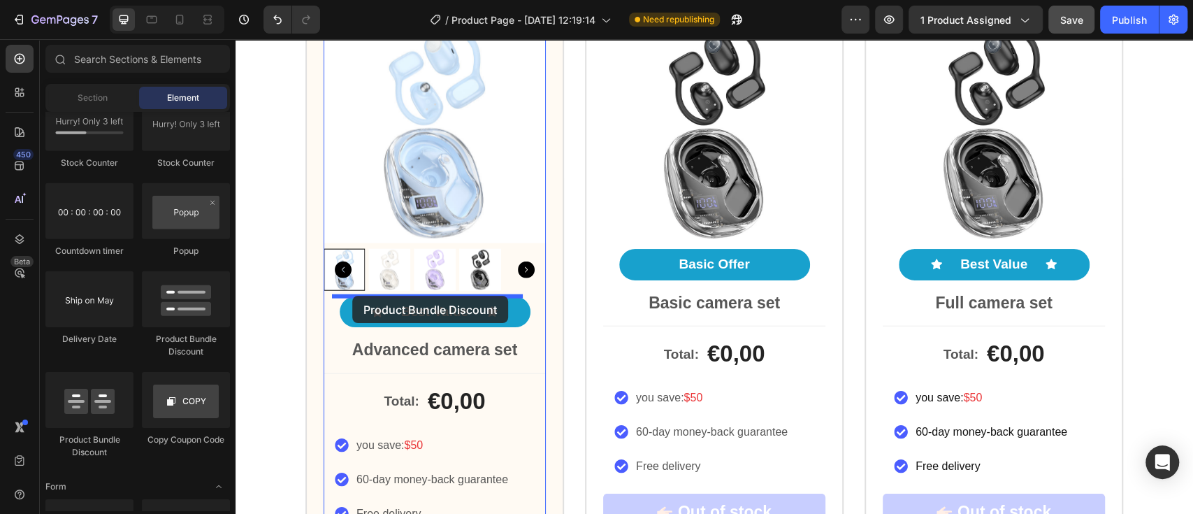
drag, startPoint x: 428, startPoint y: 363, endPoint x: 352, endPoint y: 296, distance: 101.4
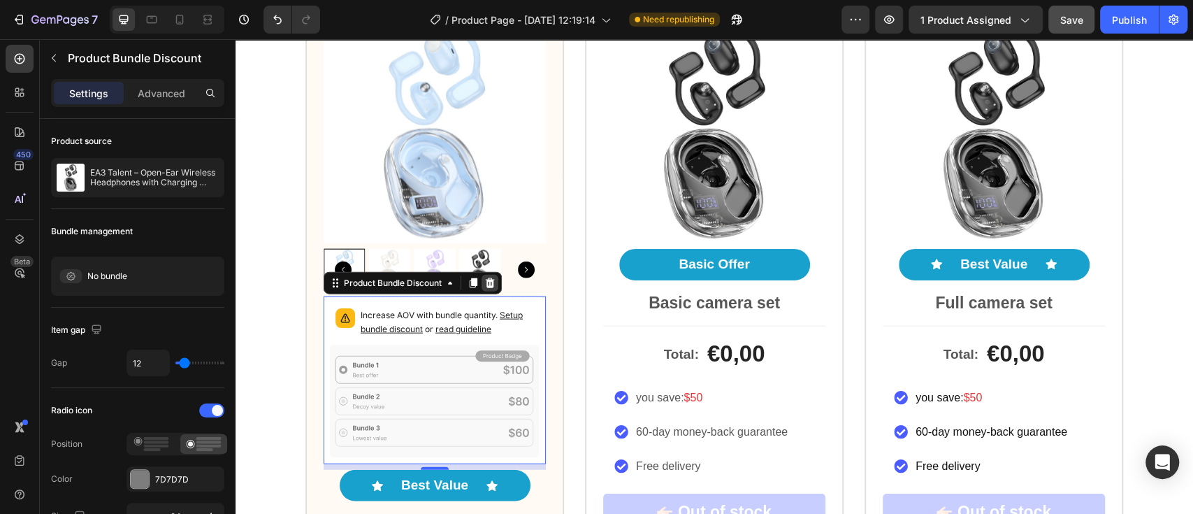
click at [487, 283] on icon at bounding box center [489, 282] width 11 height 11
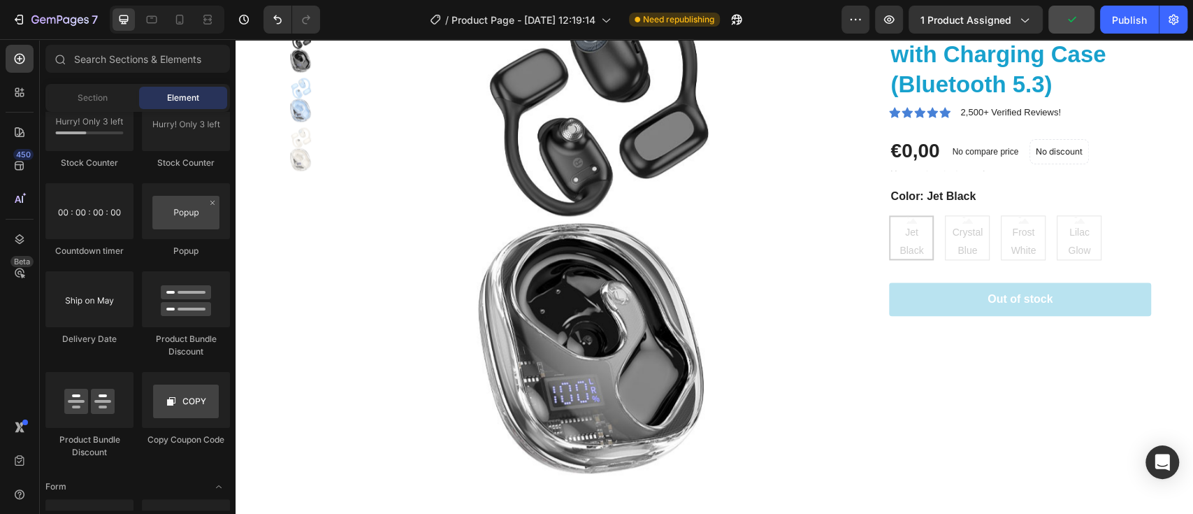
scroll to position [1055, 0]
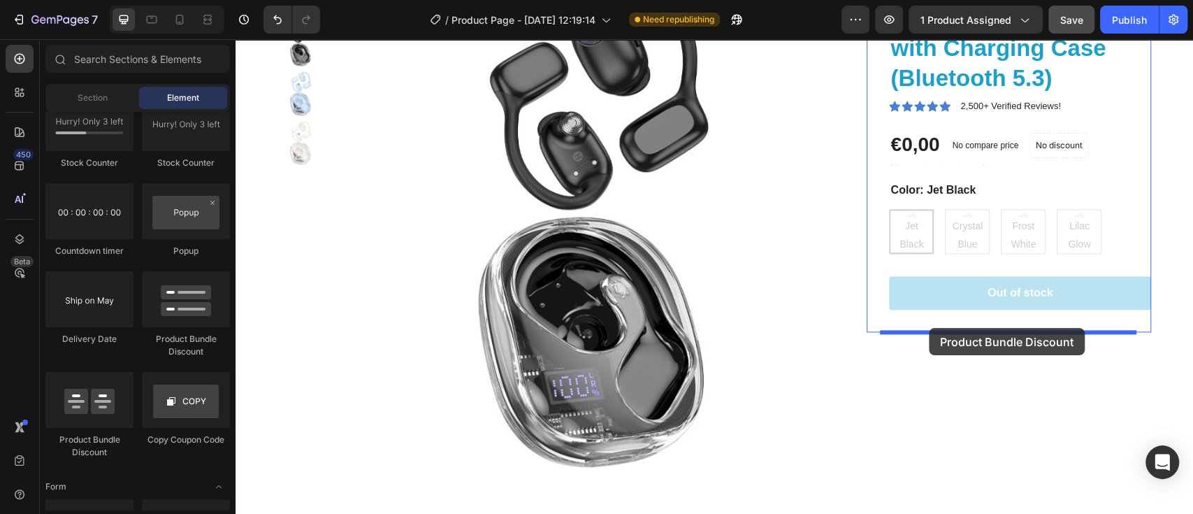
drag, startPoint x: 324, startPoint y: 461, endPoint x: 929, endPoint y: 328, distance: 619.7
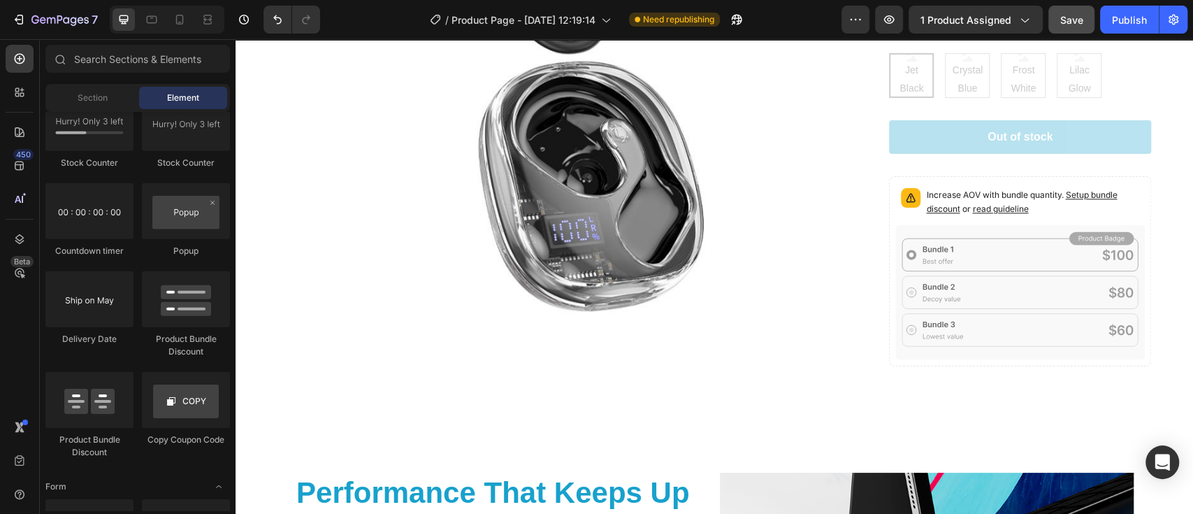
scroll to position [1217, 0]
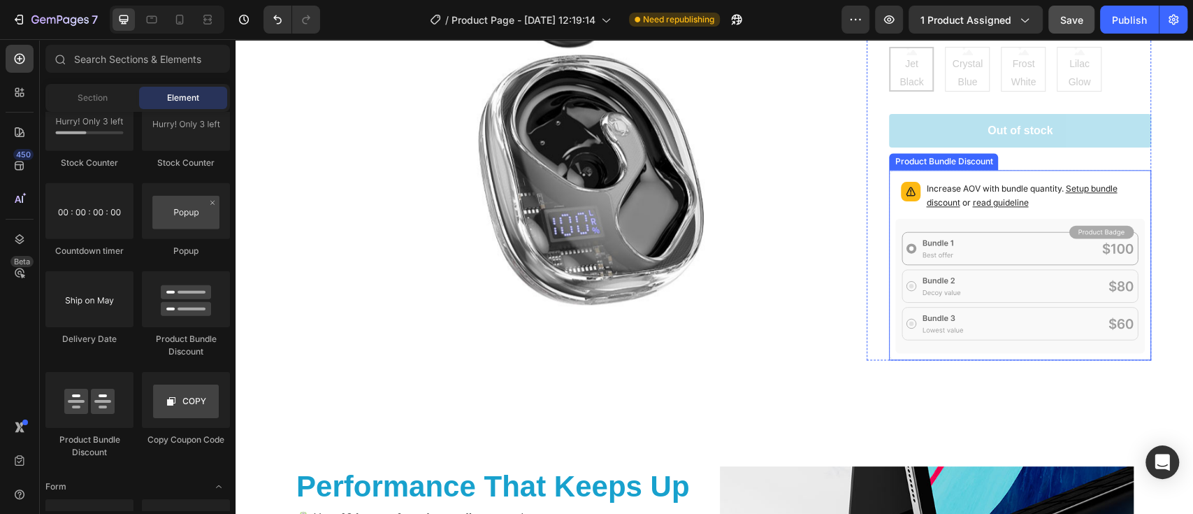
click at [998, 247] on icon at bounding box center [1019, 286] width 249 height 135
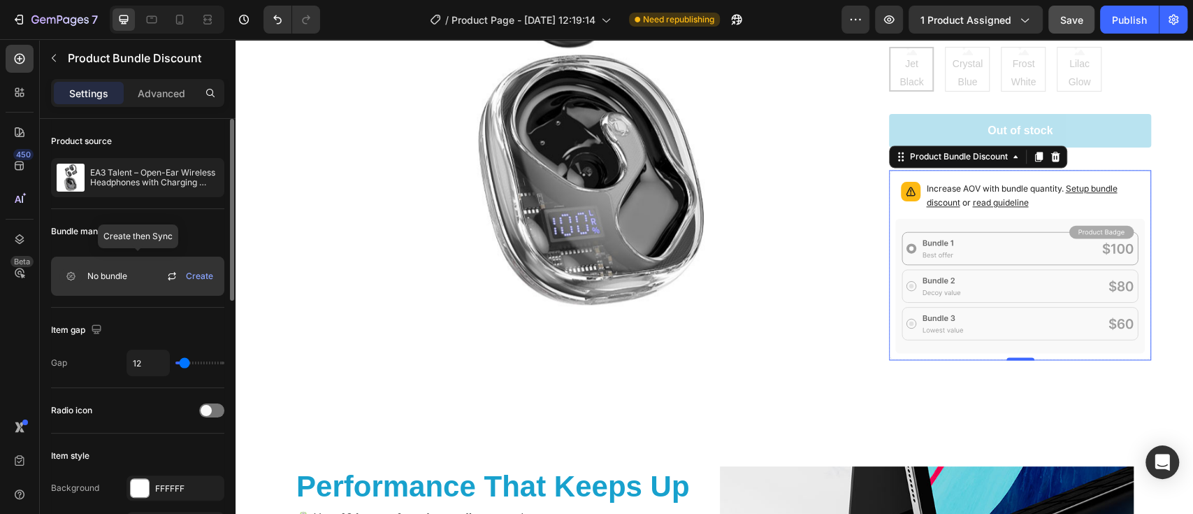
click at [202, 276] on span "Create" at bounding box center [199, 276] width 27 height 13
click at [172, 277] on icon at bounding box center [172, 278] width 8 height 4
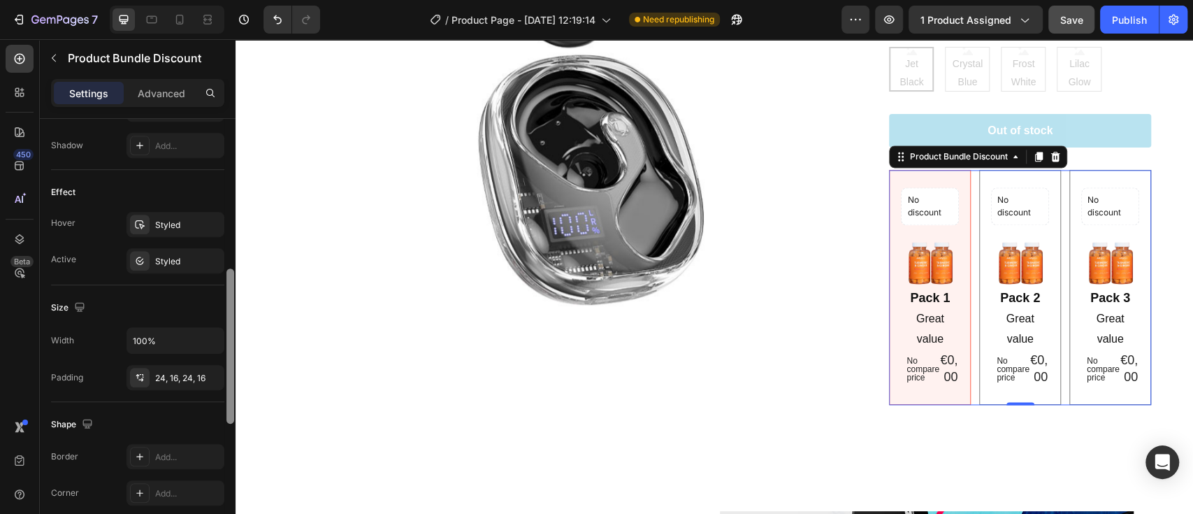
scroll to position [479, 0]
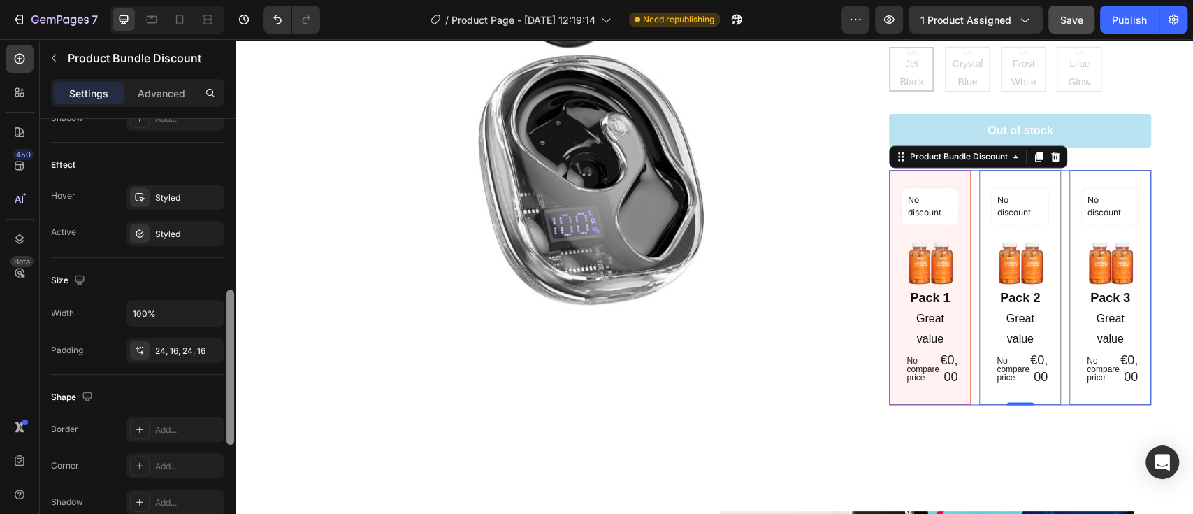
drag, startPoint x: 229, startPoint y: 262, endPoint x: 226, endPoint y: 433, distance: 170.5
click at [226, 433] on div at bounding box center [230, 366] width 8 height 155
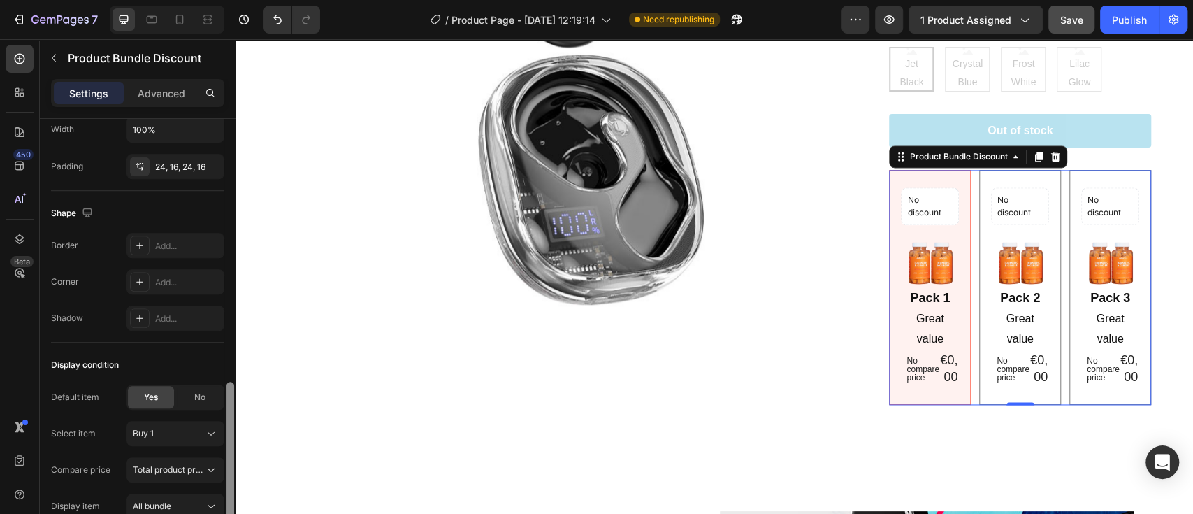
scroll to position [683, 0]
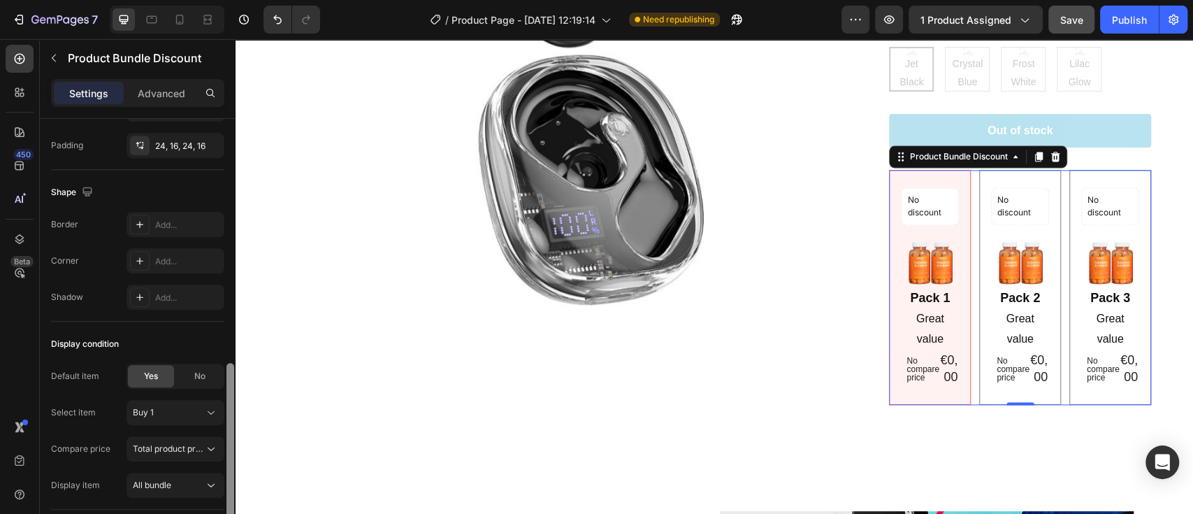
drag, startPoint x: 226, startPoint y: 433, endPoint x: 235, endPoint y: 506, distance: 73.9
click at [235, 506] on div at bounding box center [230, 336] width 10 height 435
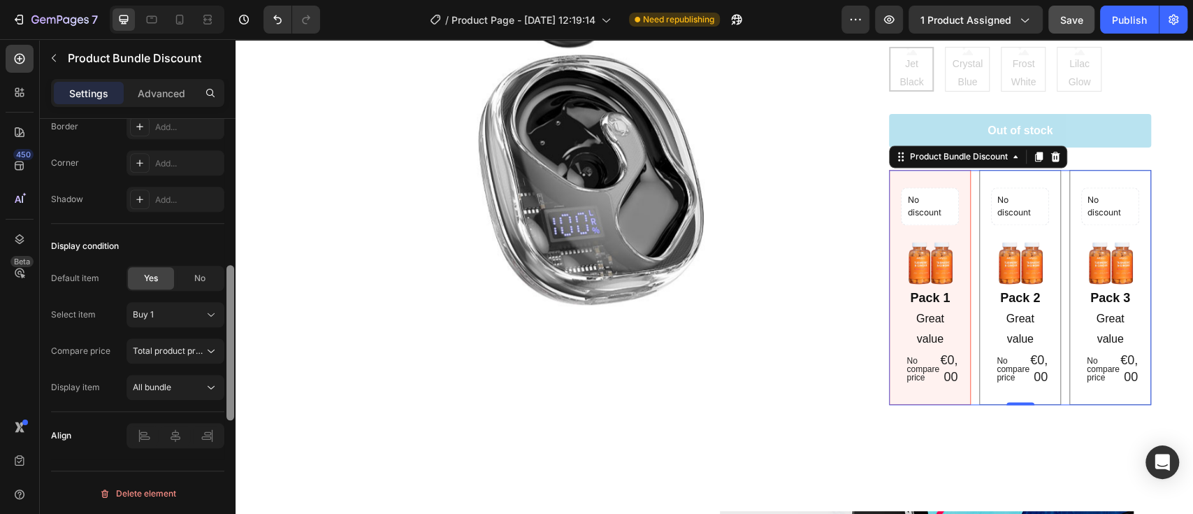
click at [235, 456] on div at bounding box center [230, 238] width 10 height 435
click at [208, 356] on icon at bounding box center [211, 351] width 14 height 14
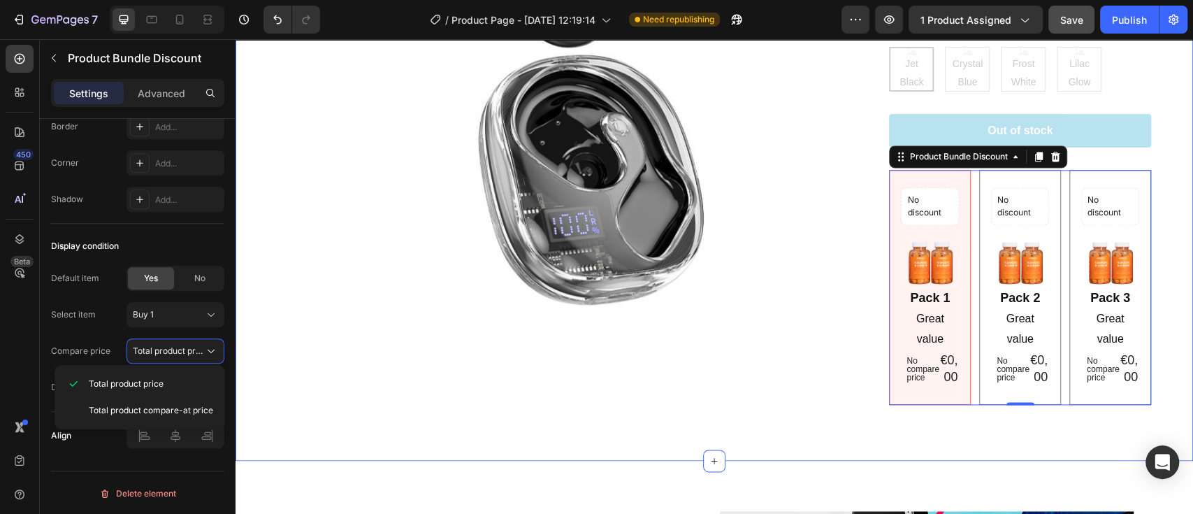
click at [285, 433] on div "Product Images EA3 Talent – Open-Ear Wireless Headphones with Charging Case (Bl…" at bounding box center [713, 107] width 957 height 706
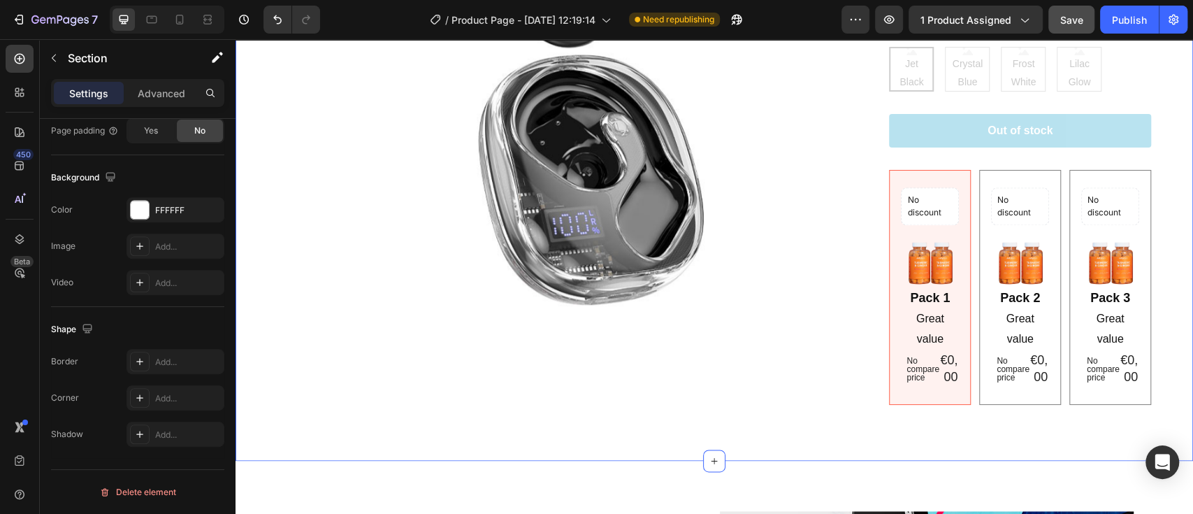
scroll to position [0, 0]
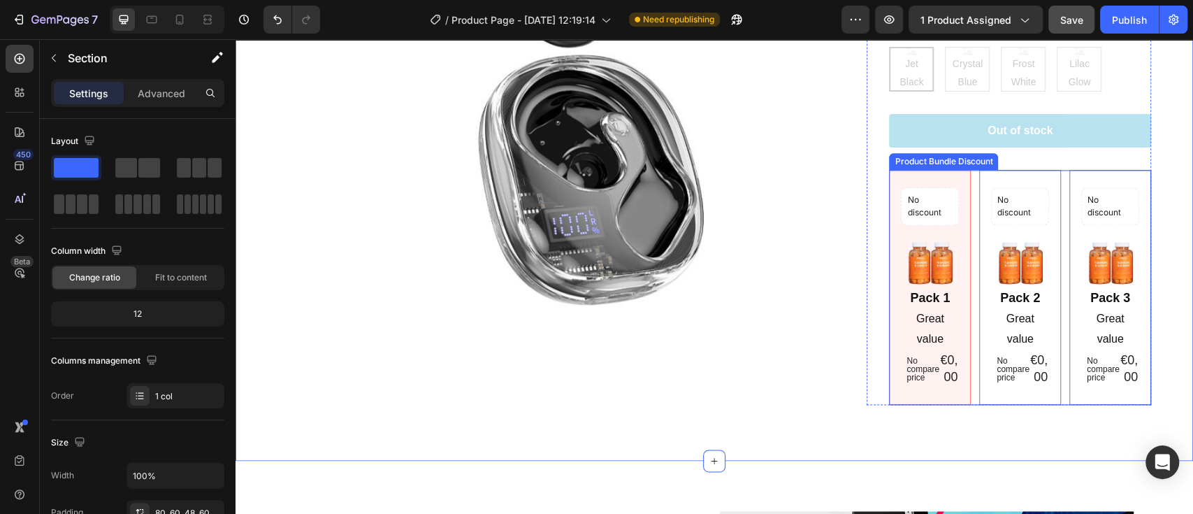
click at [1042, 393] on div "No discount Not be displayed when published Product Badge Image Pack 2 Text Blo…" at bounding box center [1020, 287] width 82 height 235
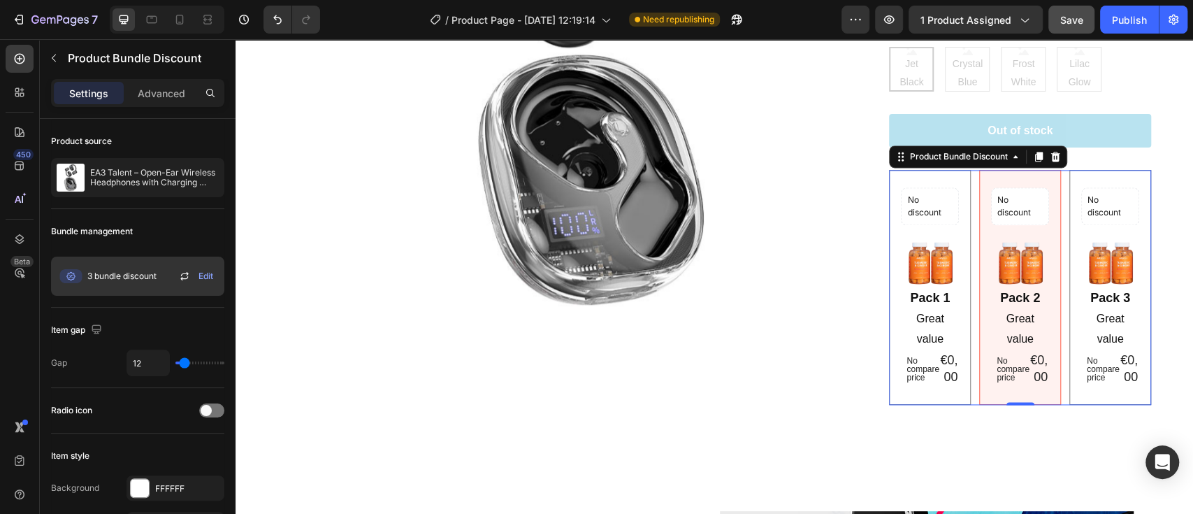
click at [211, 279] on span "Edit" at bounding box center [205, 276] width 15 height 13
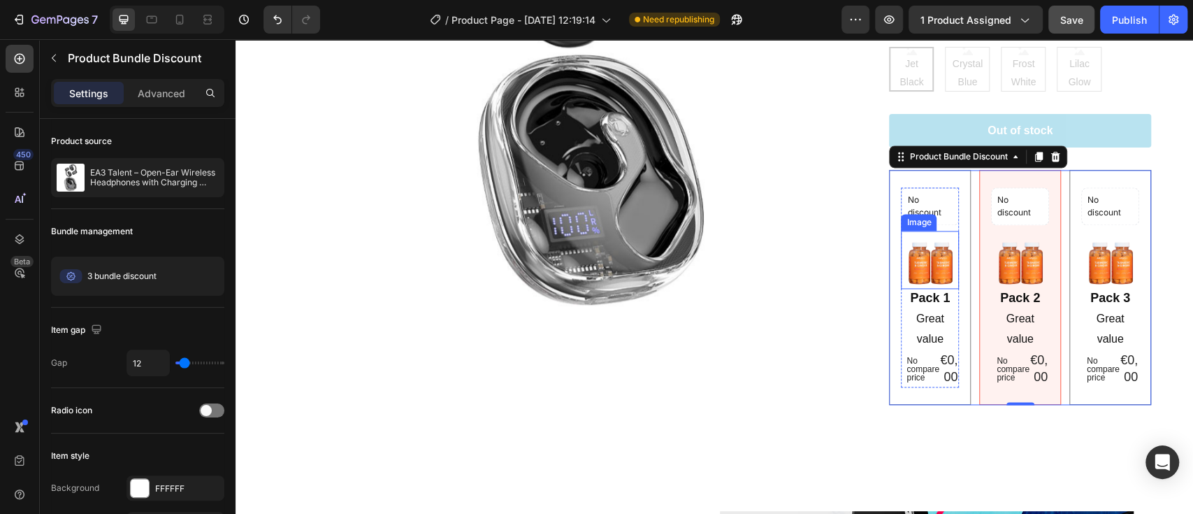
click at [936, 261] on img at bounding box center [930, 260] width 58 height 58
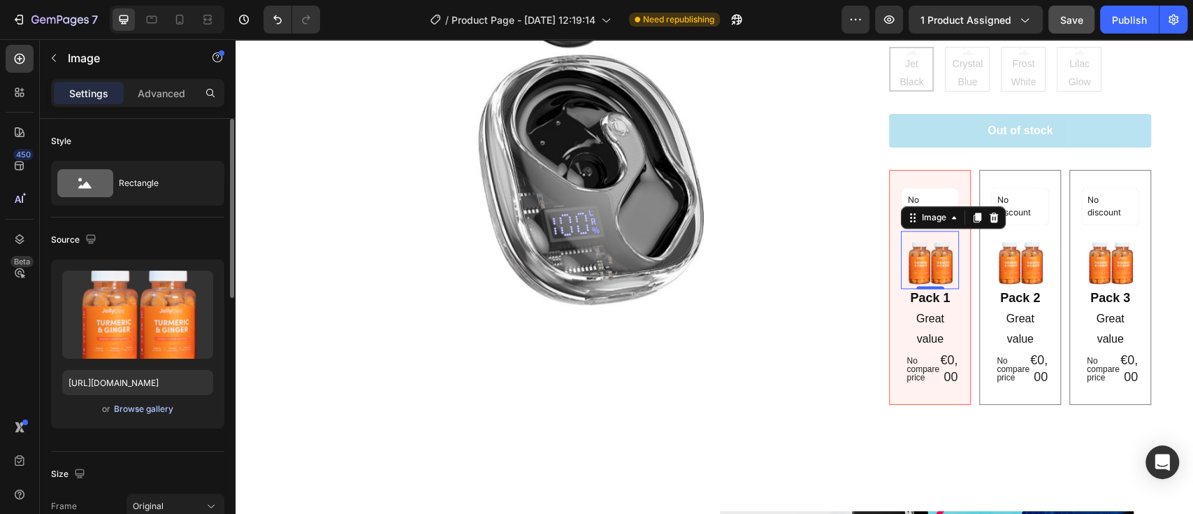
click at [132, 405] on div "Browse gallery" at bounding box center [143, 408] width 59 height 13
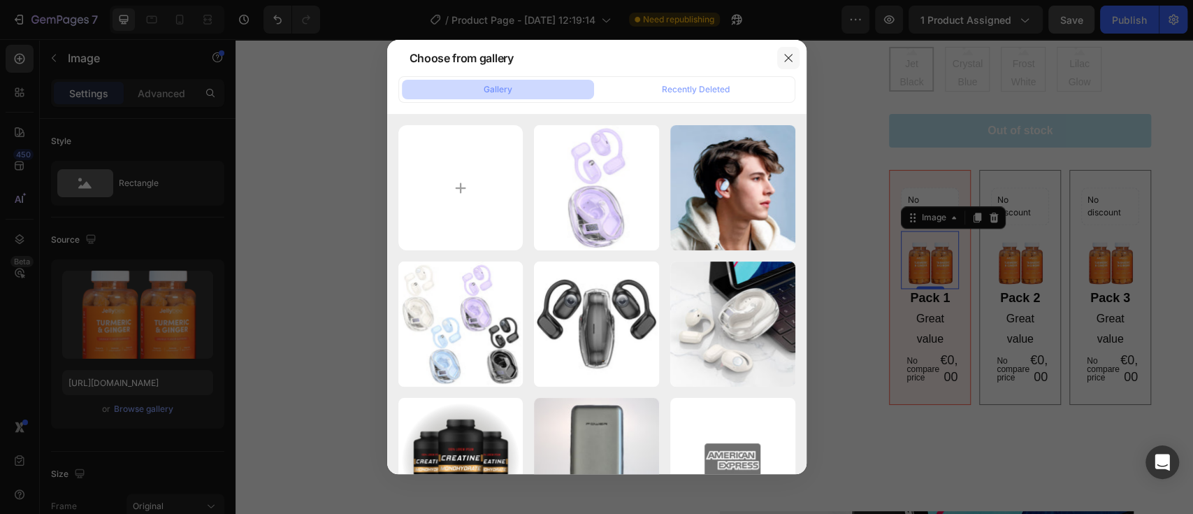
click at [787, 63] on icon "button" at bounding box center [788, 57] width 11 height 11
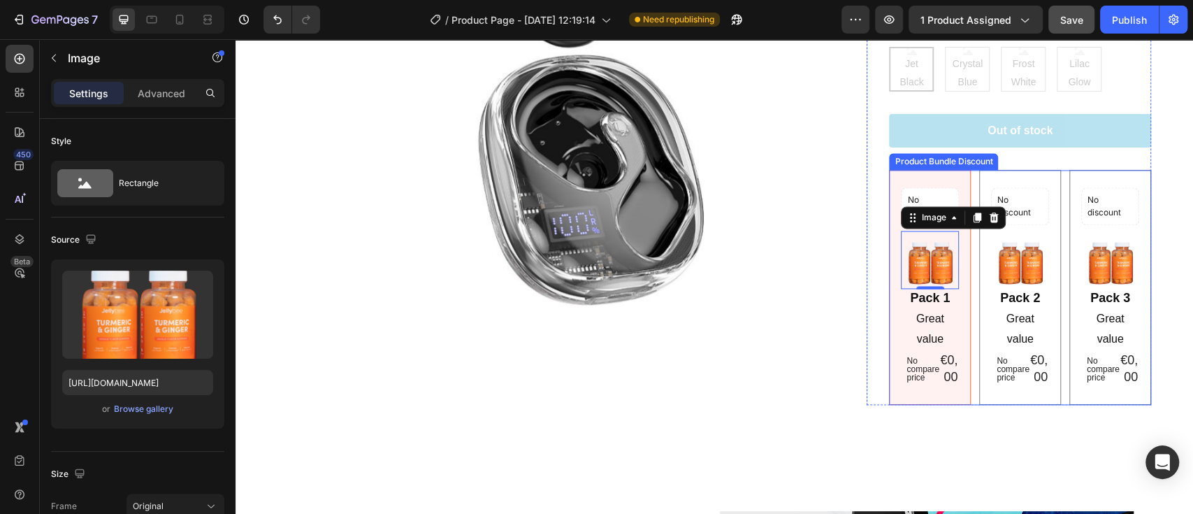
click at [1054, 250] on div "No discount Not be displayed when published Product Badge Image 0 Pack 1 Text B…" at bounding box center [1020, 287] width 262 height 235
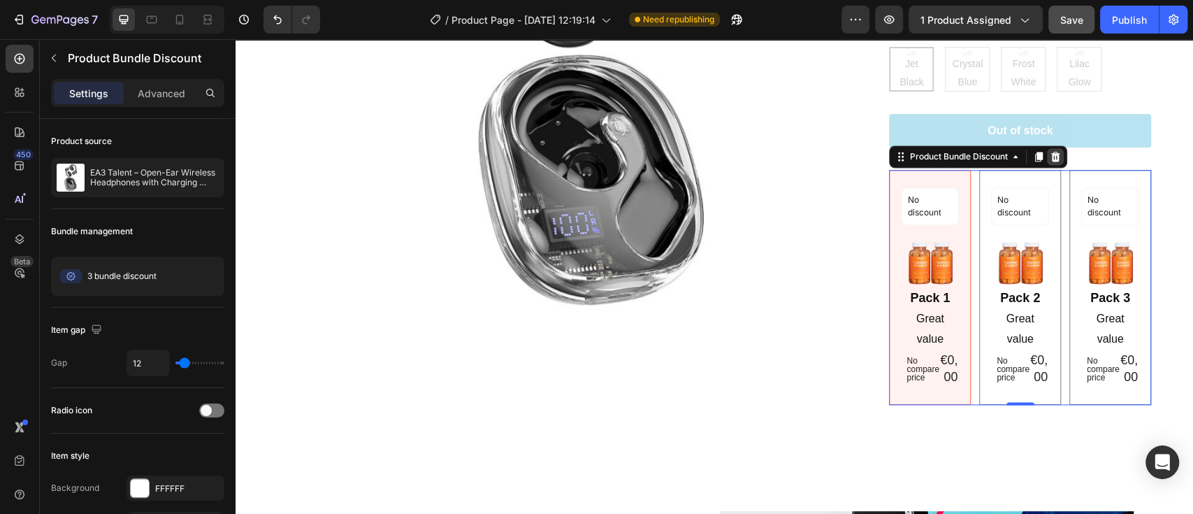
click at [1052, 159] on div at bounding box center [1055, 156] width 17 height 17
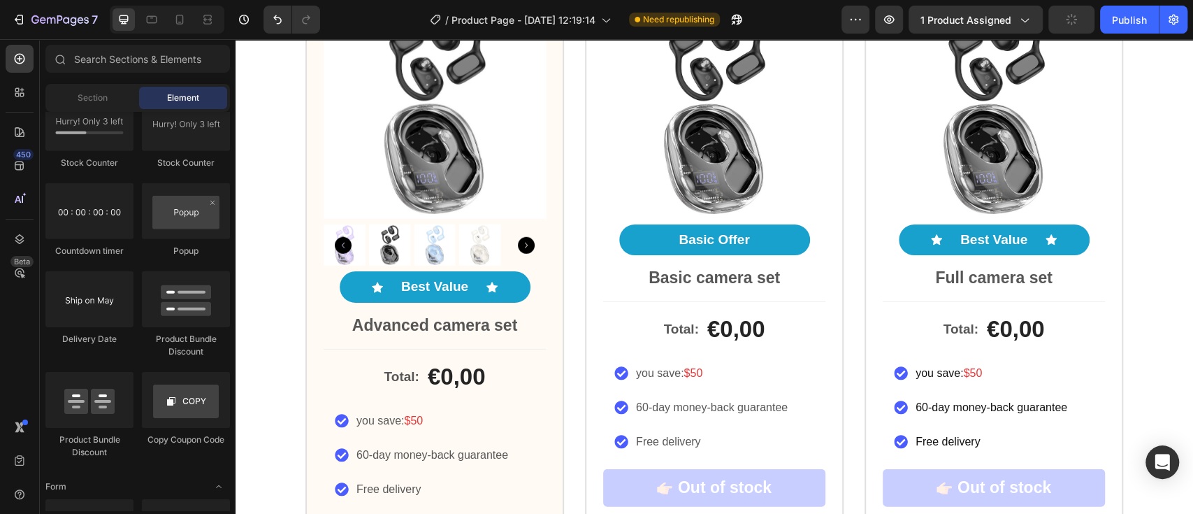
scroll to position [2696, 0]
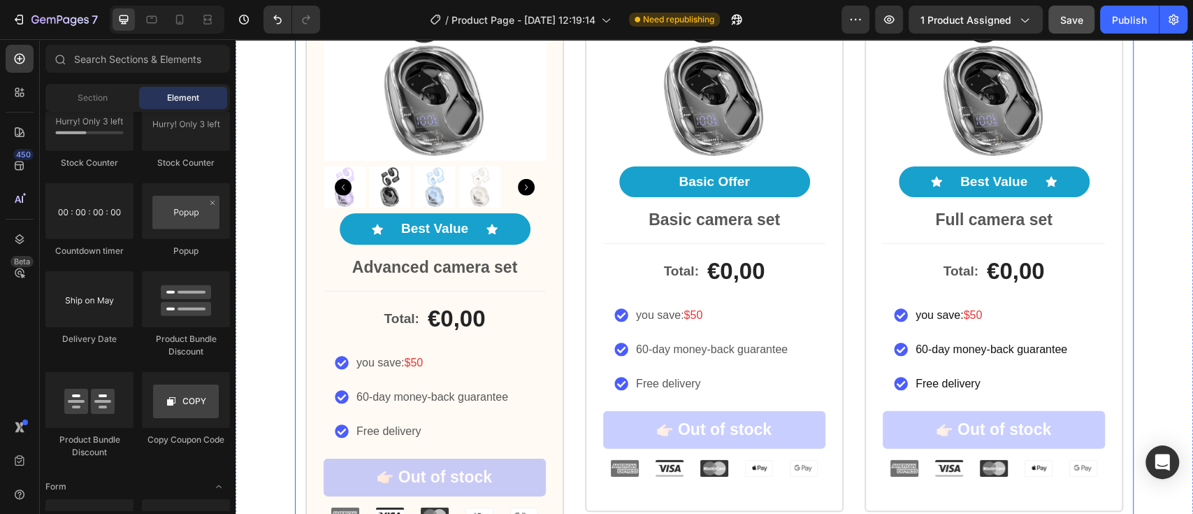
click at [1124, 348] on div "Icon Icon Icon Icon Icon Icon List Rated 4.8/5 by our customers Text Block Prod…" at bounding box center [714, 213] width 838 height 692
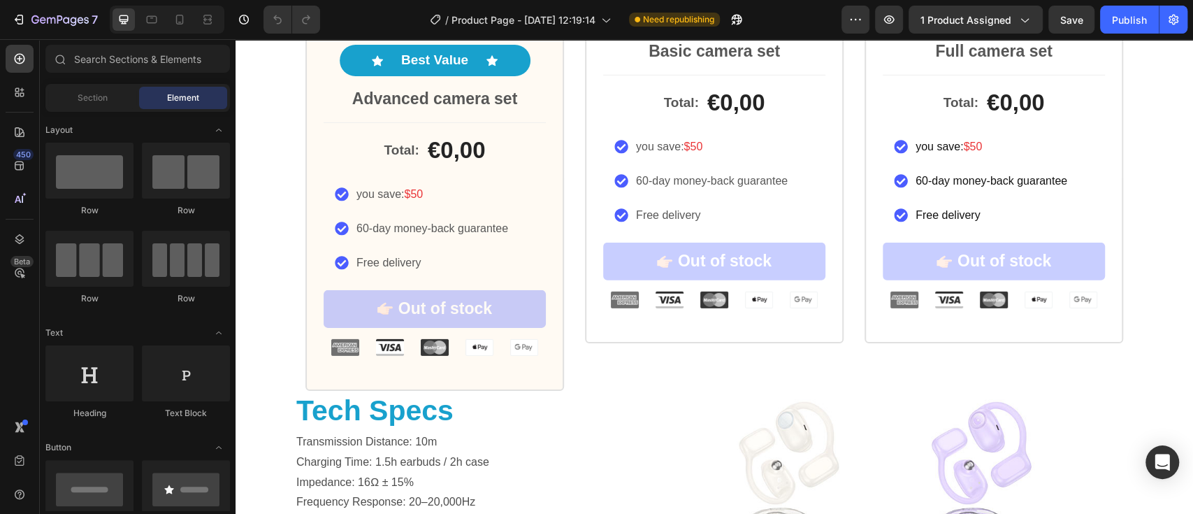
scroll to position [2901, 0]
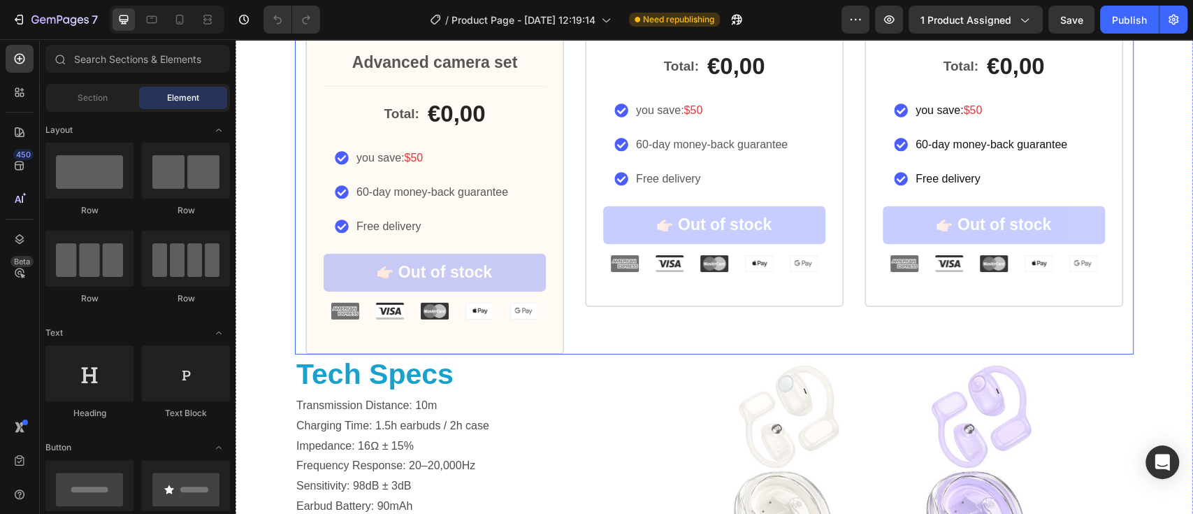
click at [874, 329] on div "Icon Icon Icon Icon Icon Icon List Rated 4.8/5 by our customers Text Block Prod…" at bounding box center [993, 9] width 259 height 692
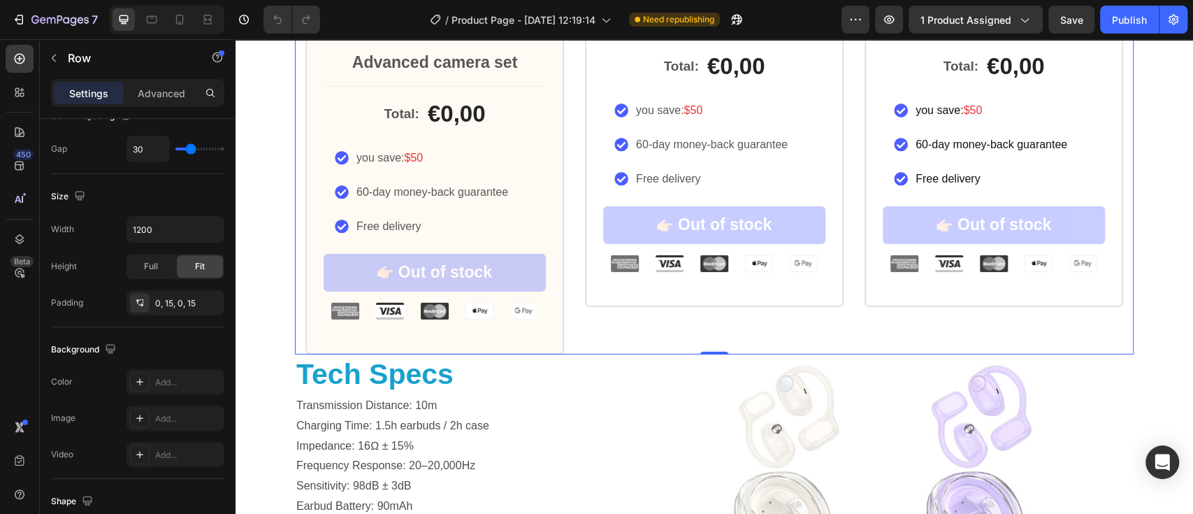
scroll to position [576, 0]
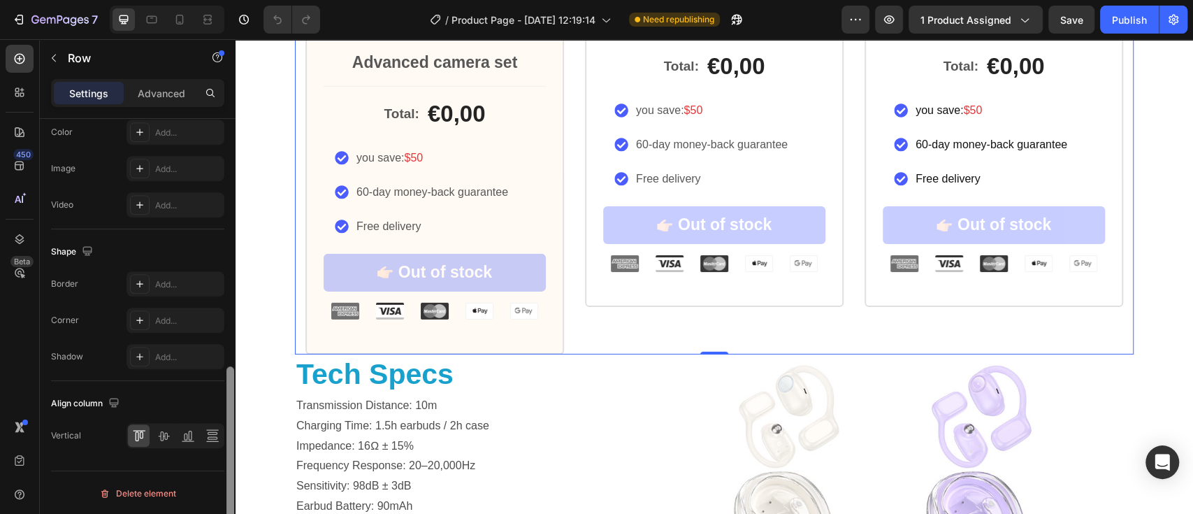
drag, startPoint x: 231, startPoint y: 161, endPoint x: 220, endPoint y: 444, distance: 283.9
click at [220, 444] on div "Layout Column width Change ratio Fit to content 4 4 4 Columns management Order …" at bounding box center [138, 336] width 196 height 435
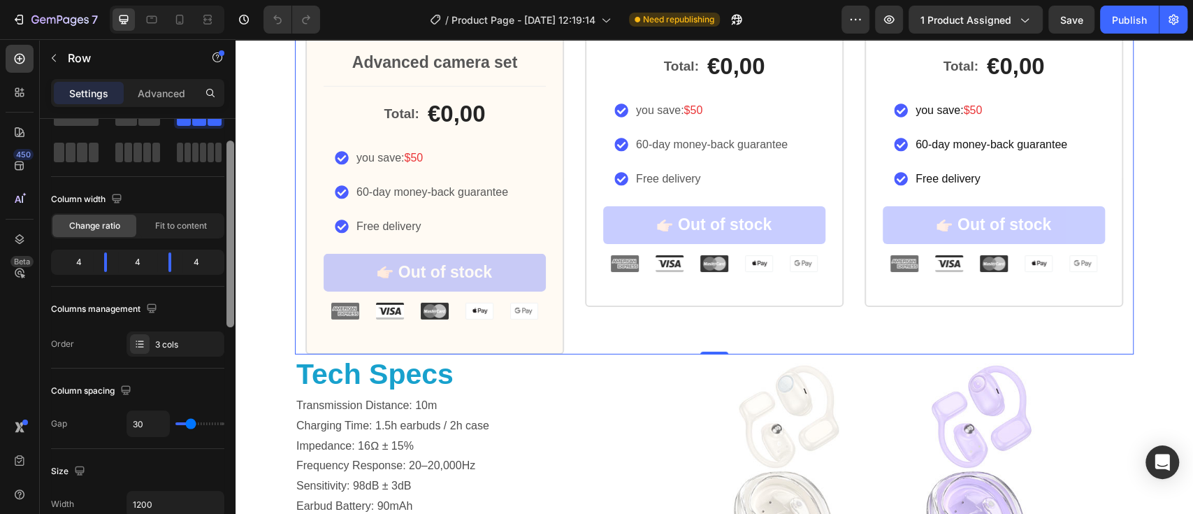
scroll to position [0, 0]
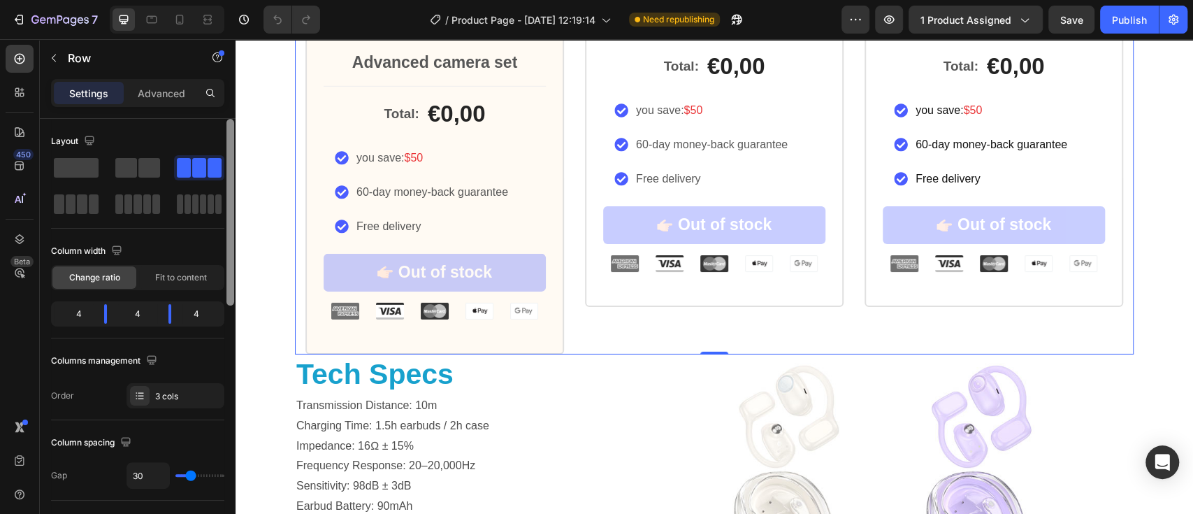
drag, startPoint x: 228, startPoint y: 451, endPoint x: 231, endPoint y: 71, distance: 380.1
click at [231, 71] on div "Sections(18) Elements(84) Section Element Hero Section Product Detail Brands Tr…" at bounding box center [138, 276] width 196 height 474
click at [146, 393] on div at bounding box center [140, 396] width 20 height 20
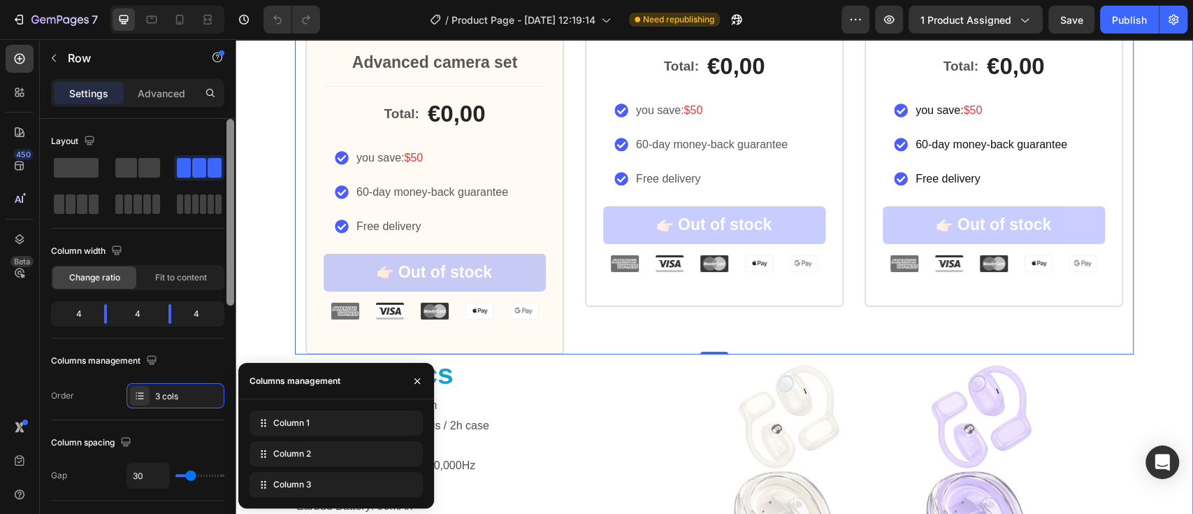
drag, startPoint x: 467, startPoint y: 324, endPoint x: 242, endPoint y: 183, distance: 265.8
click at [168, 97] on p "Advanced" at bounding box center [162, 93] width 48 height 15
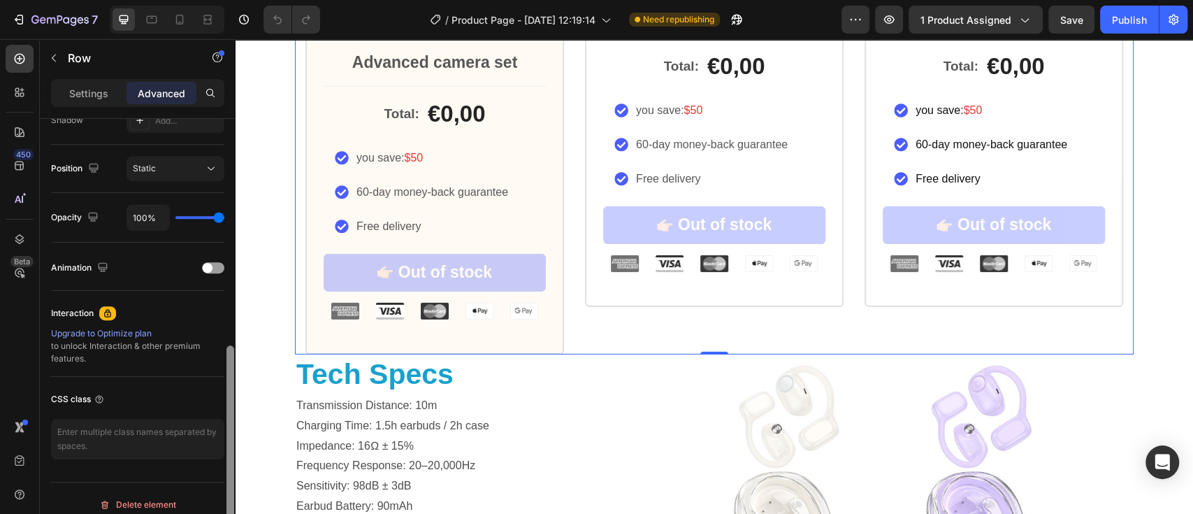
scroll to position [497, 0]
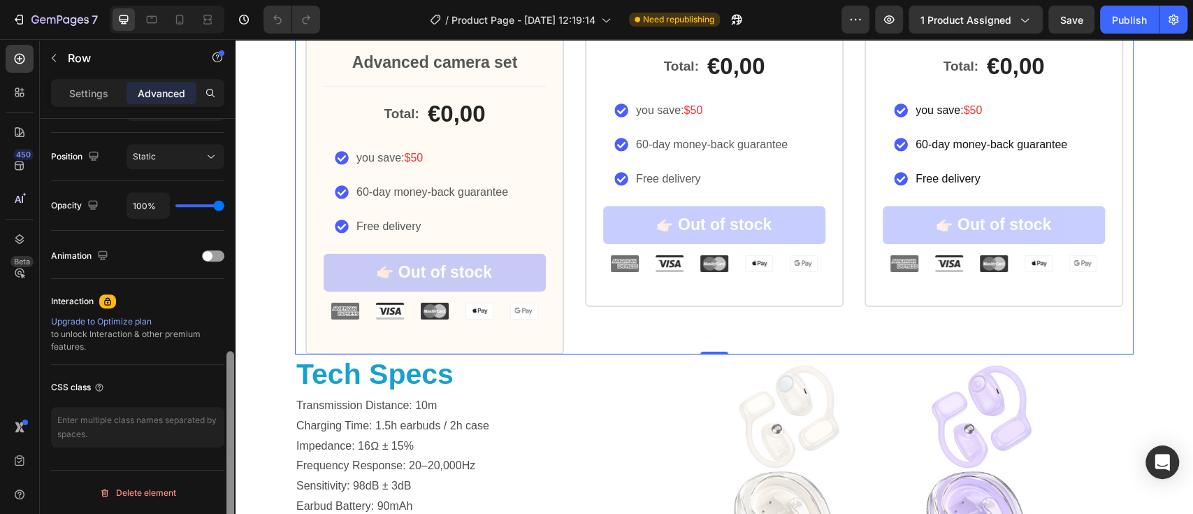
drag, startPoint x: 229, startPoint y: 164, endPoint x: 226, endPoint y: 553, distance: 389.9
click at [226, 0] on html "7 Version history / Product Page - Aug 26, 12:19:14 Need republishing Preview 1…" at bounding box center [596, 0] width 1193 height 0
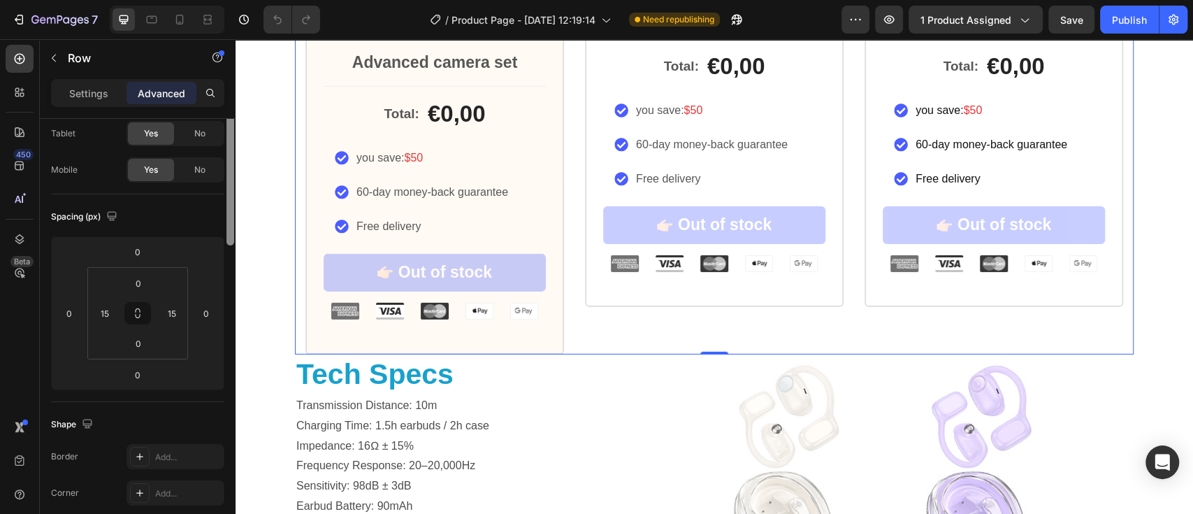
scroll to position [0, 0]
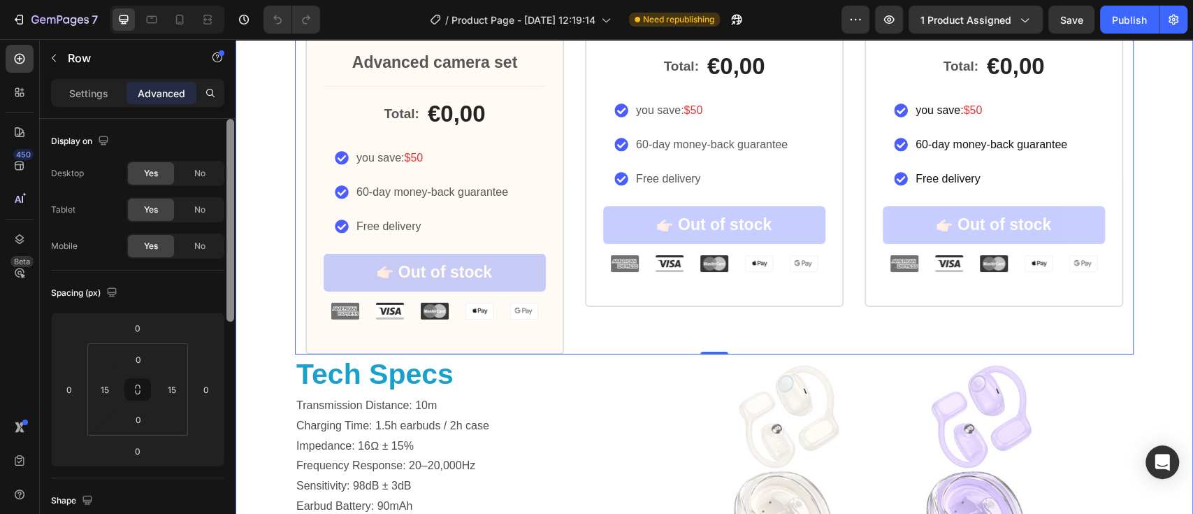
drag, startPoint x: 465, startPoint y: 453, endPoint x: 261, endPoint y: 42, distance: 459.0
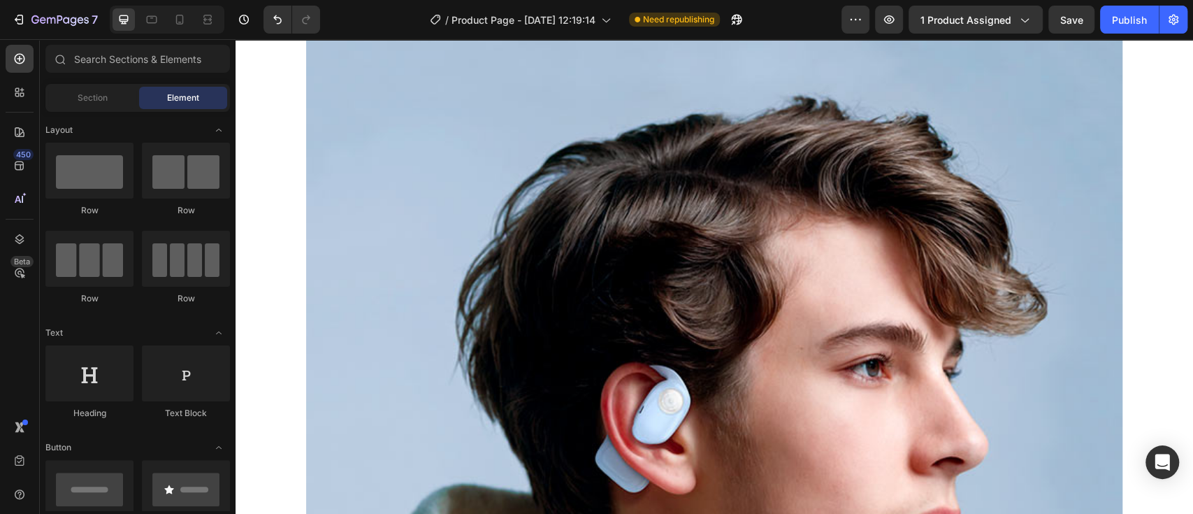
scroll to position [55, 0]
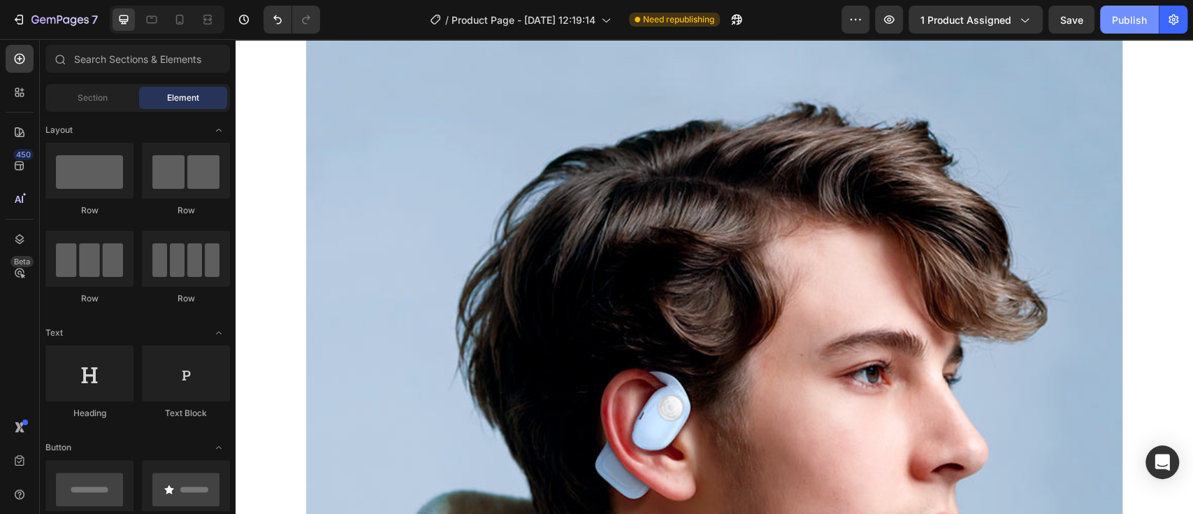
click at [1126, 14] on div "Publish" at bounding box center [1129, 20] width 35 height 15
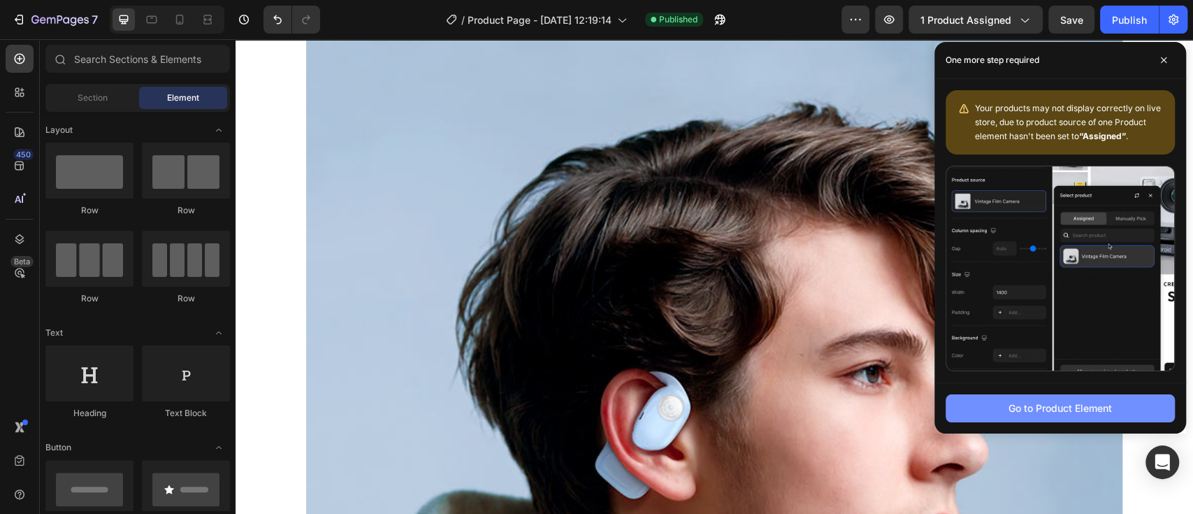
click at [1021, 405] on div "Go to Product Element" at bounding box center [1059, 407] width 103 height 15
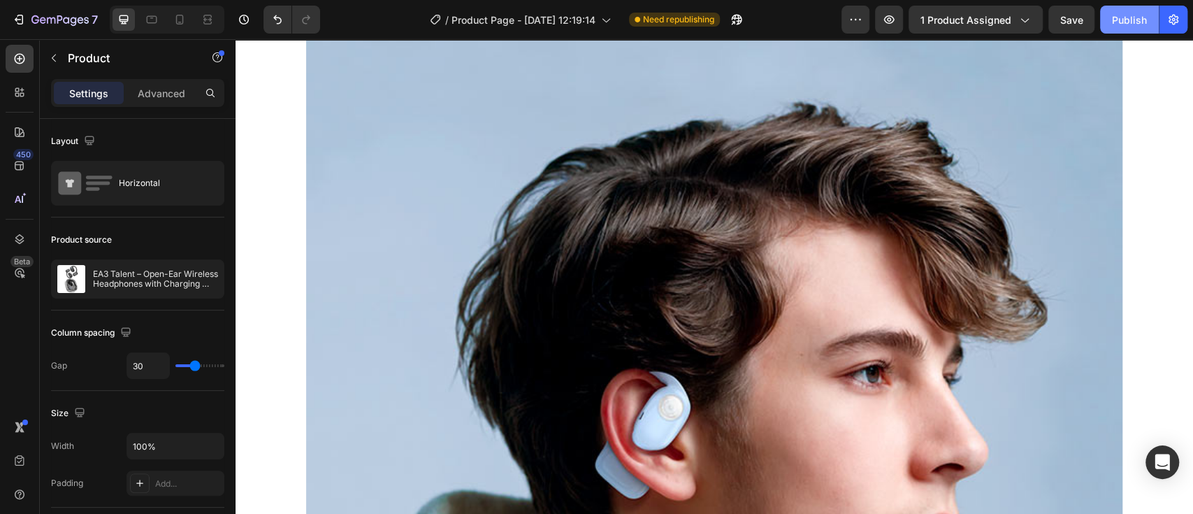
click at [1129, 22] on div "Publish" at bounding box center [1129, 20] width 35 height 15
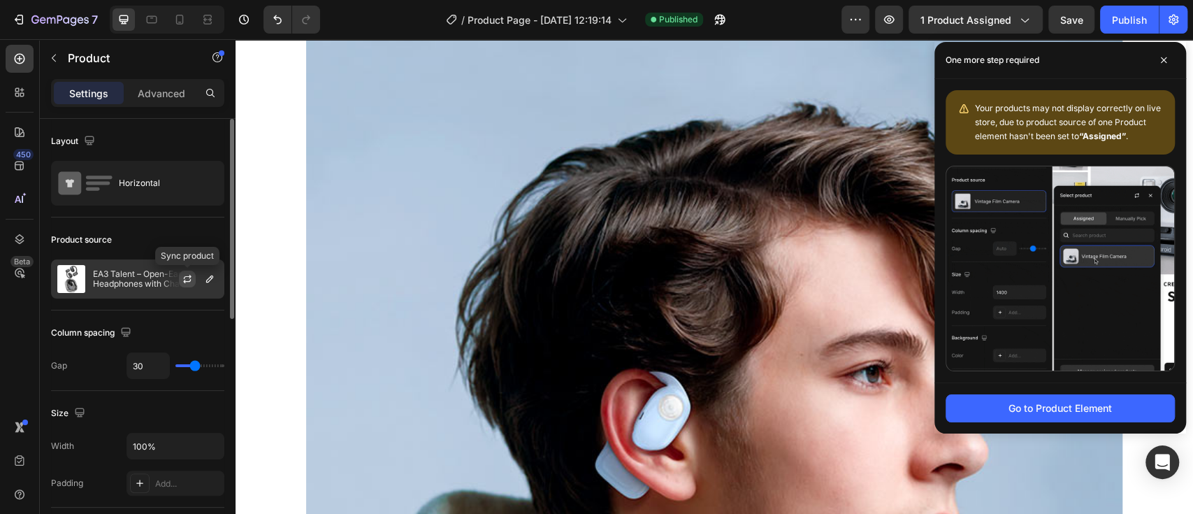
click at [189, 282] on icon "button" at bounding box center [187, 278] width 11 height 11
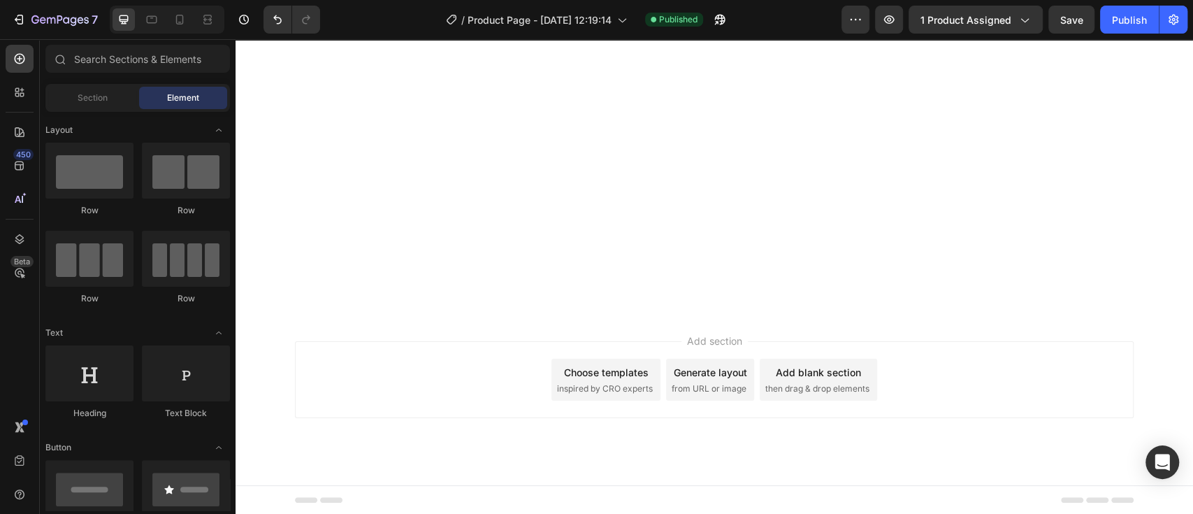
scroll to position [0, 0]
